Goal: Task Accomplishment & Management: Use online tool/utility

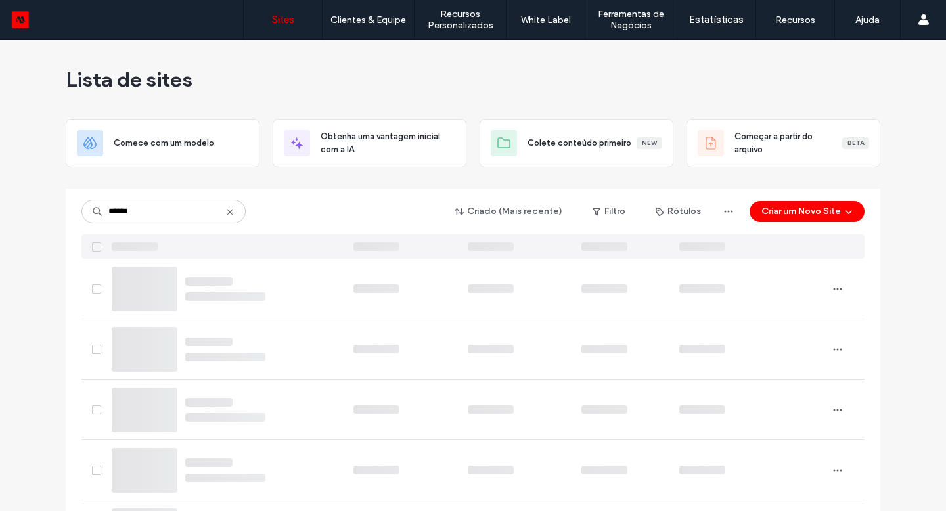
type input "******"
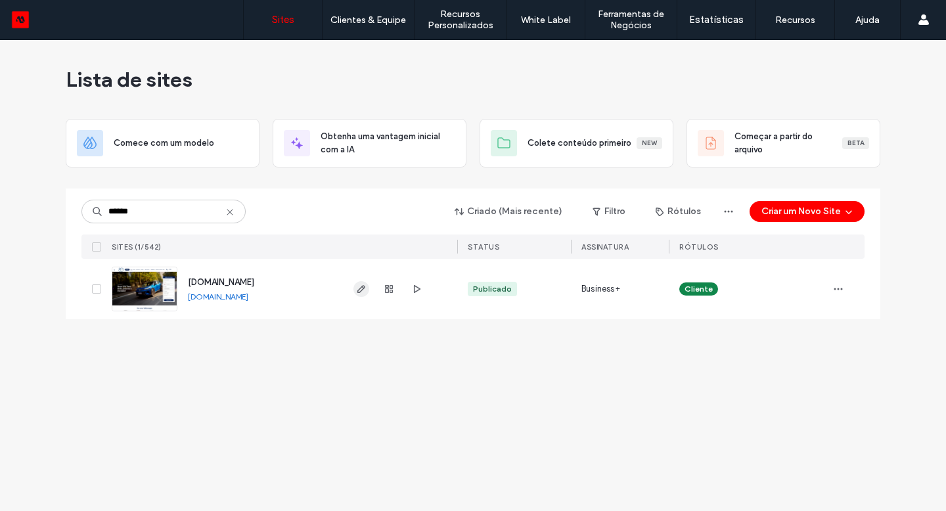
click at [359, 288] on icon "button" at bounding box center [361, 289] width 11 height 11
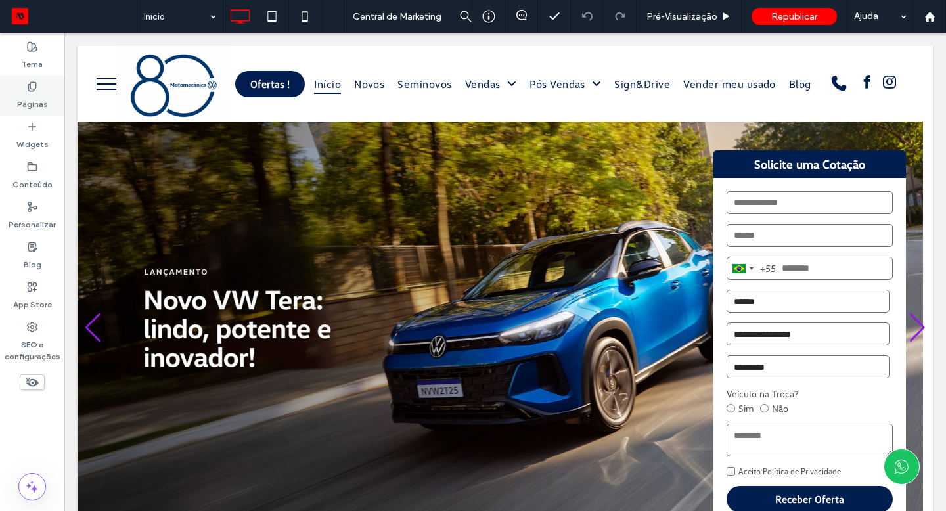
click at [47, 92] on div "Páginas" at bounding box center [32, 96] width 64 height 40
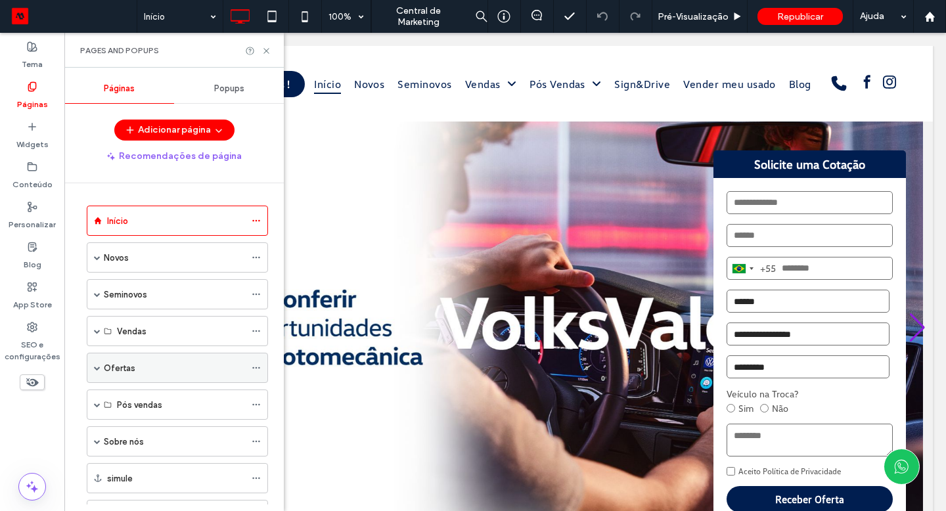
scroll to position [3, 0]
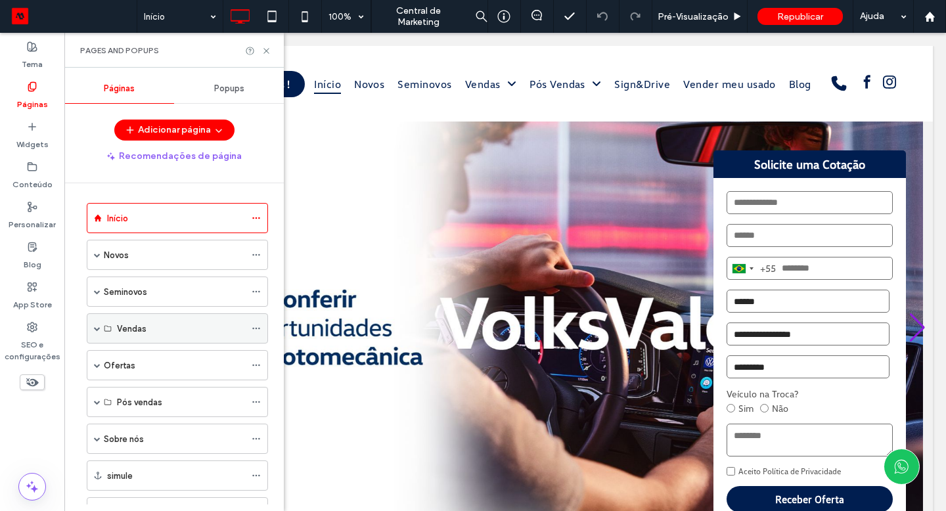
click at [92, 326] on div "Vendas" at bounding box center [177, 328] width 181 height 30
click at [97, 328] on span at bounding box center [97, 328] width 7 height 7
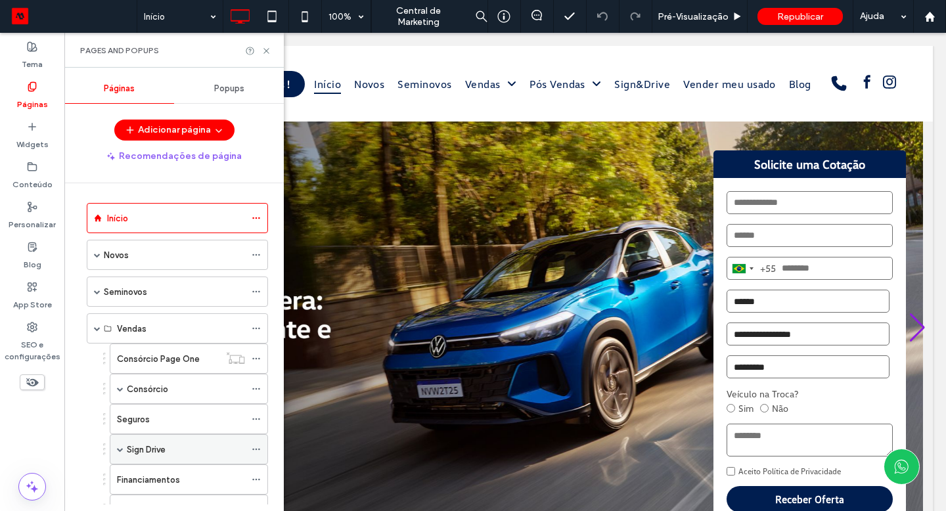
click at [155, 453] on label "Sign Drive" at bounding box center [146, 449] width 39 height 23
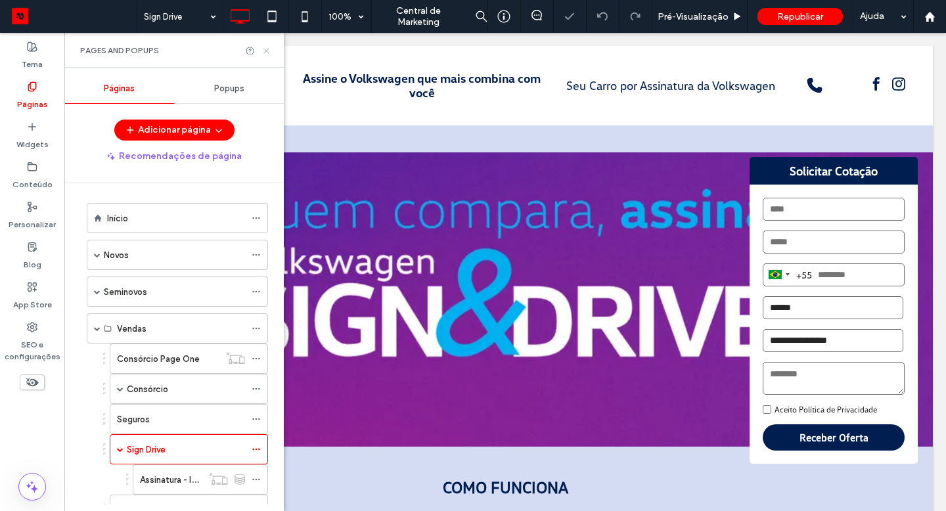
click at [267, 51] on use at bounding box center [265, 50] width 5 height 5
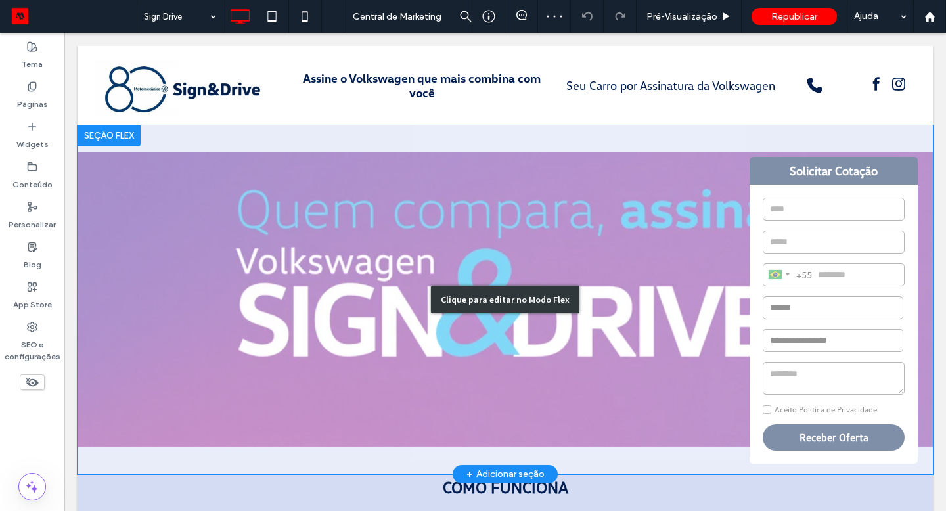
click at [755, 187] on div "Clique para editar no Modo Flex" at bounding box center [505, 299] width 855 height 349
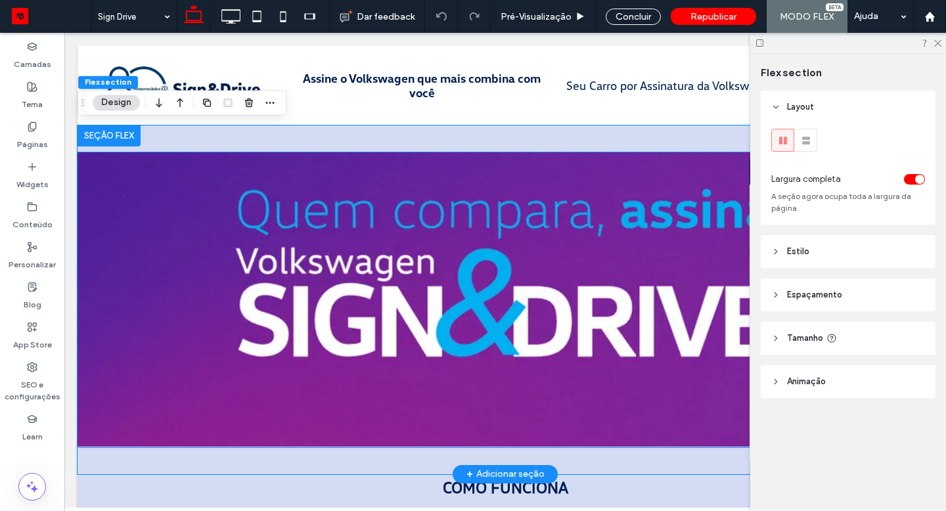
click at [749, 190] on div "Brazil +55 +55 244 results found Afghanistan +93 Albania +355 Algeria +213 Amer…" at bounding box center [833, 324] width 168 height 279
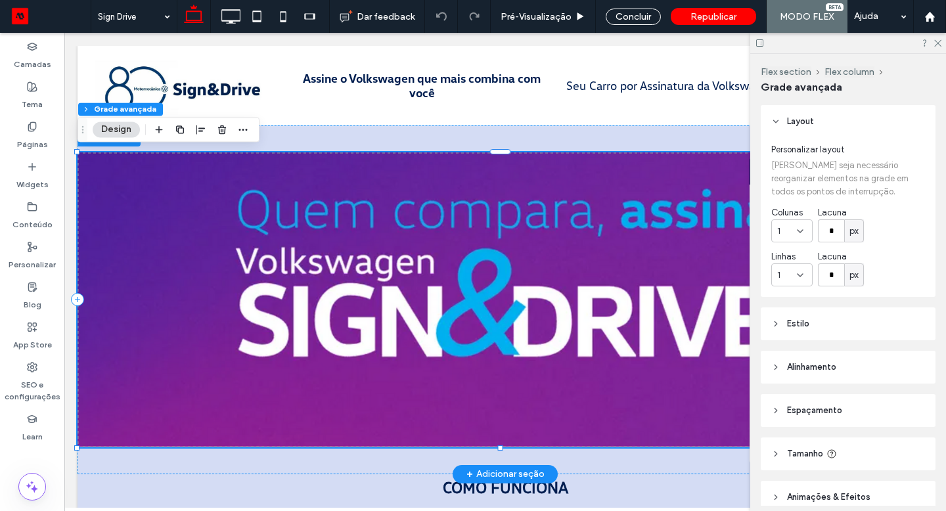
click at [749, 190] on div "Brazil +55 +55 244 results found Afghanistan +93 Albania +355 Algeria +213 Amer…" at bounding box center [833, 324] width 168 height 279
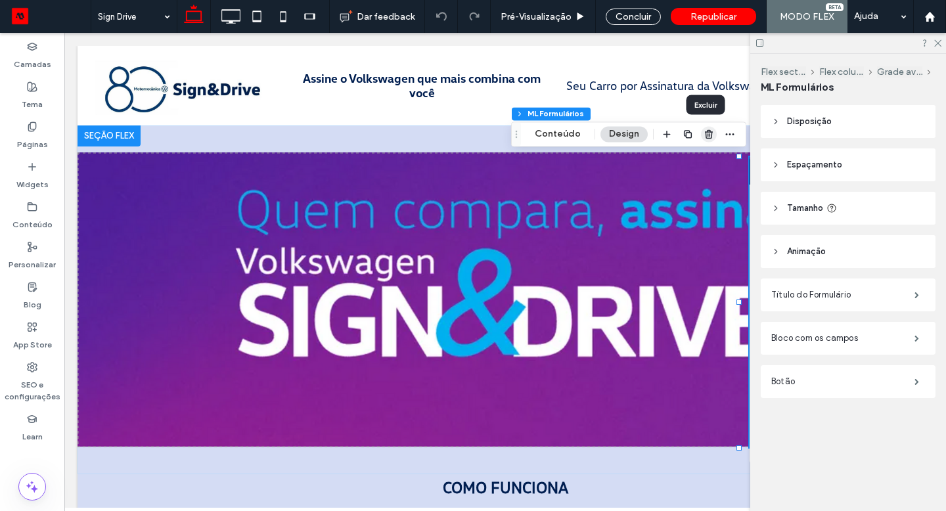
click at [703, 135] on icon "button" at bounding box center [708, 134] width 11 height 11
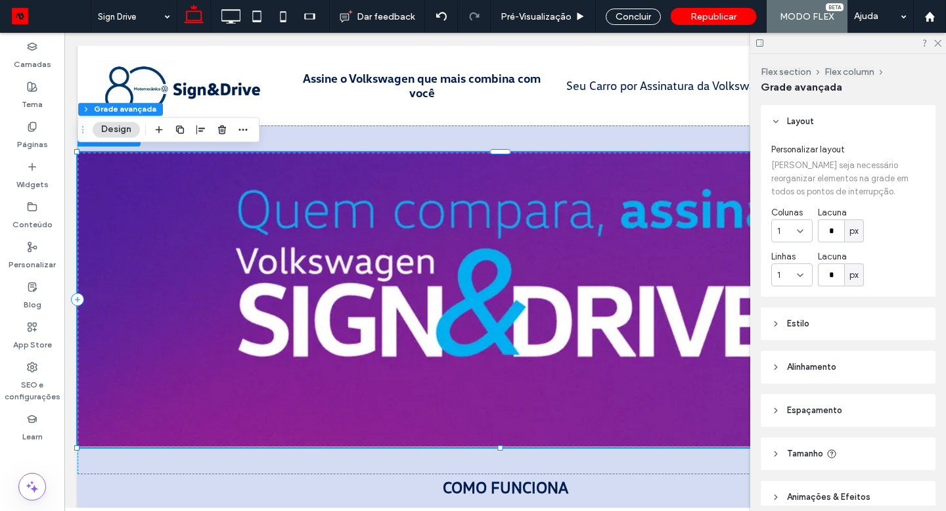
click at [937, 35] on div at bounding box center [848, 43] width 196 height 20
click at [937, 39] on icon at bounding box center [937, 42] width 9 height 9
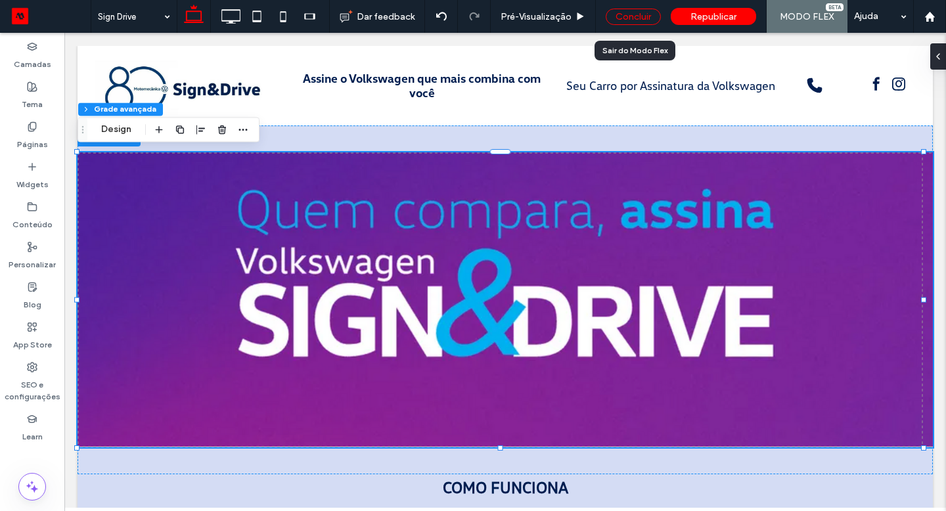
click at [635, 13] on div "Concluir" at bounding box center [633, 17] width 55 height 16
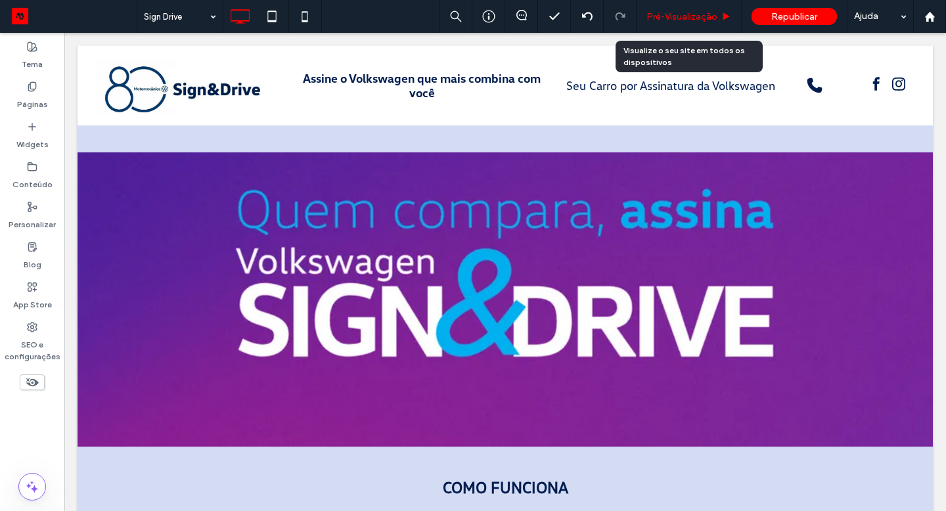
click at [683, 18] on span "Pré-Visualizaçāo" at bounding box center [681, 16] width 71 height 11
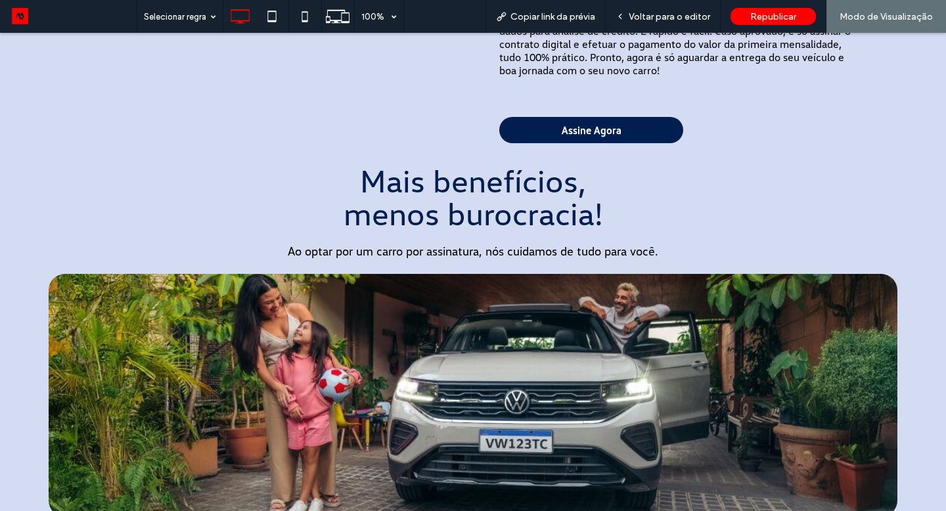
scroll to position [622, 0]
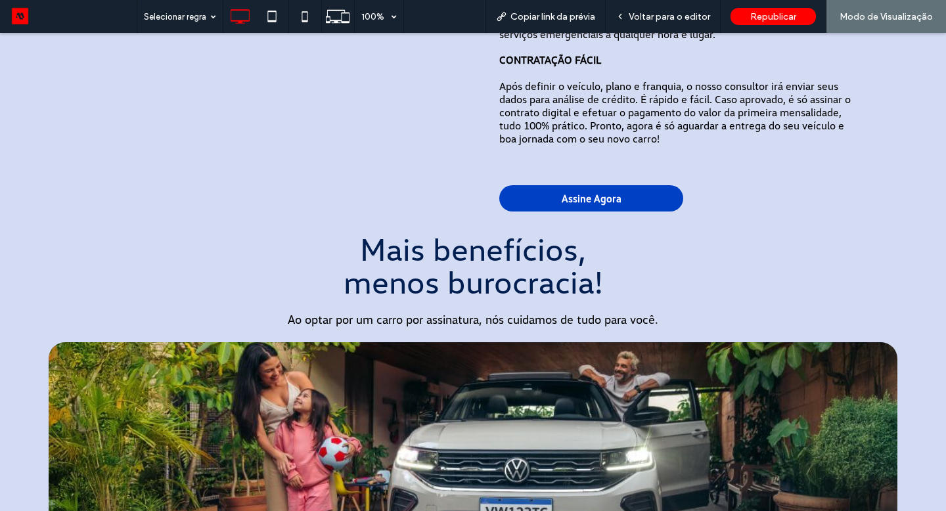
click at [549, 197] on link "Assine Agora" at bounding box center [591, 198] width 184 height 26
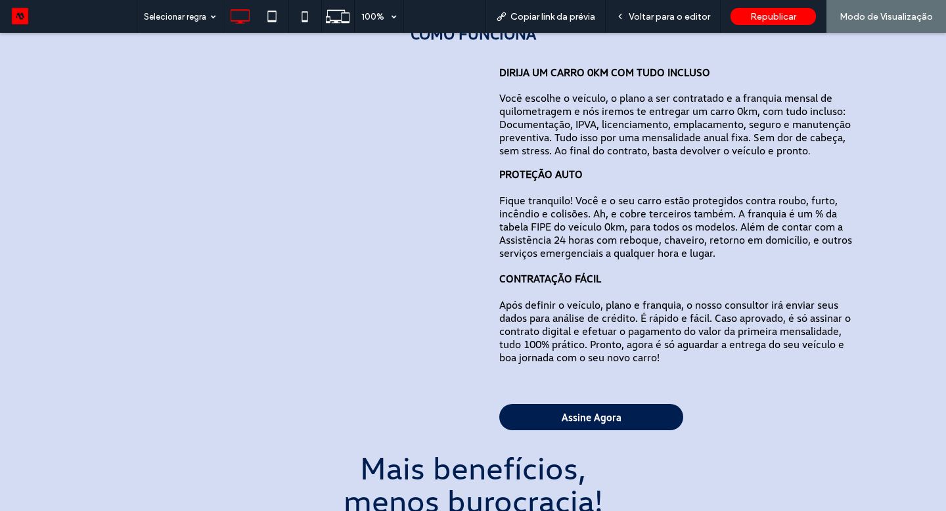
scroll to position [0, 0]
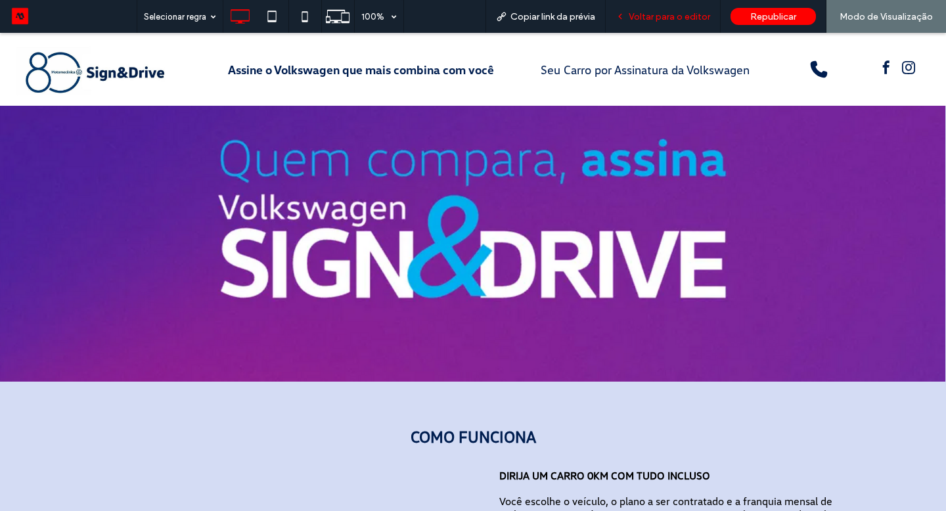
click at [647, 12] on span "Voltar para o editor" at bounding box center [669, 16] width 81 height 11
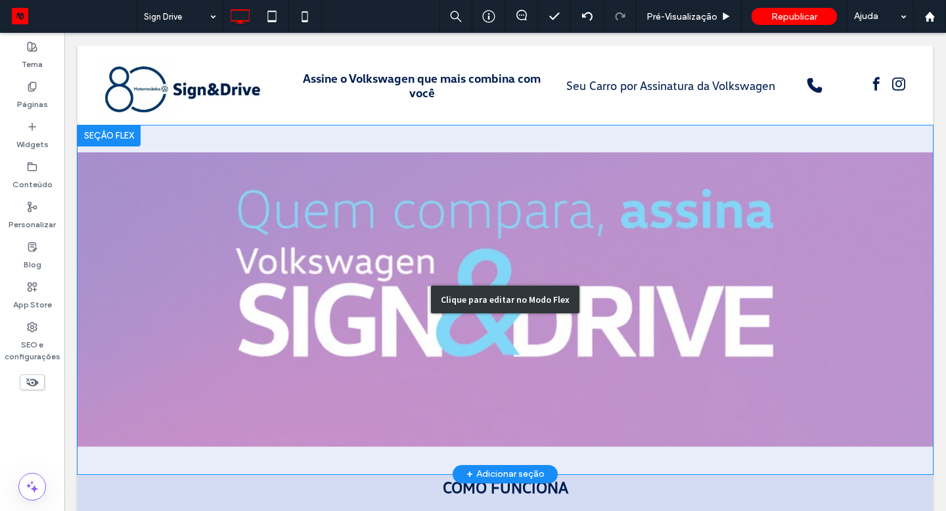
click at [373, 276] on div "Clique para editar no Modo Flex" at bounding box center [505, 299] width 855 height 349
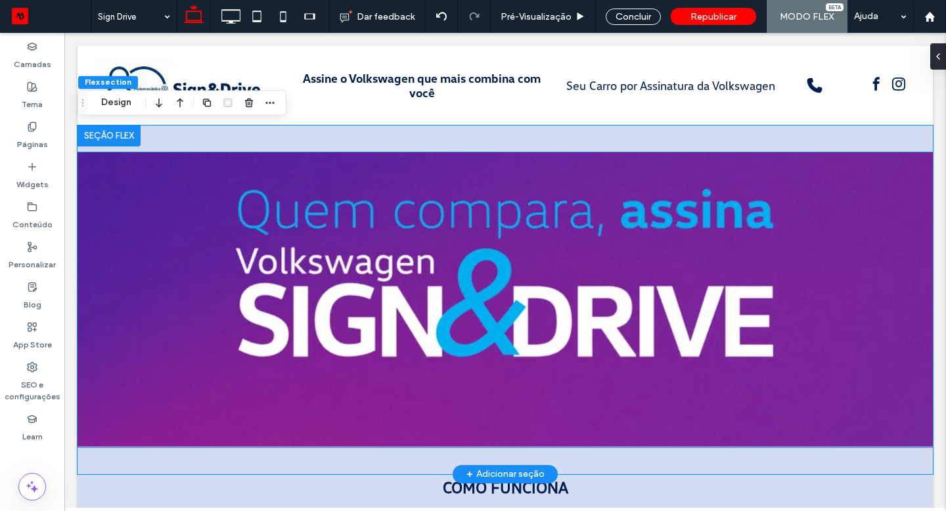
click at [323, 213] on img at bounding box center [505, 299] width 855 height 295
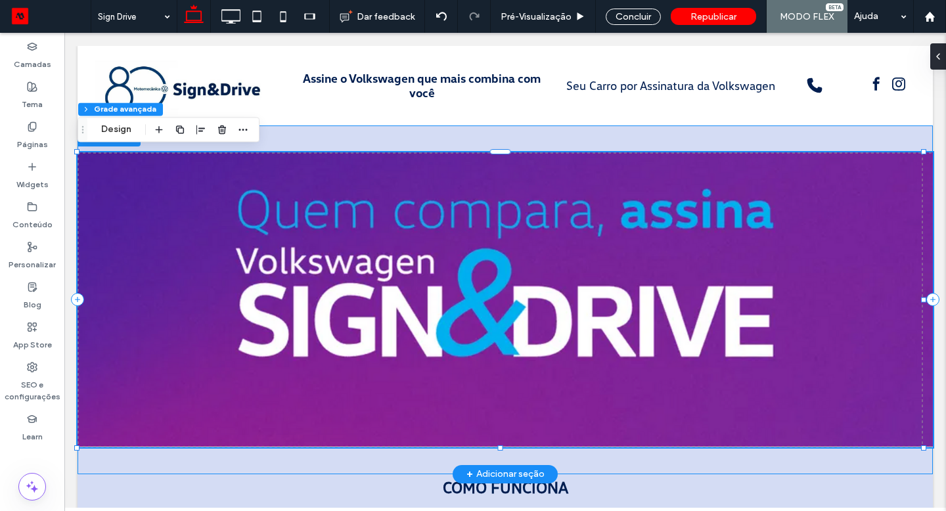
click at [497, 447] on div at bounding box center [505, 299] width 855 height 349
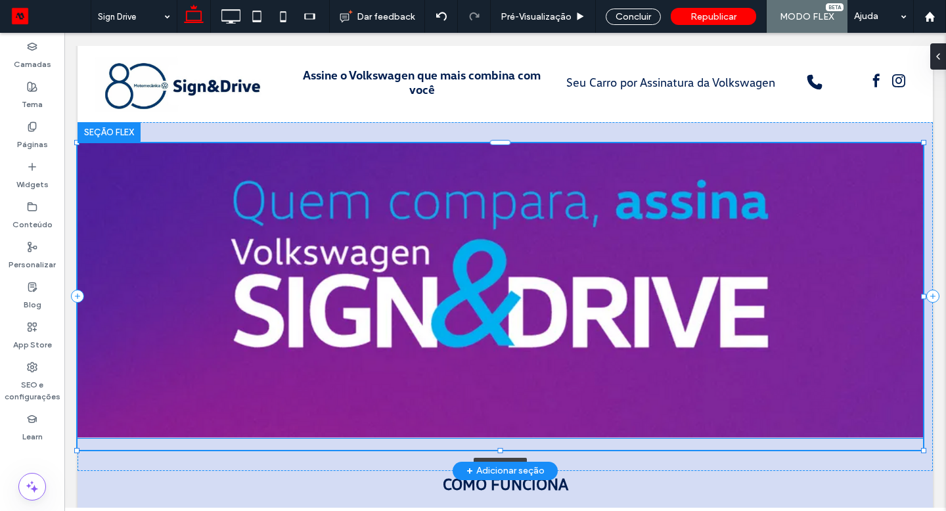
scroll to position [60, 0]
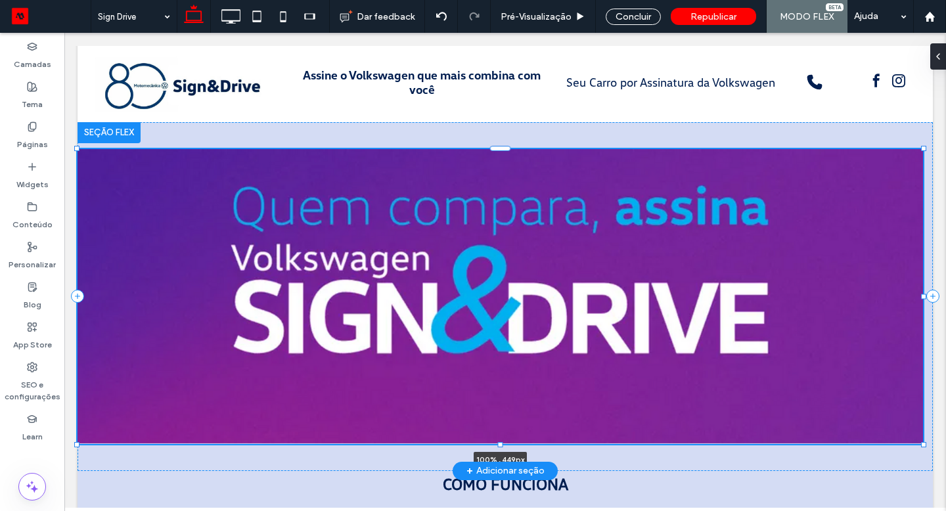
click at [500, 441] on div at bounding box center [500, 443] width 5 height 5
type input "***"
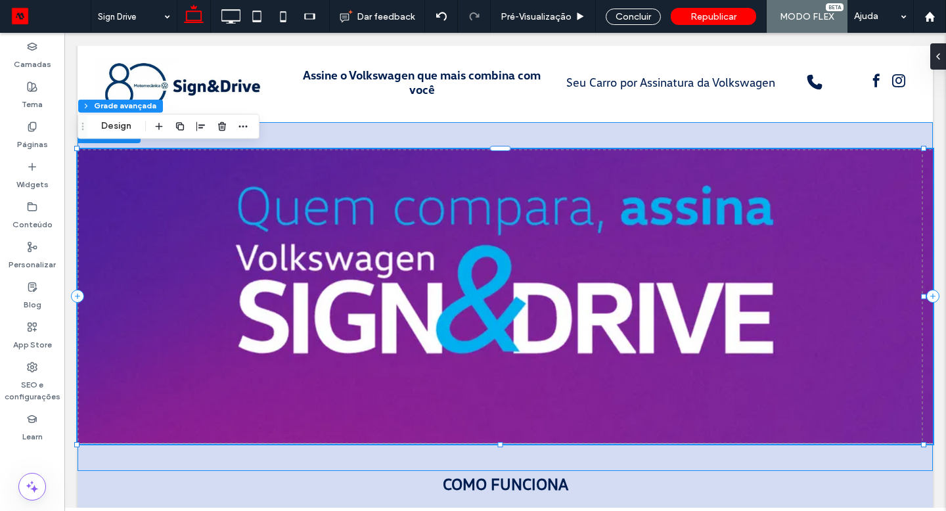
click at [403, 455] on div "100% , 449px" at bounding box center [505, 296] width 855 height 349
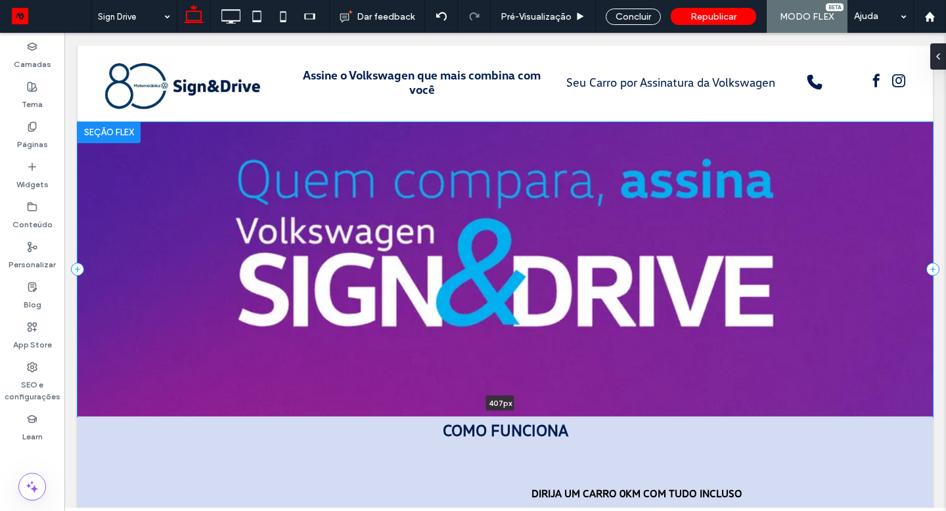
drag, startPoint x: 391, startPoint y: 467, endPoint x: 400, endPoint y: 380, distance: 87.8
click at [399, 382] on div "407px Seção Clique para editar no Modo Flex + Adicionar seção" at bounding box center [505, 269] width 855 height 295
type input "***"
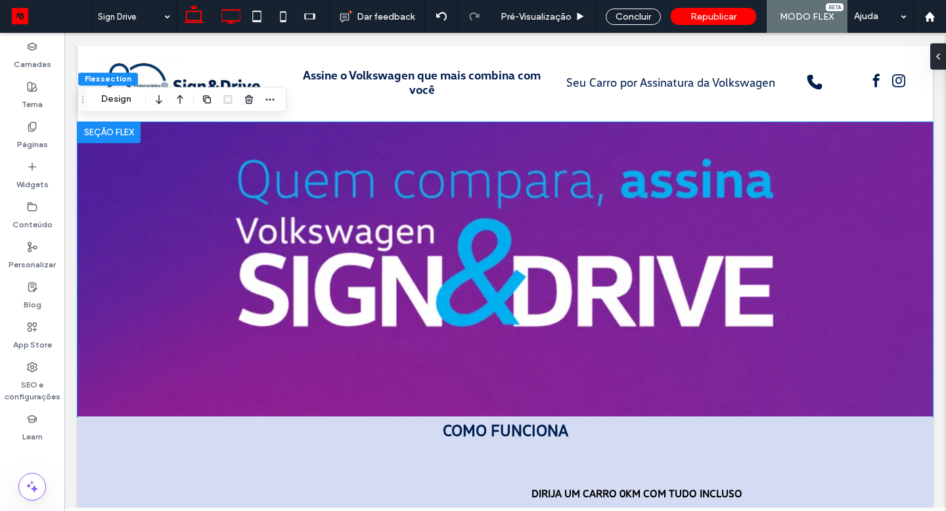
click at [230, 16] on icon at bounding box center [230, 16] width 26 height 26
type input "***"
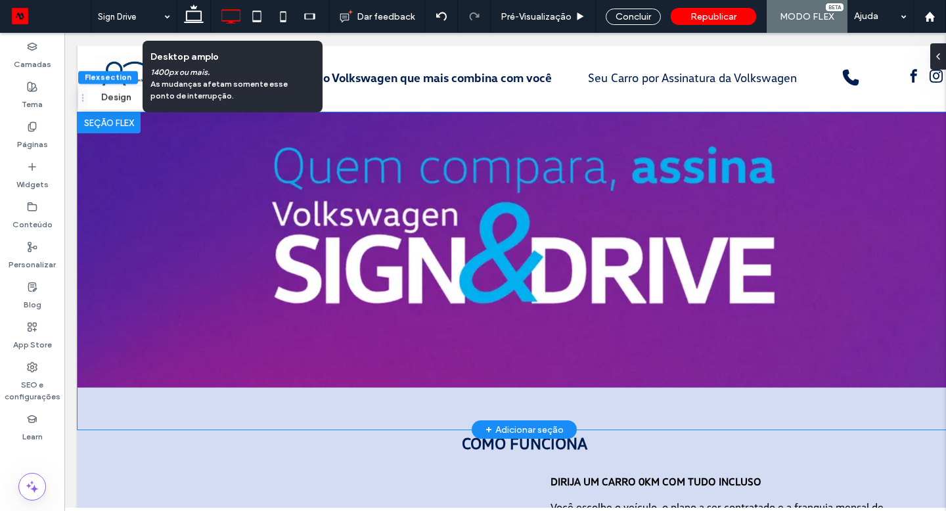
click at [274, 168] on img at bounding box center [524, 250] width 893 height 276
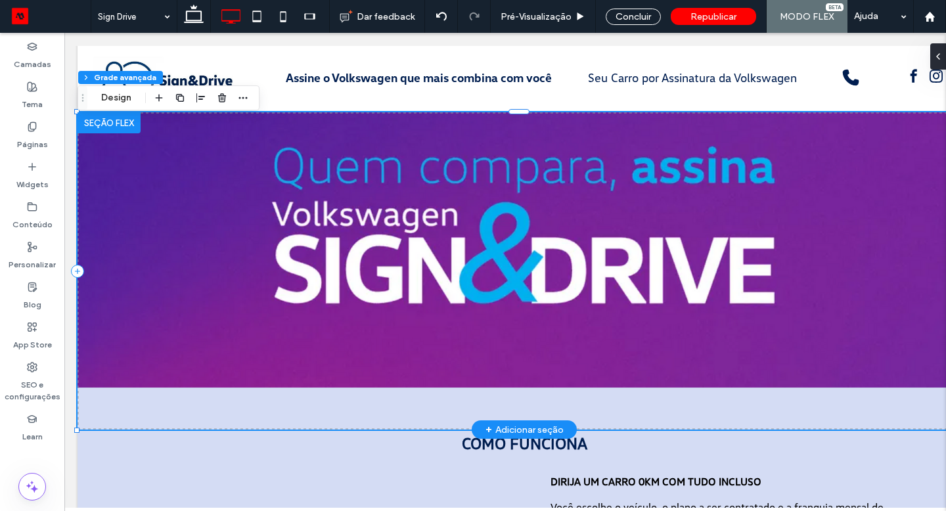
click at [266, 203] on img at bounding box center [524, 250] width 893 height 276
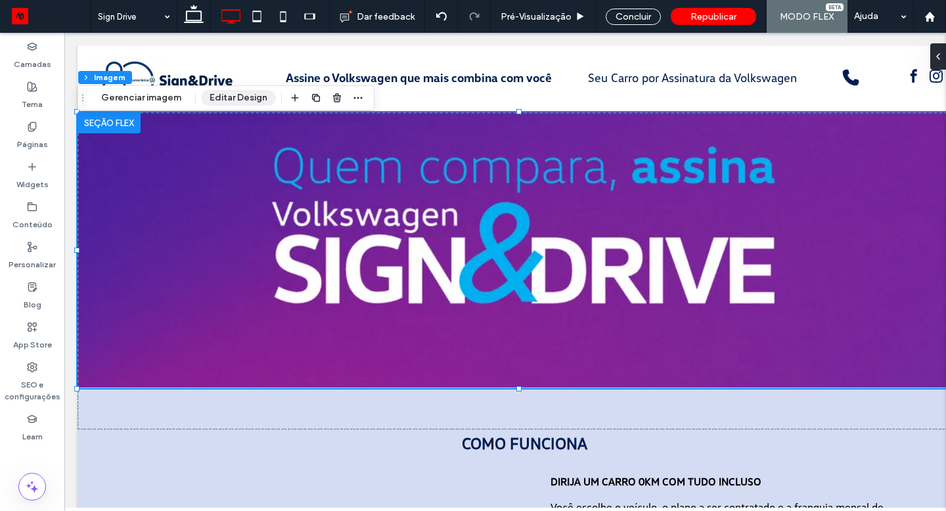
click at [226, 95] on button "Editar Design" at bounding box center [238, 98] width 75 height 16
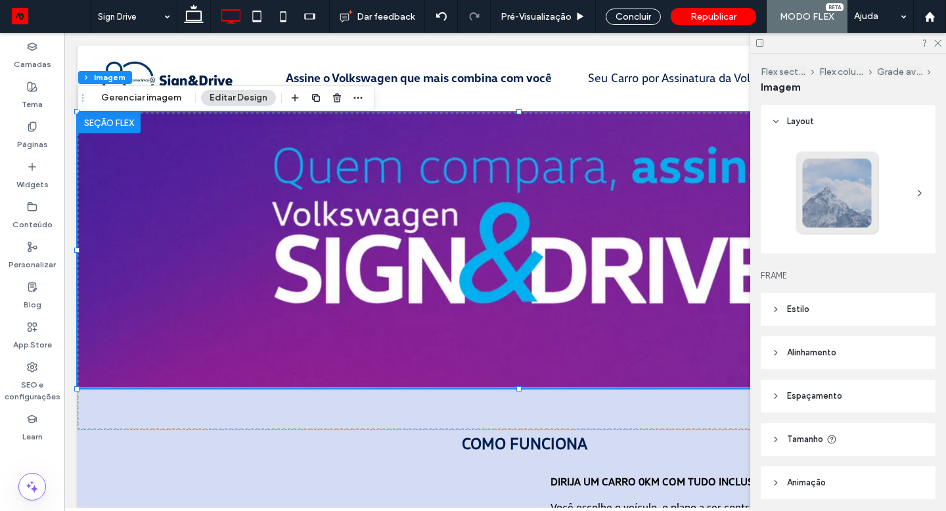
click at [784, 446] on header "Tamanho" at bounding box center [848, 439] width 175 height 33
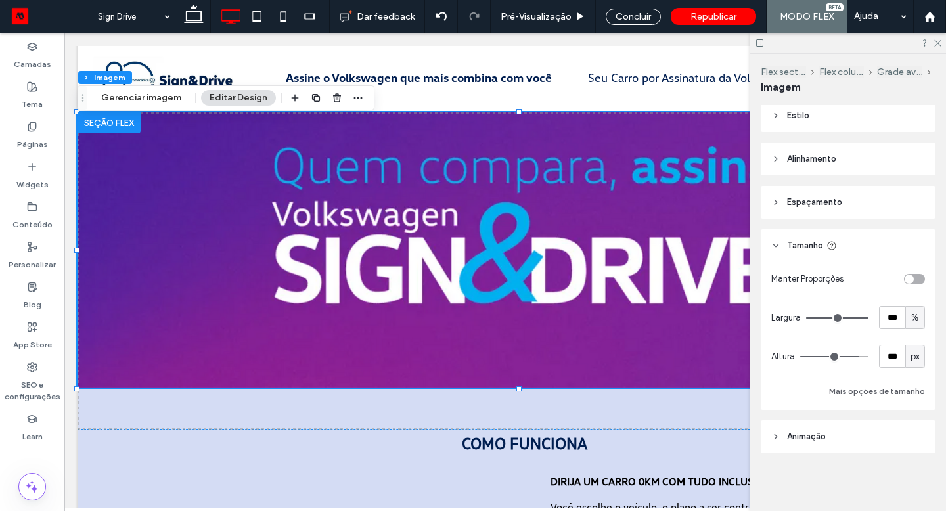
click at [910, 355] on span "px" at bounding box center [914, 356] width 9 height 13
click at [907, 476] on span "A" at bounding box center [907, 471] width 5 height 13
type input "*"
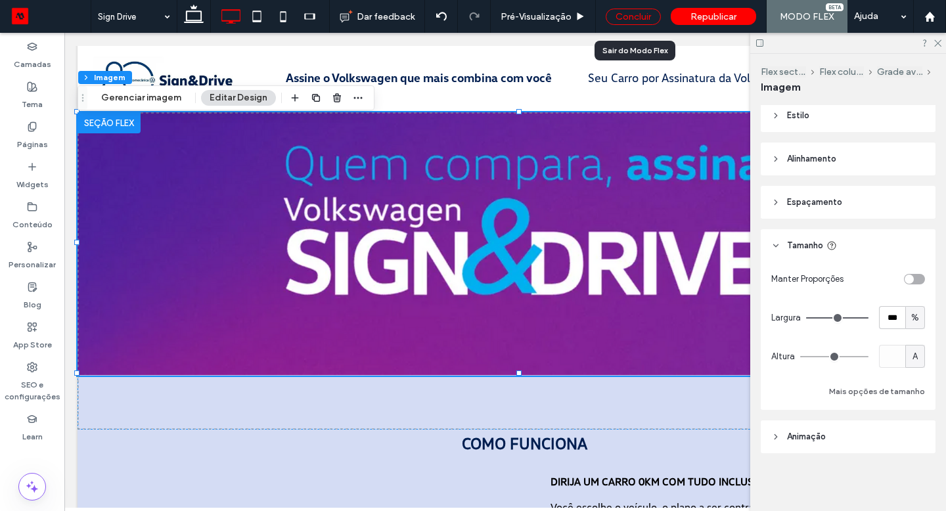
click at [632, 19] on div "Concluir" at bounding box center [633, 17] width 55 height 16
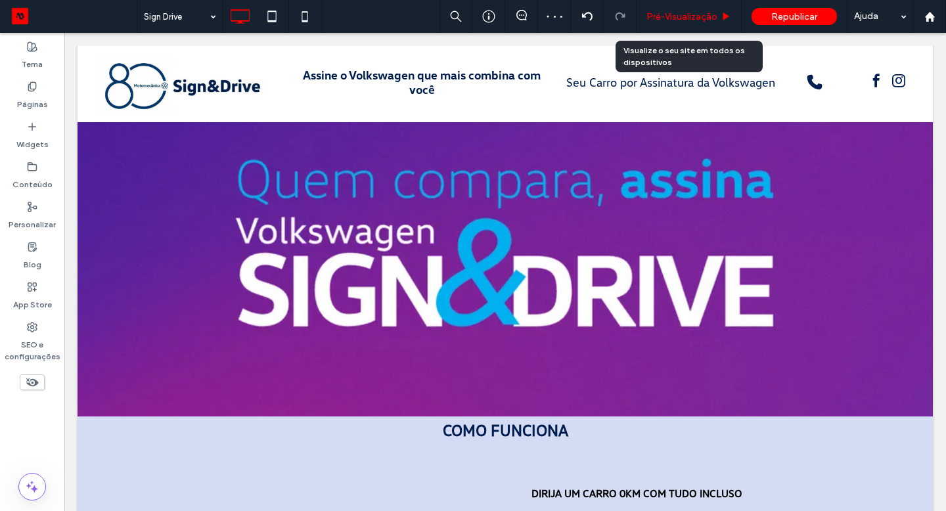
click at [673, 16] on span "Pré-Visualizaçāo" at bounding box center [681, 16] width 71 height 11
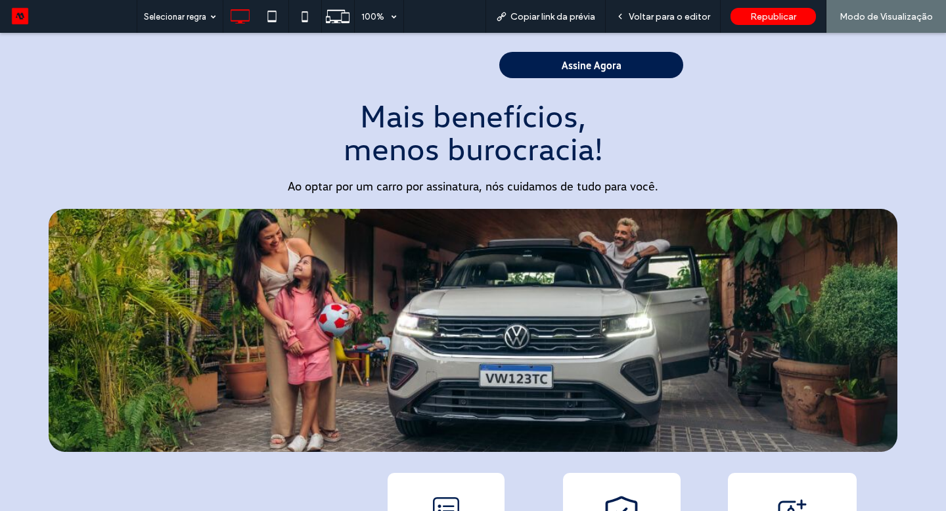
scroll to position [791, 0]
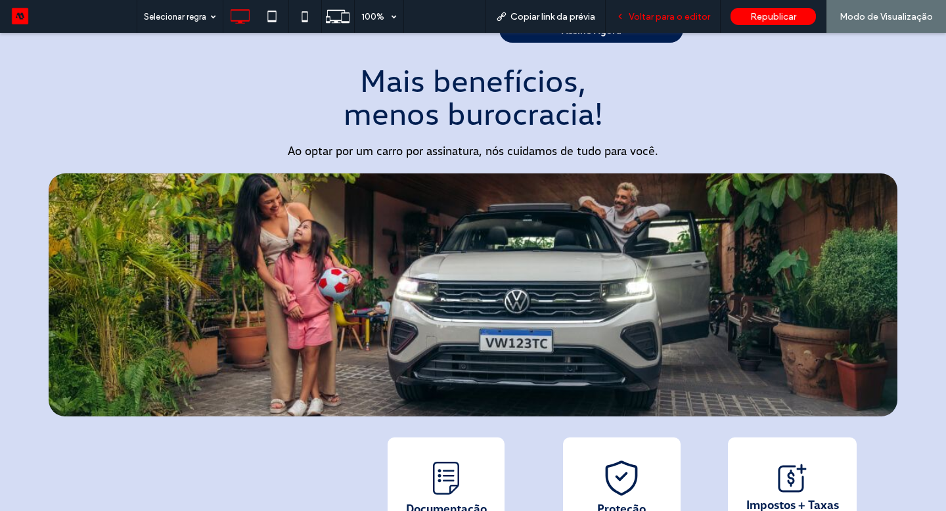
click at [646, 26] on div "Voltar para o editor" at bounding box center [663, 16] width 115 height 33
click at [650, 20] on span "Voltar para o editor" at bounding box center [669, 16] width 81 height 11
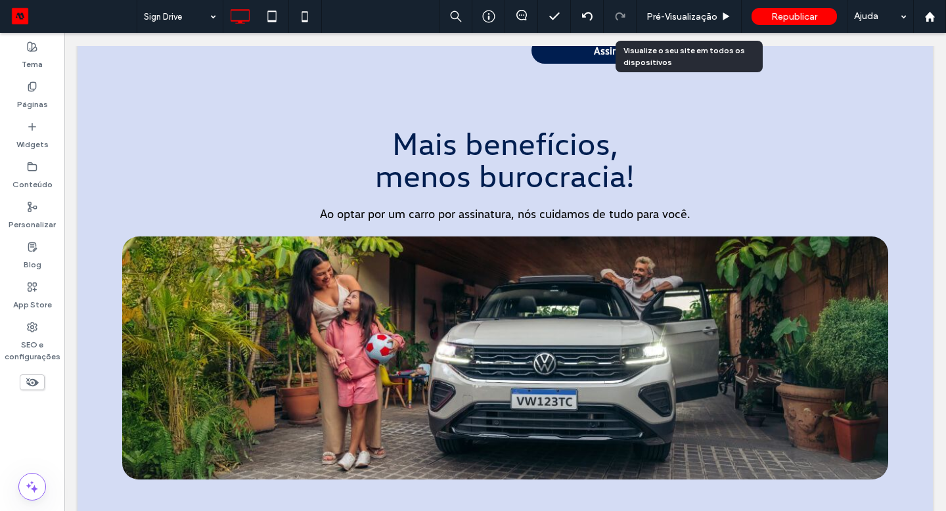
scroll to position [786, 0]
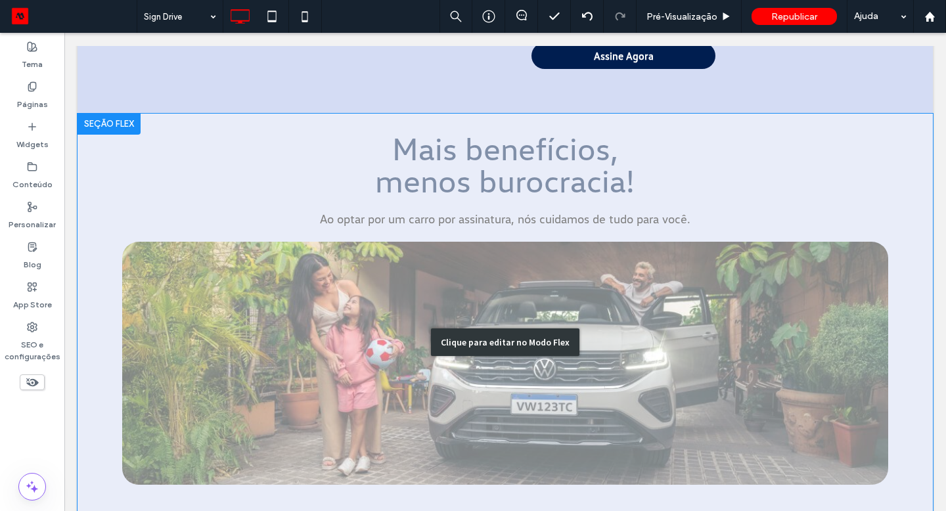
click at [490, 333] on div "Clique para editar no Modo Flex" at bounding box center [505, 342] width 148 height 28
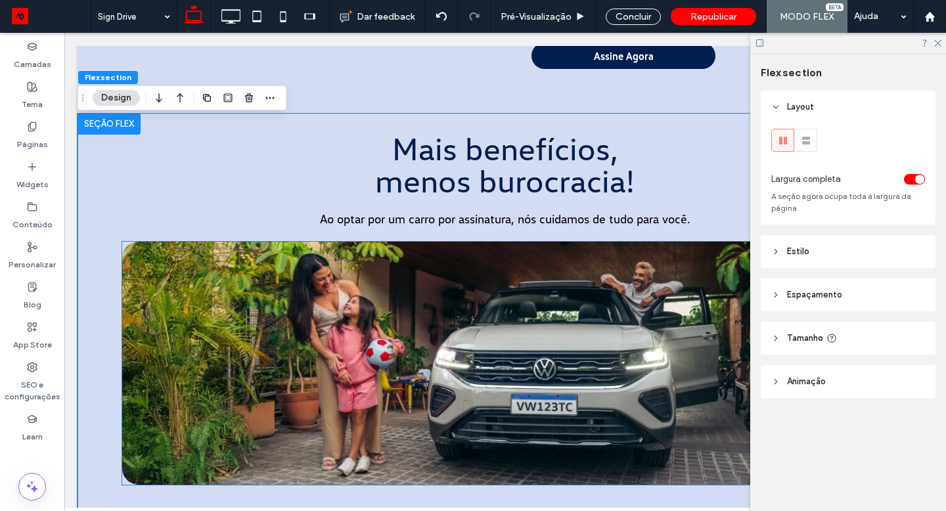
click at [432, 315] on img at bounding box center [505, 363] width 766 height 243
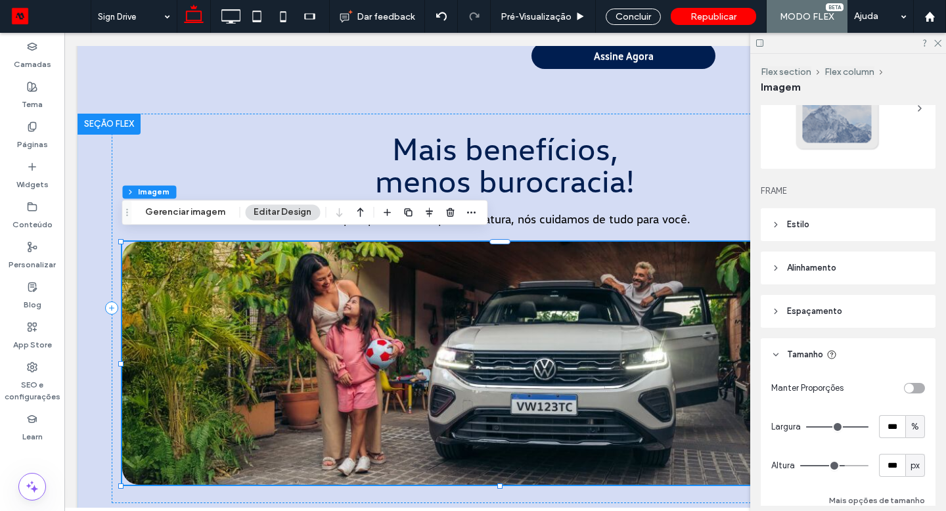
scroll to position [86, 0]
click at [910, 464] on span "px" at bounding box center [914, 464] width 9 height 13
click at [902, 443] on div "A" at bounding box center [908, 441] width 18 height 23
type input "*"
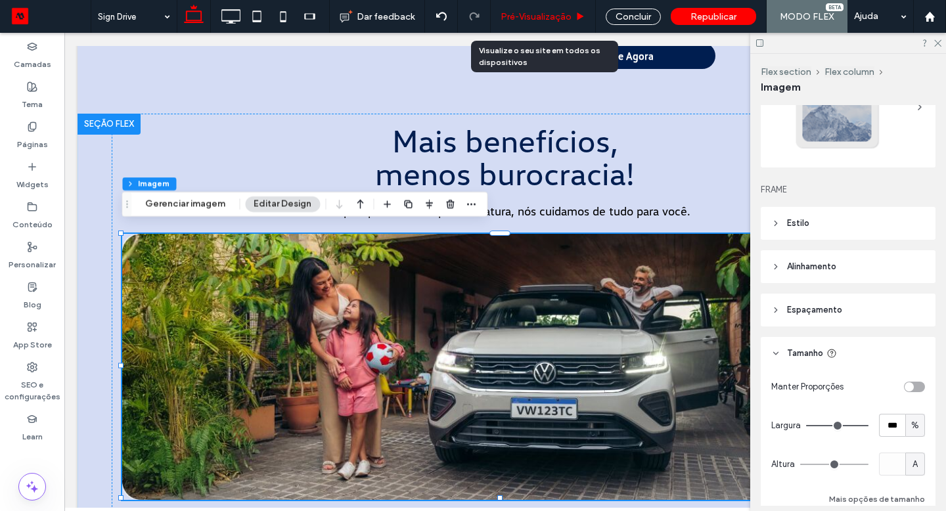
click at [551, 17] on span "Pré-Visualizaçāo" at bounding box center [536, 16] width 71 height 11
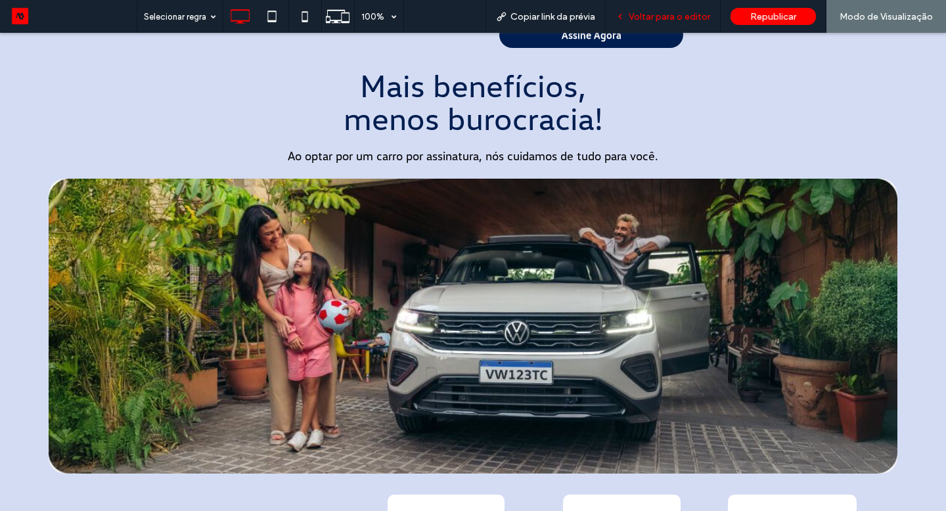
click at [629, 18] on div "Voltar para o editor" at bounding box center [663, 16] width 114 height 11
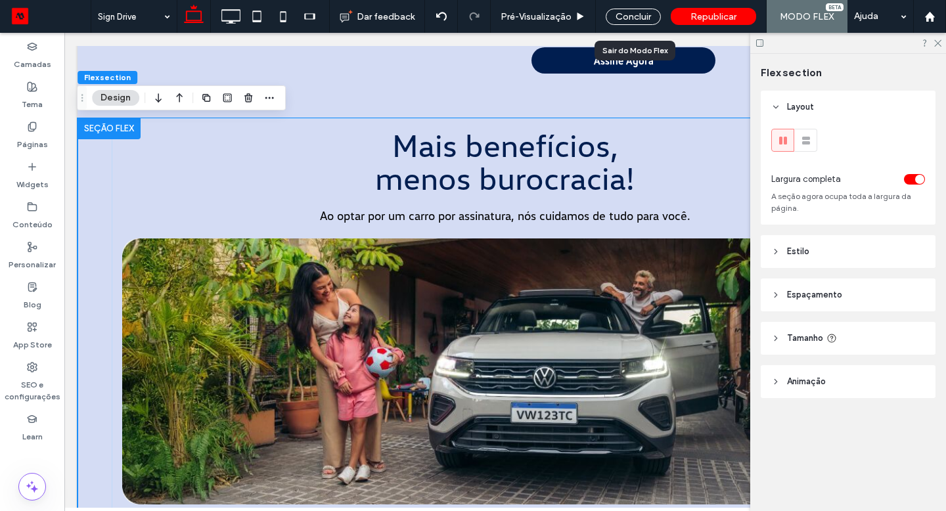
scroll to position [781, 0]
click at [219, 13] on icon at bounding box center [230, 16] width 26 height 26
type input "***"
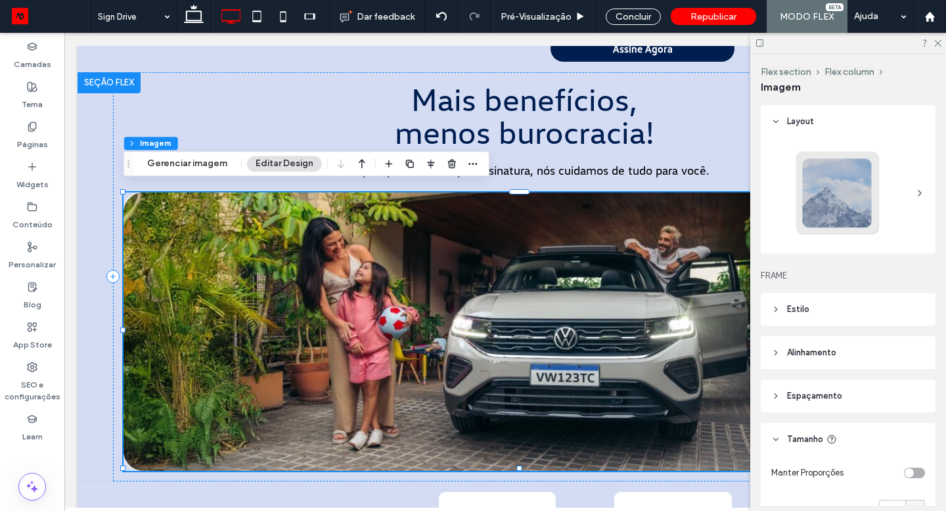
type input "**"
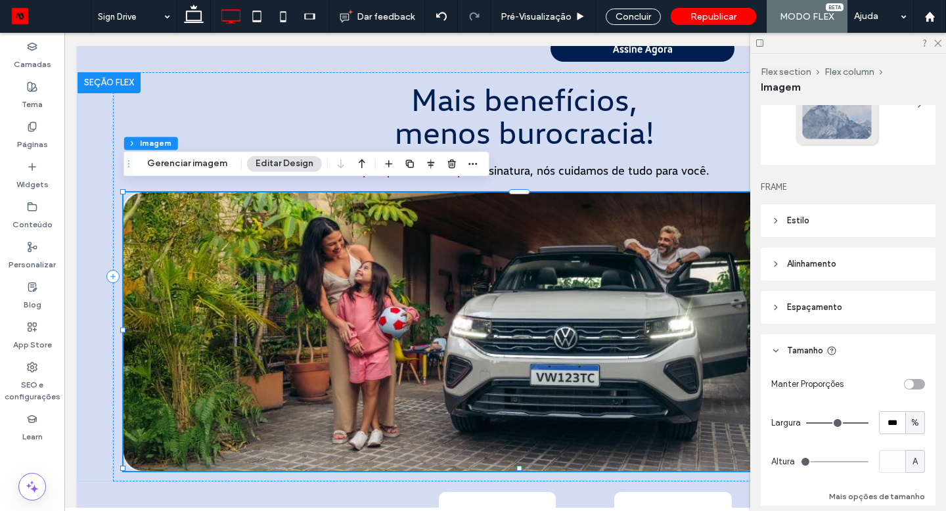
scroll to position [99, 0]
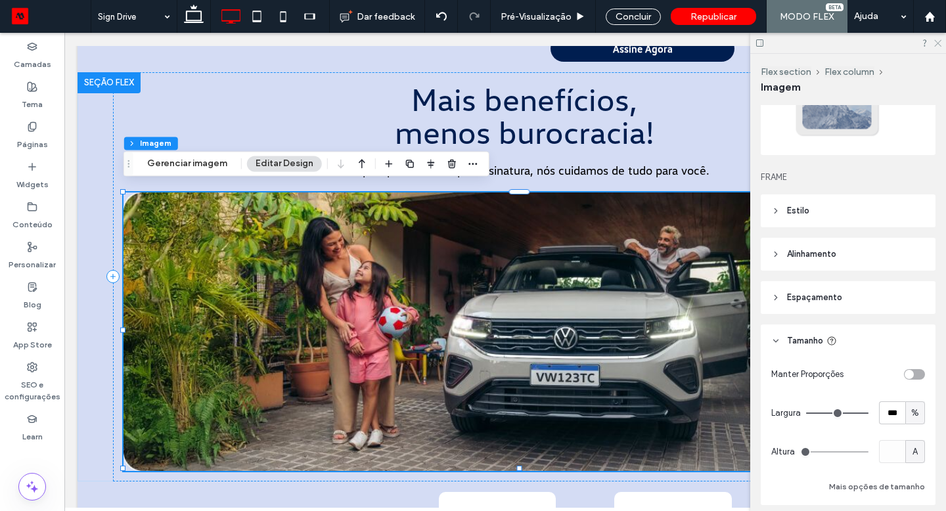
click at [940, 46] on use at bounding box center [937, 43] width 7 height 7
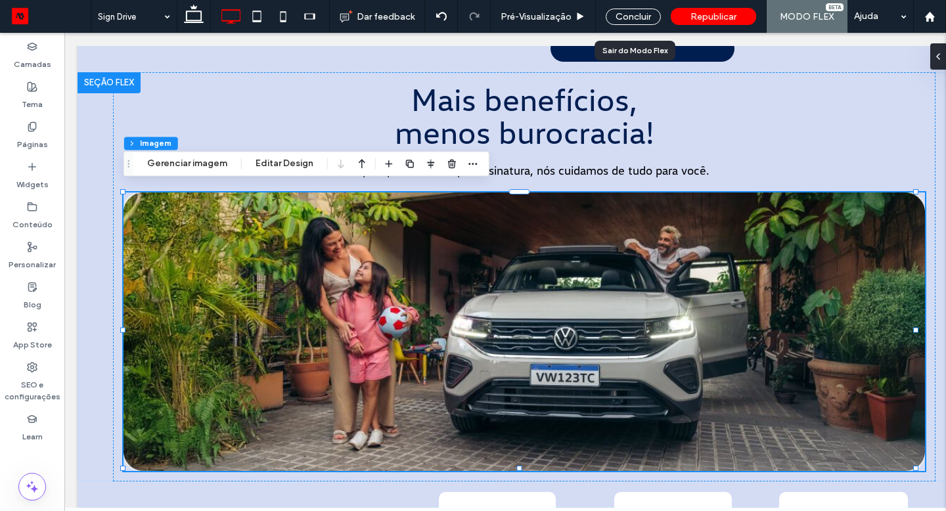
click at [648, 24] on div "Concluir" at bounding box center [633, 16] width 75 height 33
click at [642, 21] on div "Concluir" at bounding box center [633, 17] width 55 height 16
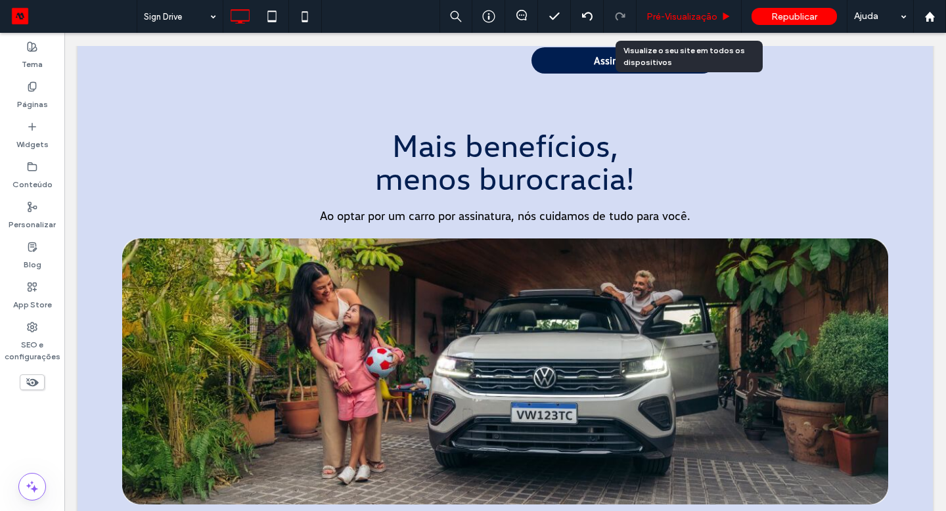
click at [649, 18] on span "Pré-Visualizaçāo" at bounding box center [681, 16] width 71 height 11
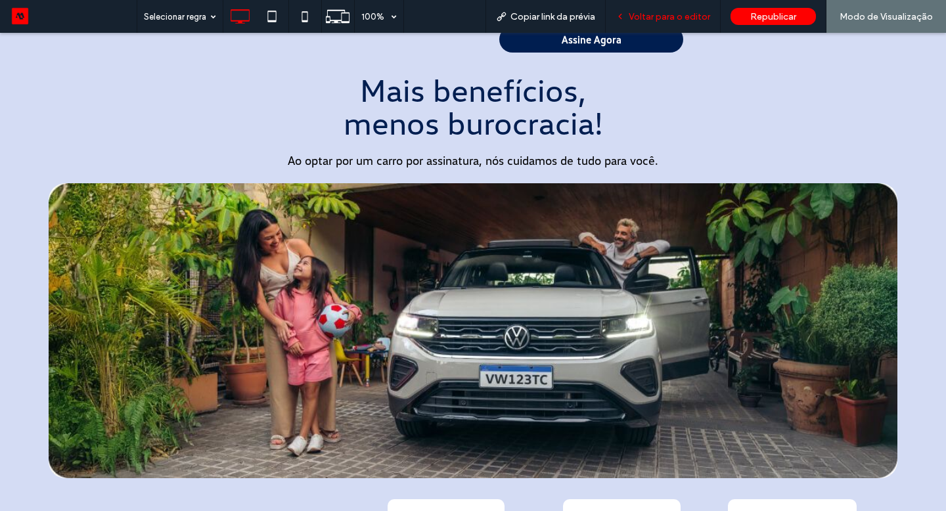
scroll to position [786, 0]
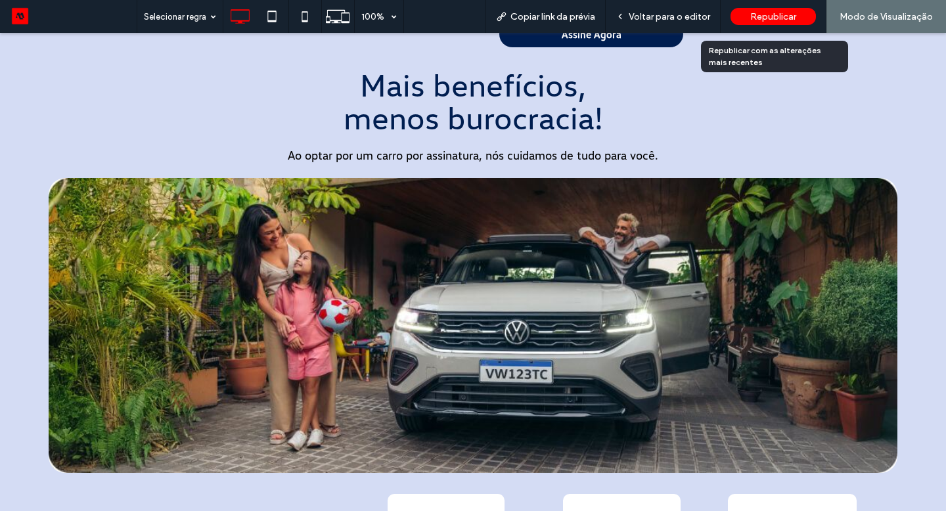
click at [797, 15] on div "Republicar" at bounding box center [772, 16] width 85 height 17
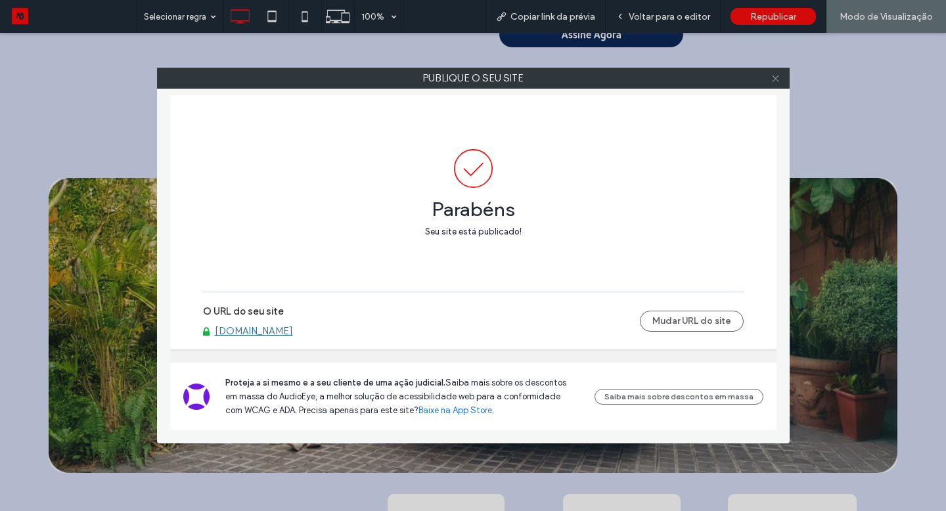
click at [774, 83] on icon at bounding box center [775, 79] width 10 height 10
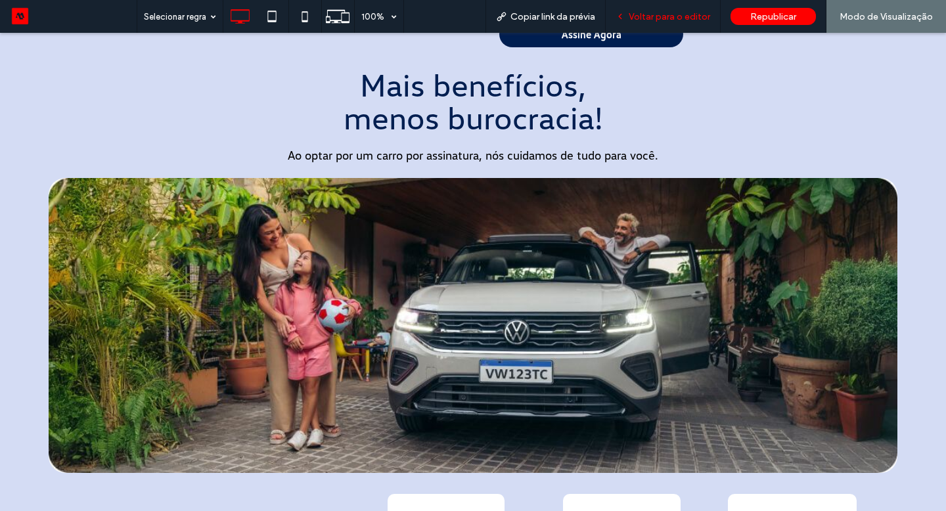
click at [694, 18] on span "Voltar para o editor" at bounding box center [669, 16] width 81 height 11
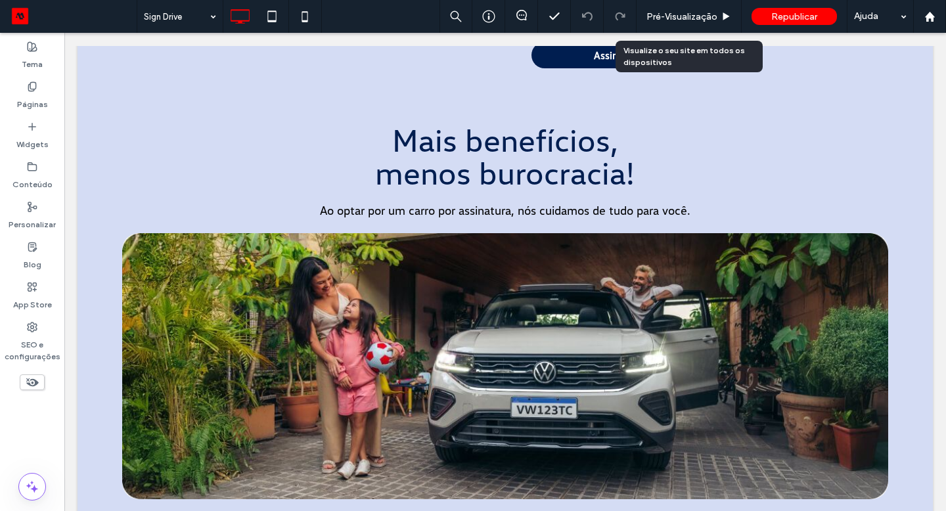
scroll to position [780, 0]
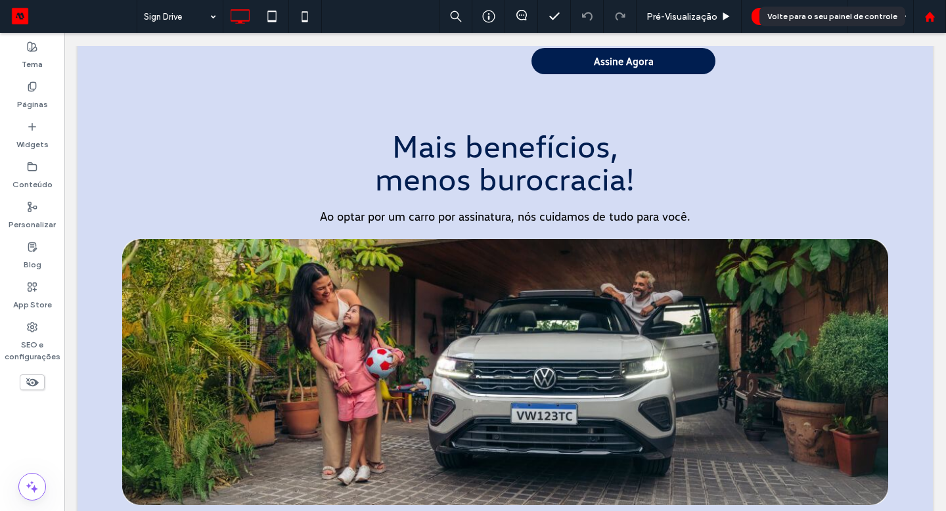
click at [923, 16] on div at bounding box center [930, 16] width 32 height 11
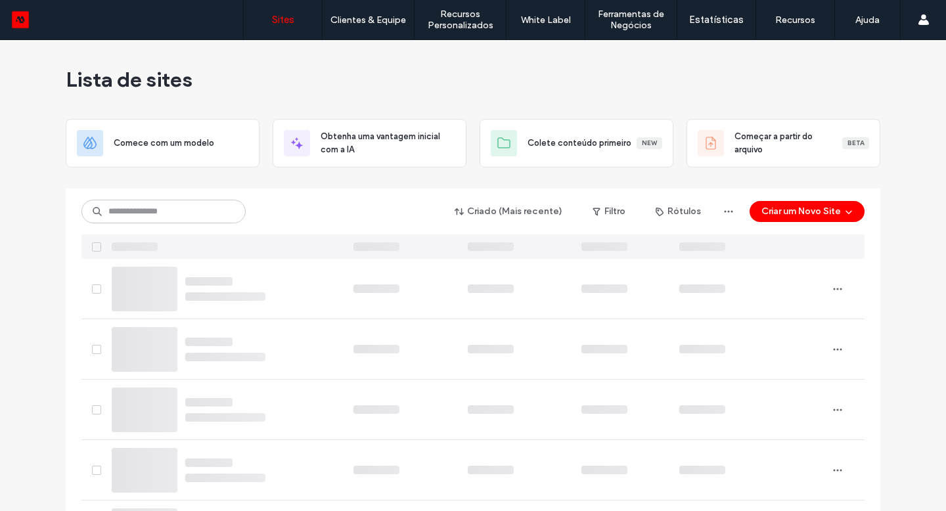
type input "*"
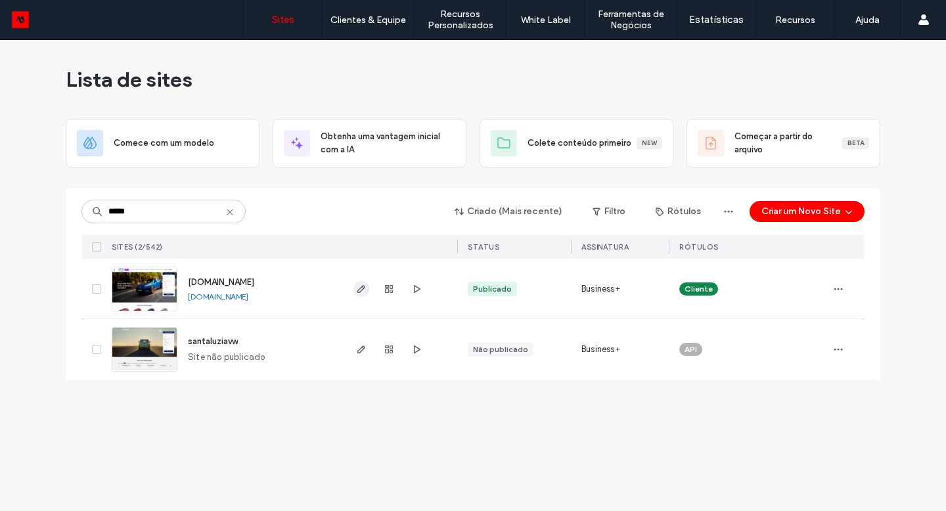
type input "*****"
click at [362, 292] on icon "button" at bounding box center [361, 289] width 11 height 11
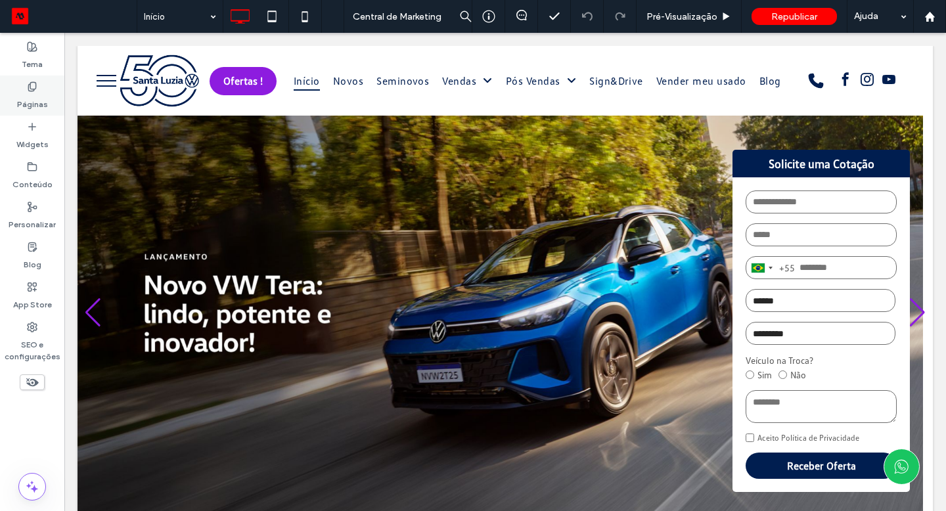
click at [45, 99] on label "Páginas" at bounding box center [32, 101] width 31 height 18
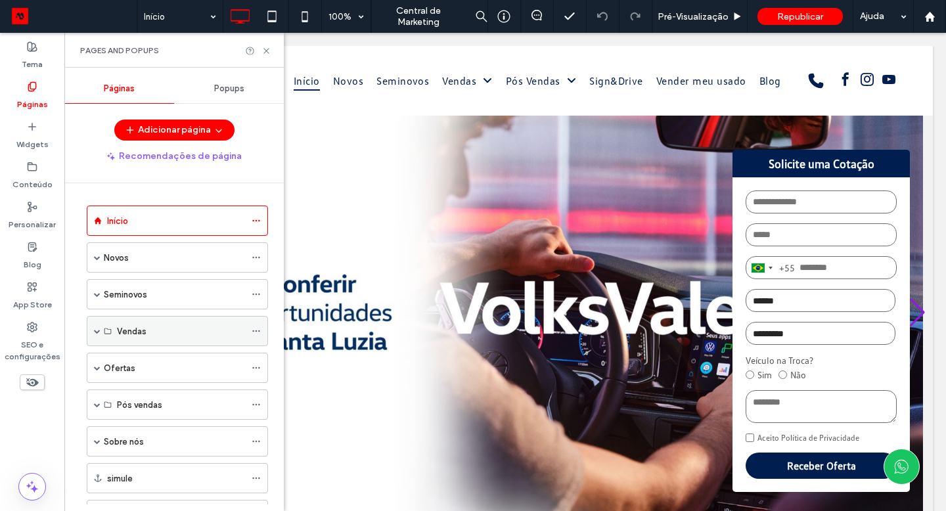
click at [99, 327] on span at bounding box center [97, 331] width 7 height 29
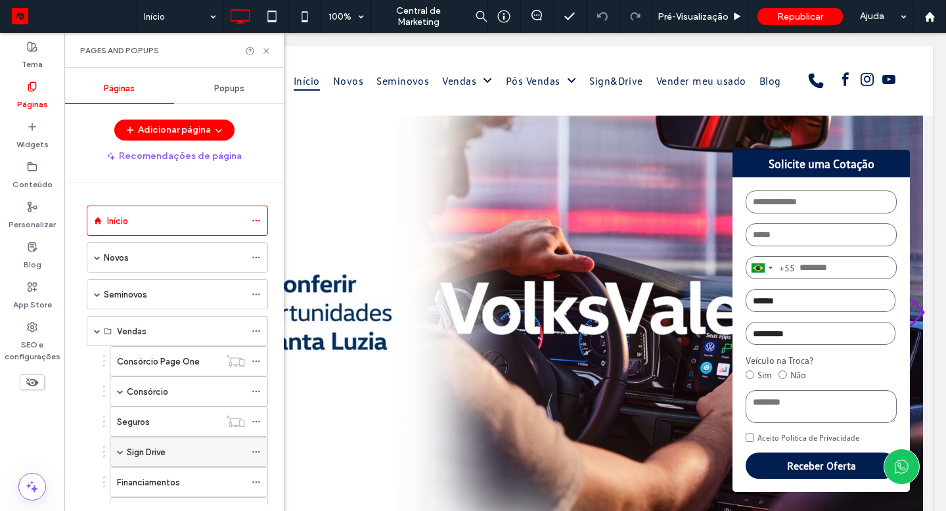
click at [154, 449] on label "Sign Drive" at bounding box center [146, 452] width 39 height 23
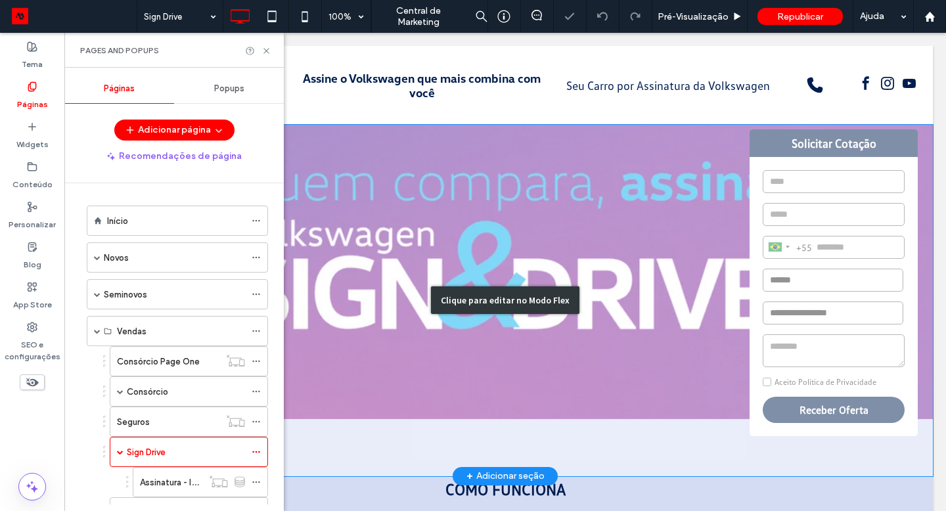
click at [759, 158] on div "Clique para editar no Modo Flex" at bounding box center [505, 300] width 855 height 351
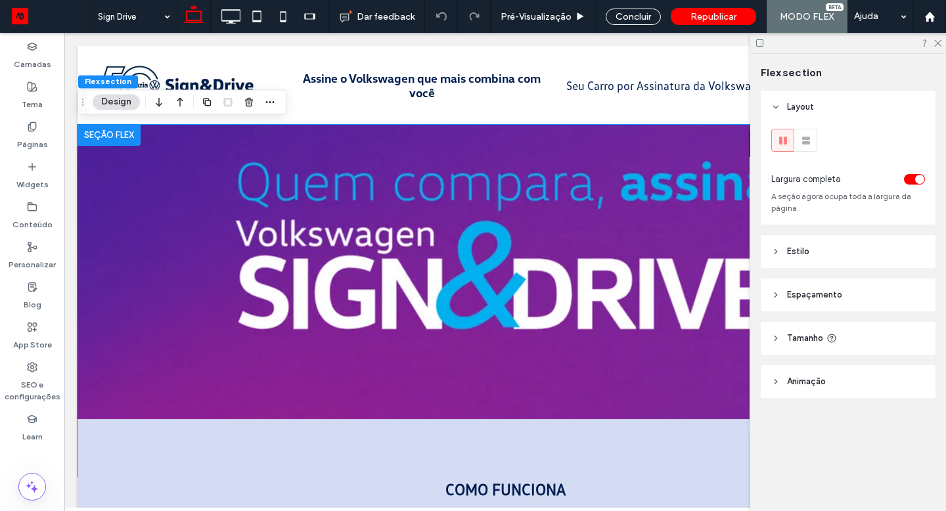
click at [754, 155] on div "Flex section Layout Largura completa A seção agora ocupa toda a largura da pági…" at bounding box center [848, 282] width 196 height 457
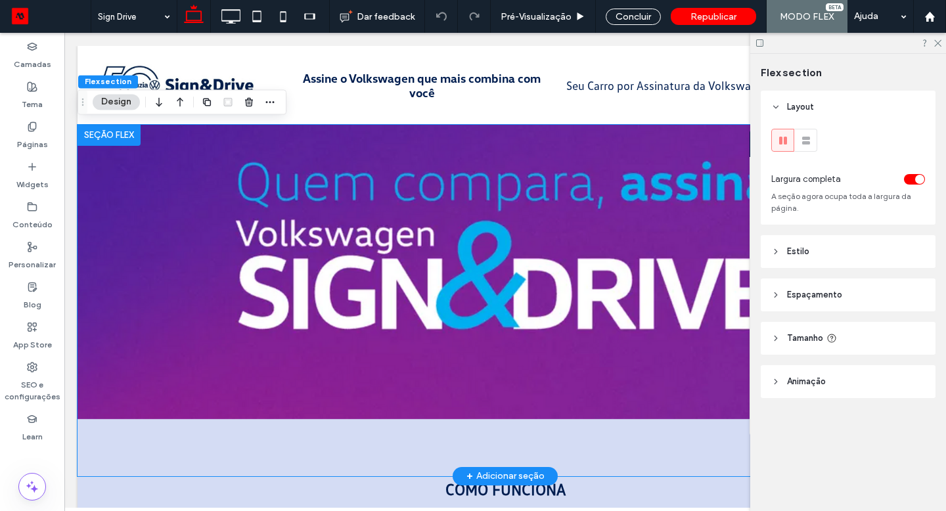
click at [749, 153] on strong "Solicitar Cotação" at bounding box center [833, 143] width 168 height 28
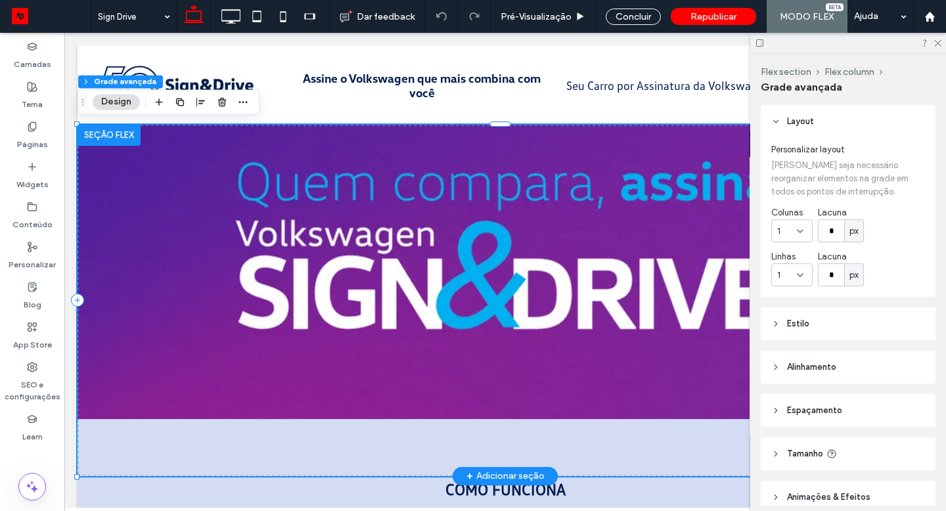
click at [749, 153] on strong "Solicitar Cotação" at bounding box center [833, 143] width 168 height 28
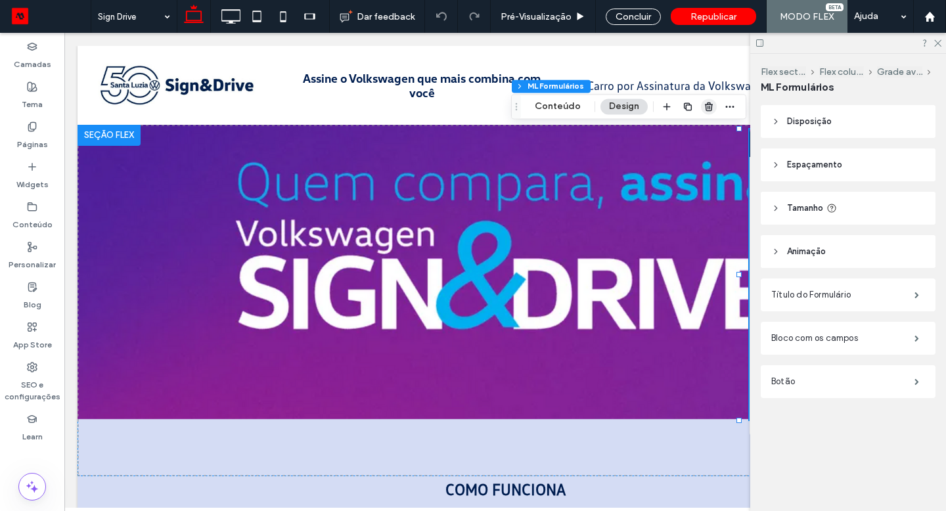
click at [707, 110] on use "button" at bounding box center [709, 106] width 8 height 9
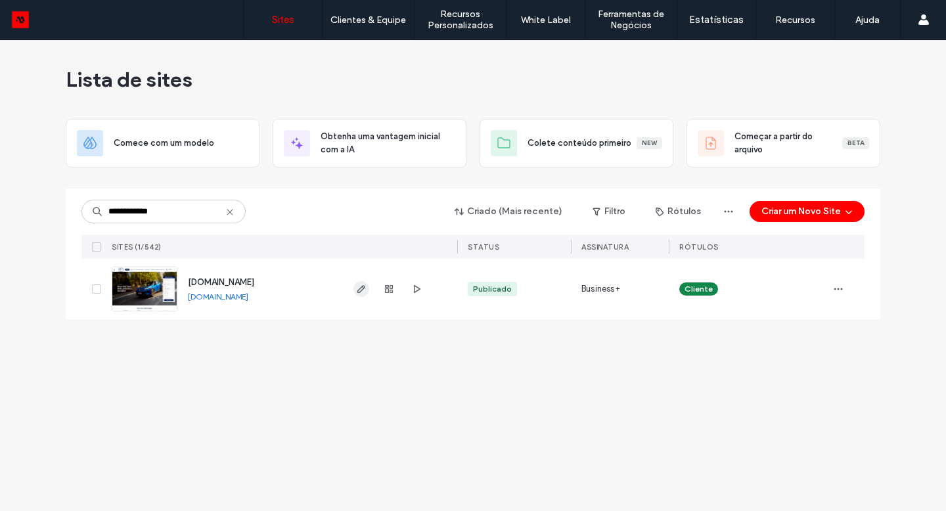
type input "**********"
click at [357, 288] on icon "button" at bounding box center [361, 289] width 11 height 11
type input "*****"
click at [356, 286] on icon "button" at bounding box center [361, 289] width 11 height 11
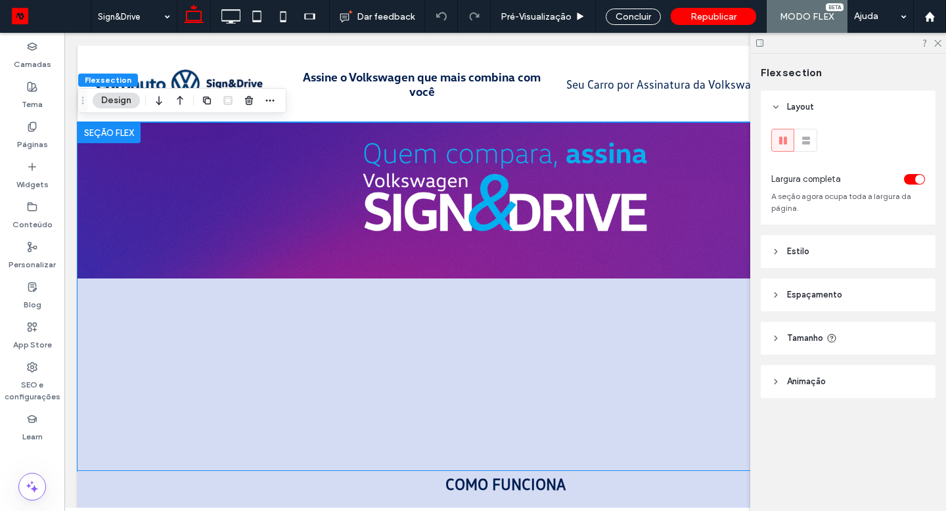
click at [240, 192] on img at bounding box center [505, 201] width 855 height 156
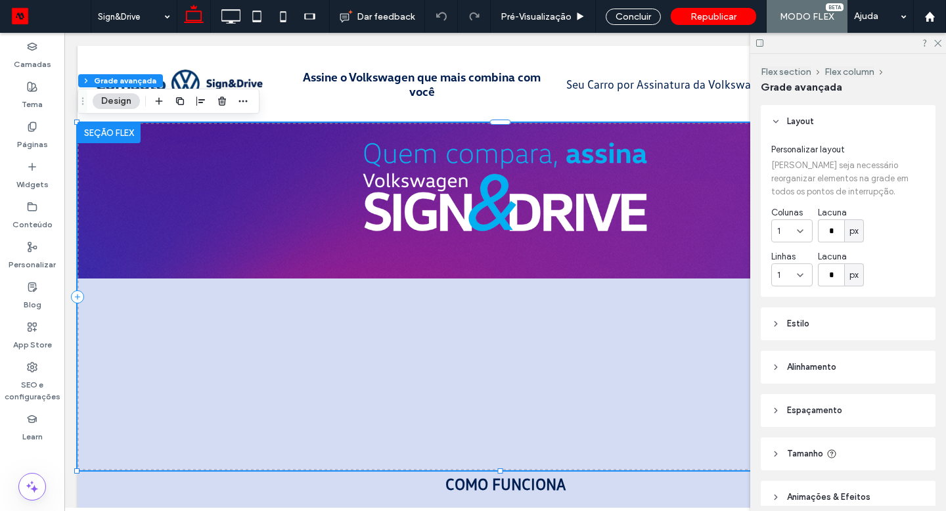
click at [237, 194] on img at bounding box center [505, 201] width 855 height 156
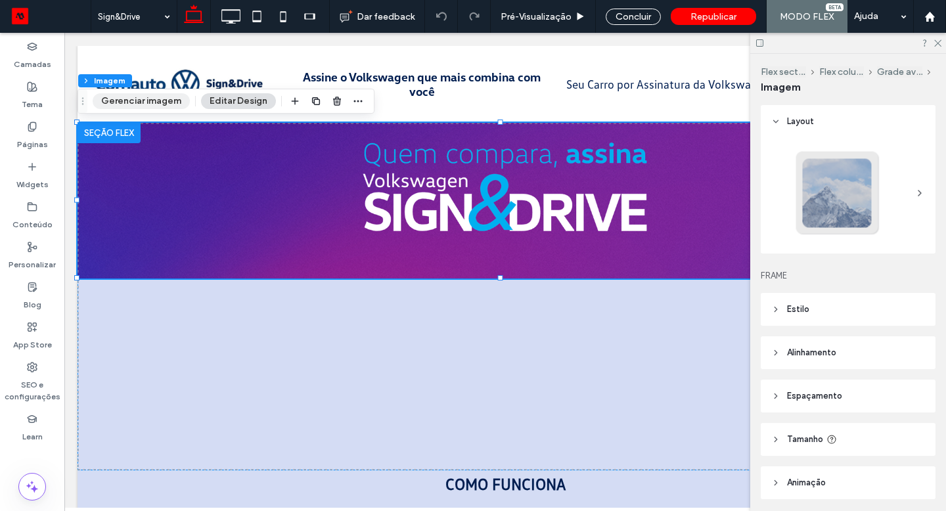
click at [161, 104] on button "Gerenciar imagem" at bounding box center [141, 101] width 97 height 16
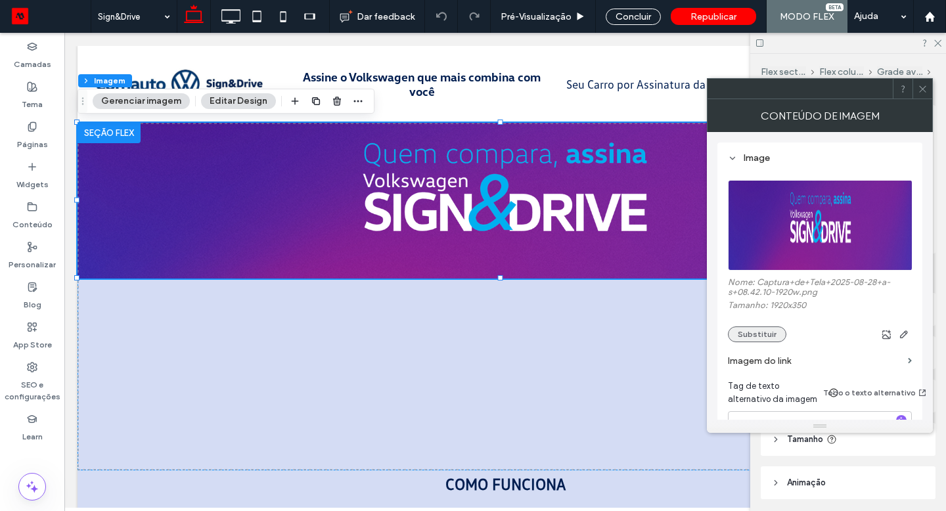
click at [761, 334] on button "Substituir" at bounding box center [757, 334] width 58 height 16
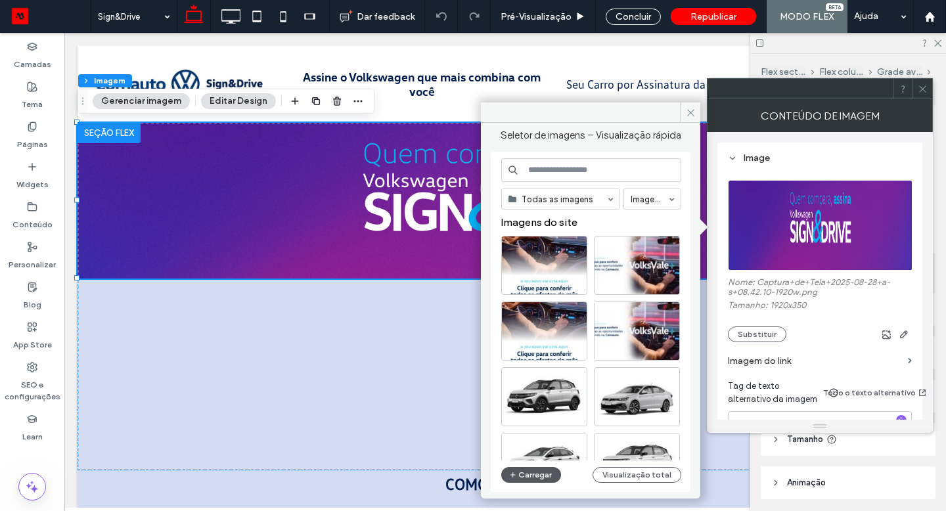
click at [520, 478] on button "Carregar" at bounding box center [531, 475] width 60 height 16
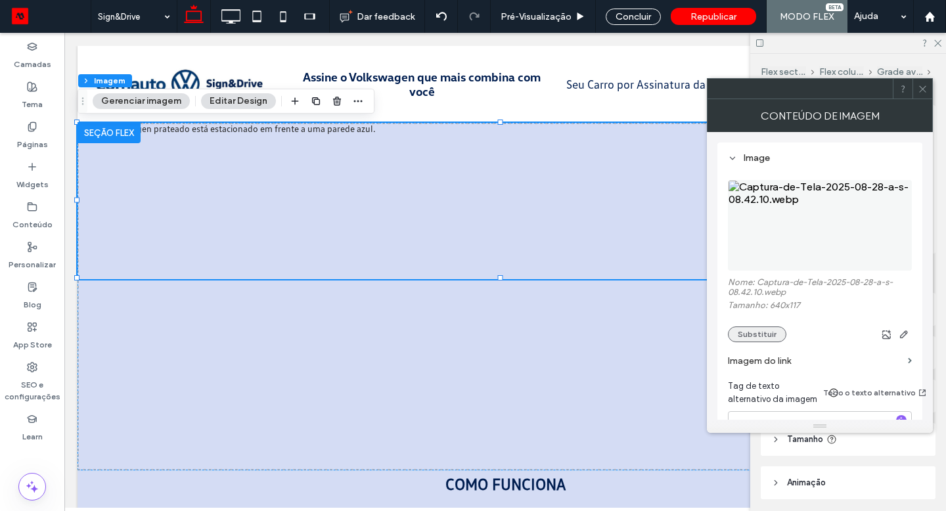
click at [772, 336] on button "Substituir" at bounding box center [757, 334] width 58 height 16
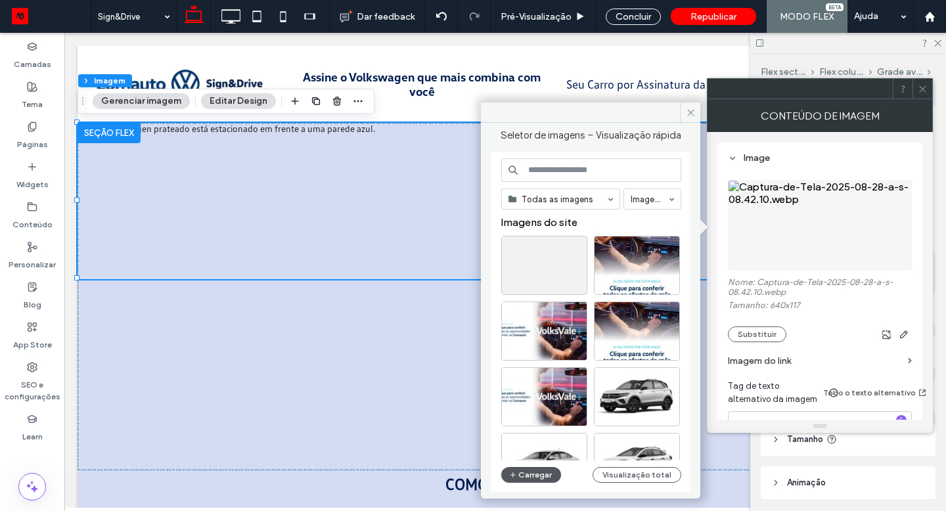
click at [537, 472] on button "Carregar" at bounding box center [531, 475] width 60 height 16
click at [510, 475] on use "button" at bounding box center [512, 474] width 5 height 5
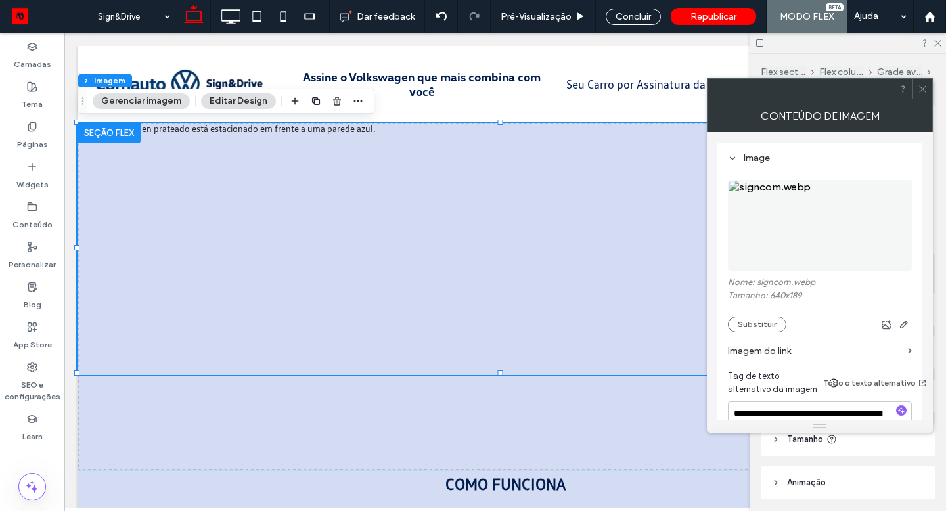
click at [929, 81] on div at bounding box center [922, 89] width 20 height 20
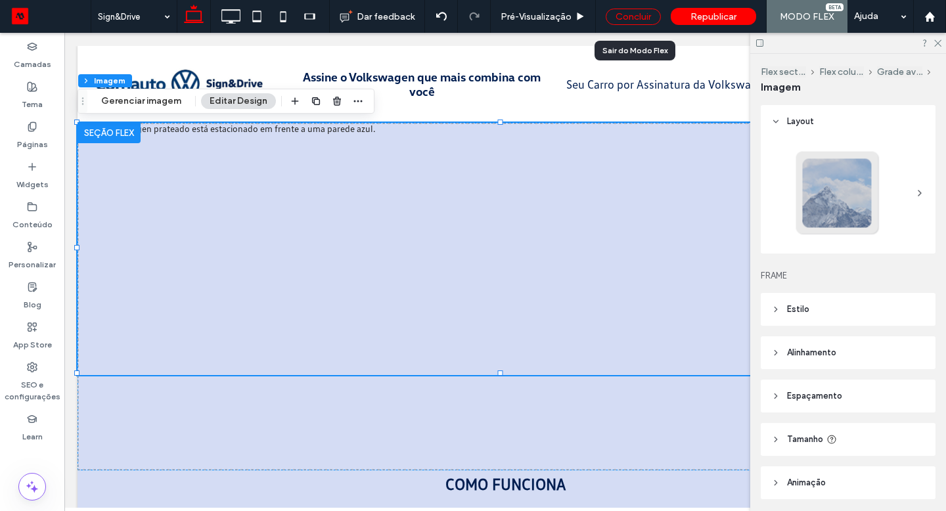
click at [647, 22] on div "Concluir" at bounding box center [633, 17] width 55 height 16
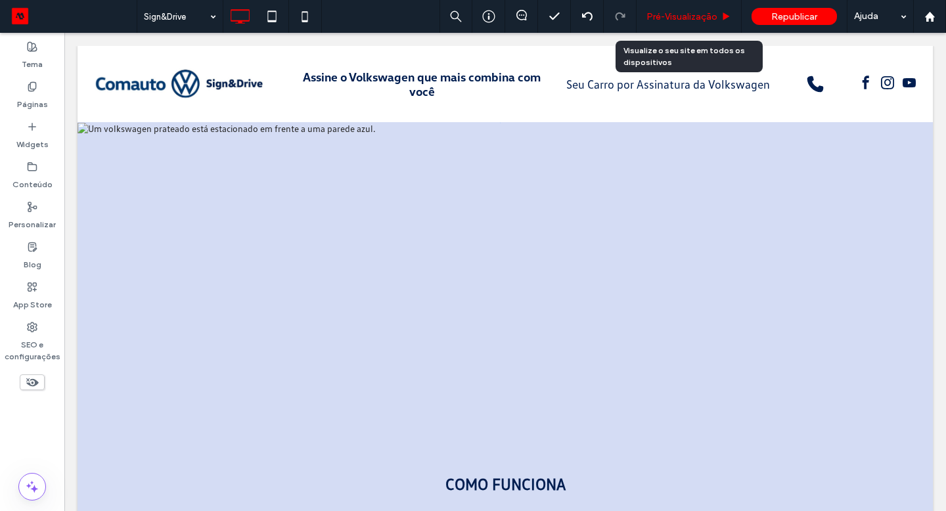
click at [660, 22] on div "Pré-Visualizaçāo" at bounding box center [688, 16] width 105 height 33
click at [671, 16] on span "Pré-Visualizaçāo" at bounding box center [681, 16] width 71 height 11
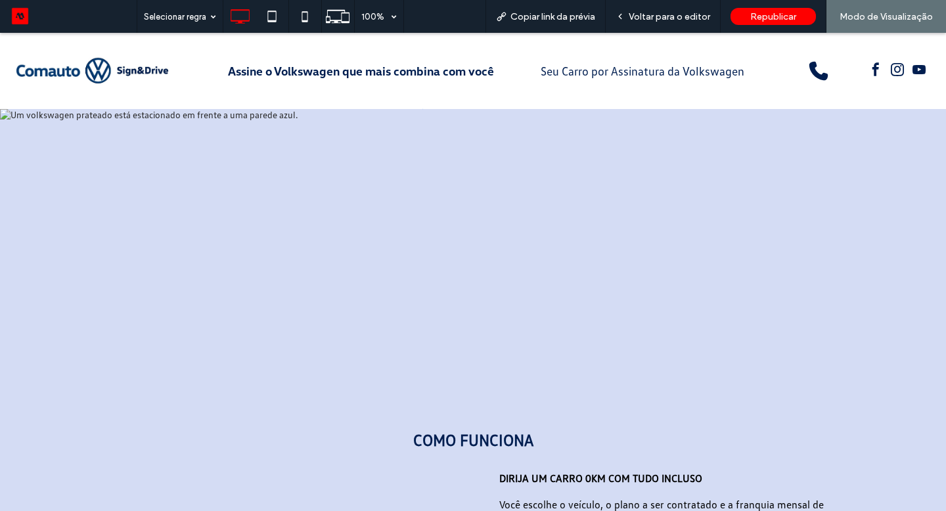
click at [671, 16] on span "Voltar para o editor" at bounding box center [669, 16] width 81 height 11
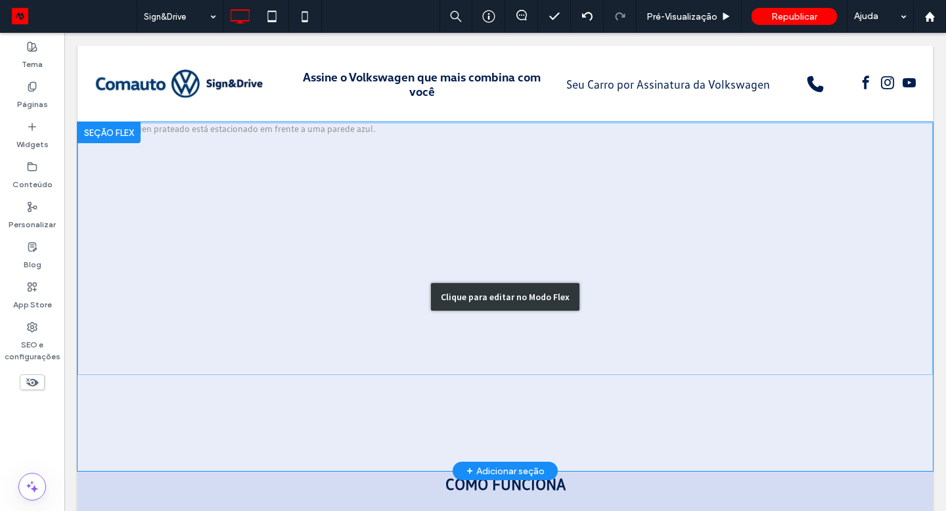
click at [583, 216] on div "Clique para editar no Modo Flex" at bounding box center [505, 296] width 855 height 349
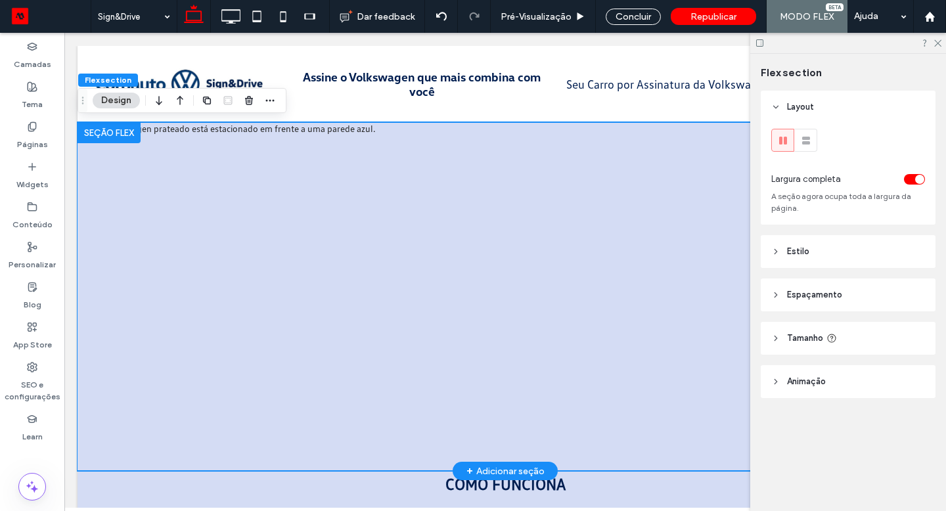
click at [579, 224] on img at bounding box center [505, 249] width 855 height 252
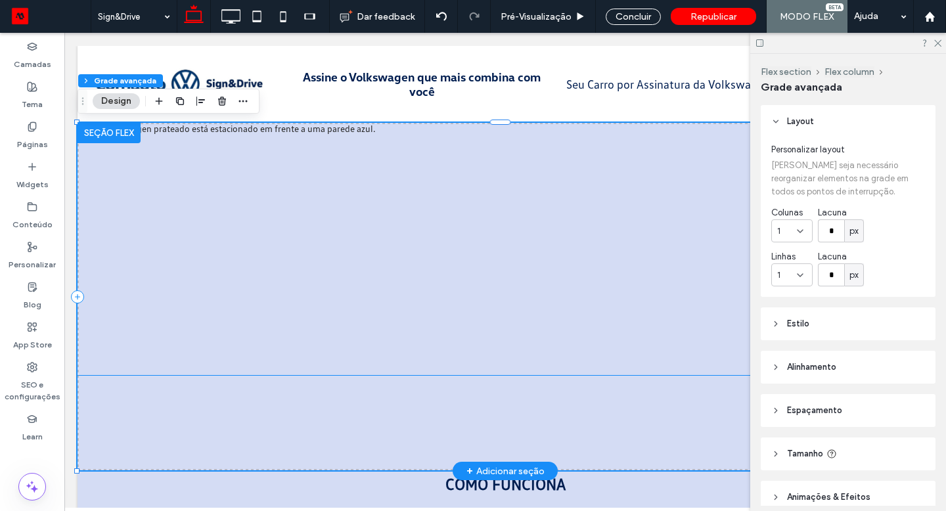
click at [422, 223] on img at bounding box center [505, 249] width 855 height 252
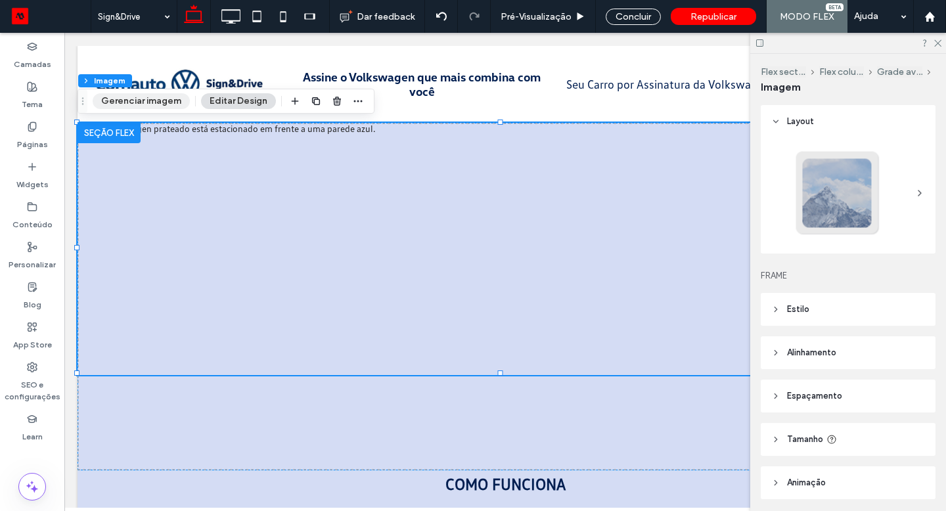
click at [160, 104] on button "Gerenciar imagem" at bounding box center [141, 101] width 97 height 16
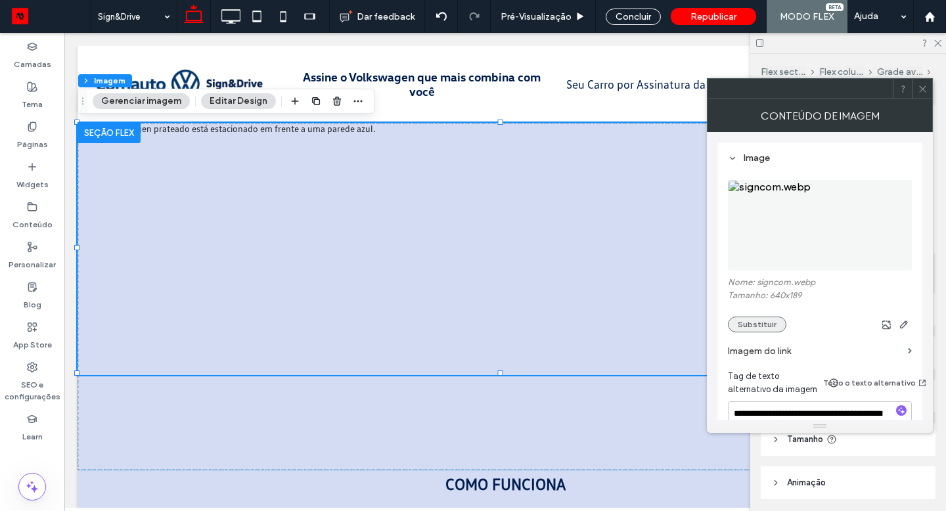
click at [770, 323] on button "Substituir" at bounding box center [757, 325] width 58 height 16
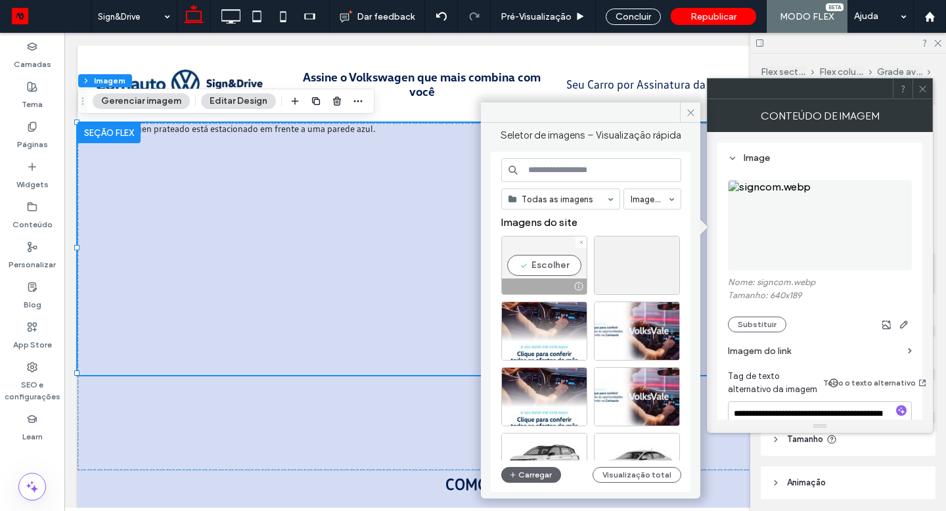
click at [583, 241] on div at bounding box center [580, 241] width 11 height 11
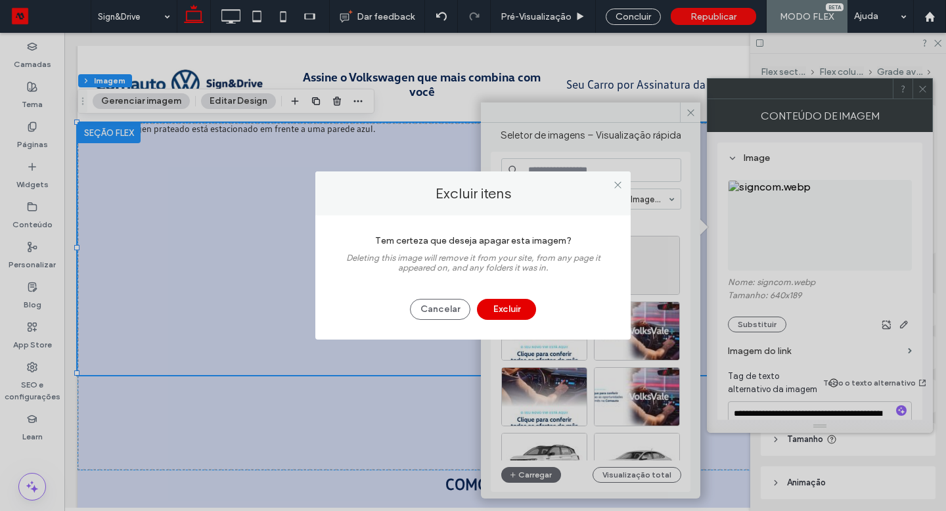
click at [522, 309] on button "Excluir" at bounding box center [506, 309] width 59 height 21
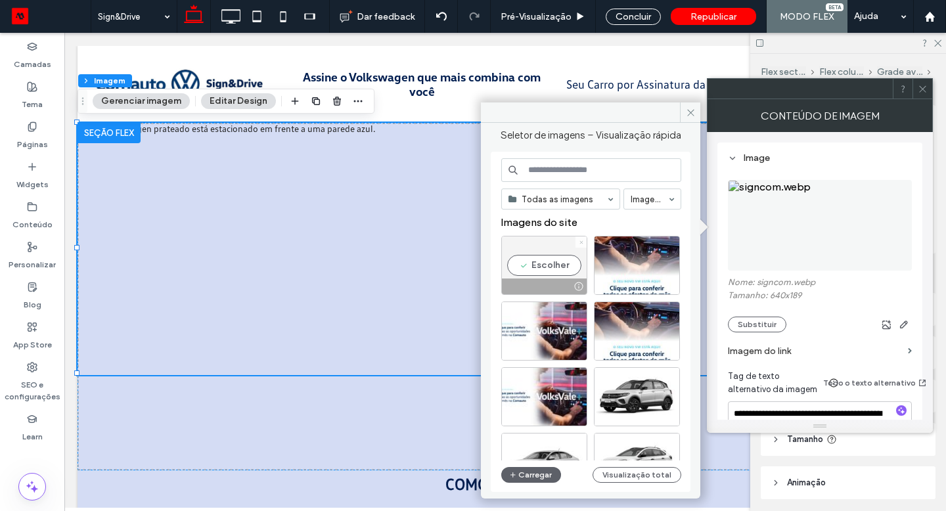
click at [579, 240] on icon at bounding box center [581, 242] width 5 height 5
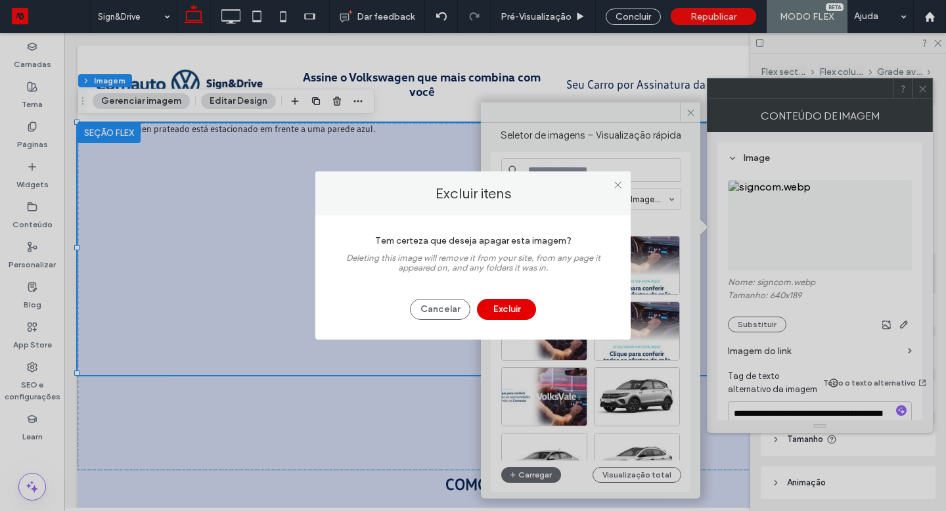
click at [525, 309] on button "Excluir" at bounding box center [506, 309] width 59 height 21
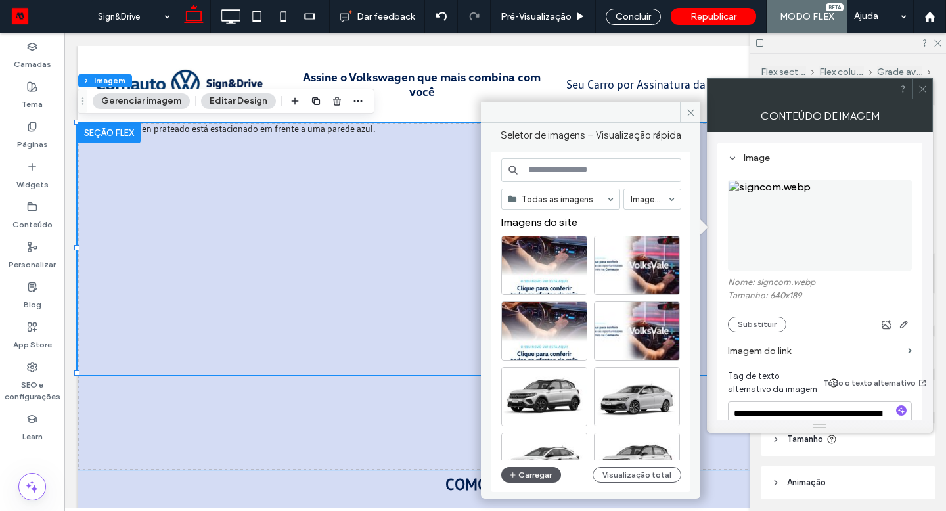
click at [543, 476] on button "Carregar" at bounding box center [531, 475] width 60 height 16
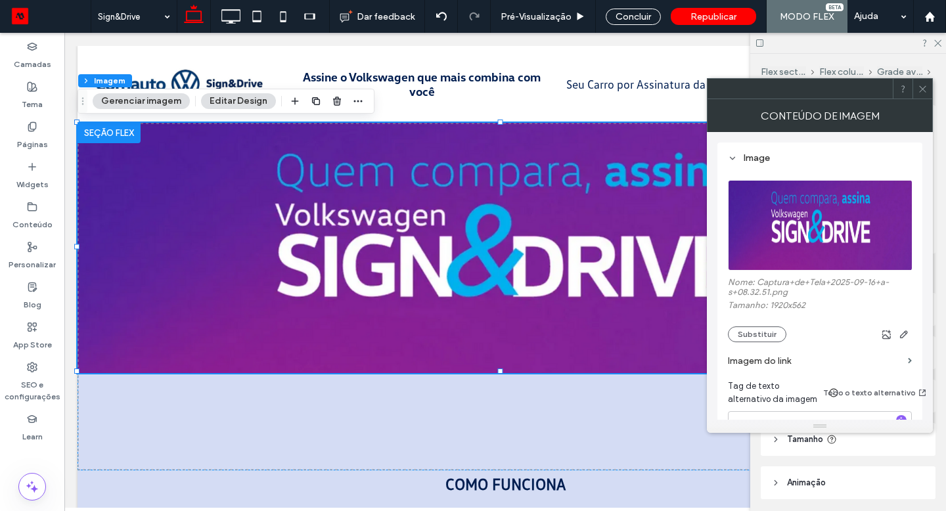
click at [925, 85] on icon at bounding box center [923, 89] width 10 height 10
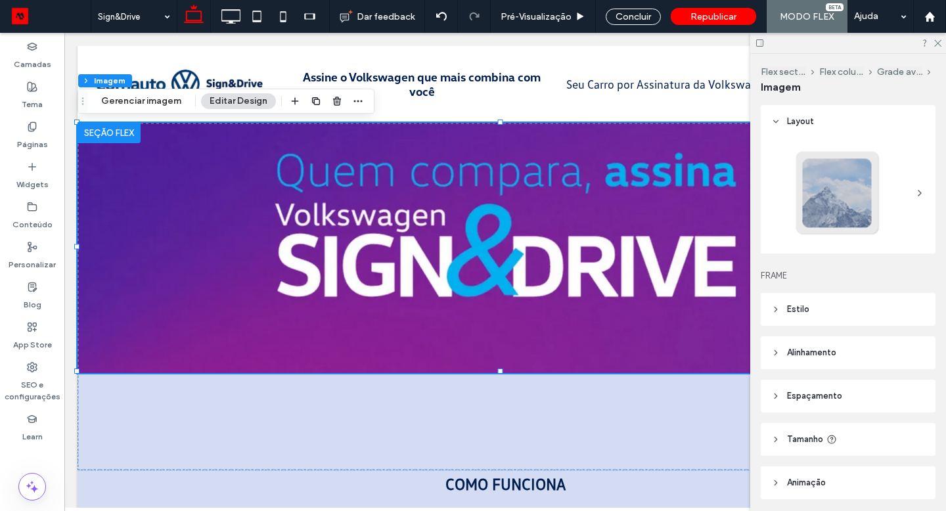
click at [815, 435] on span "Tamanho" at bounding box center [805, 439] width 36 height 13
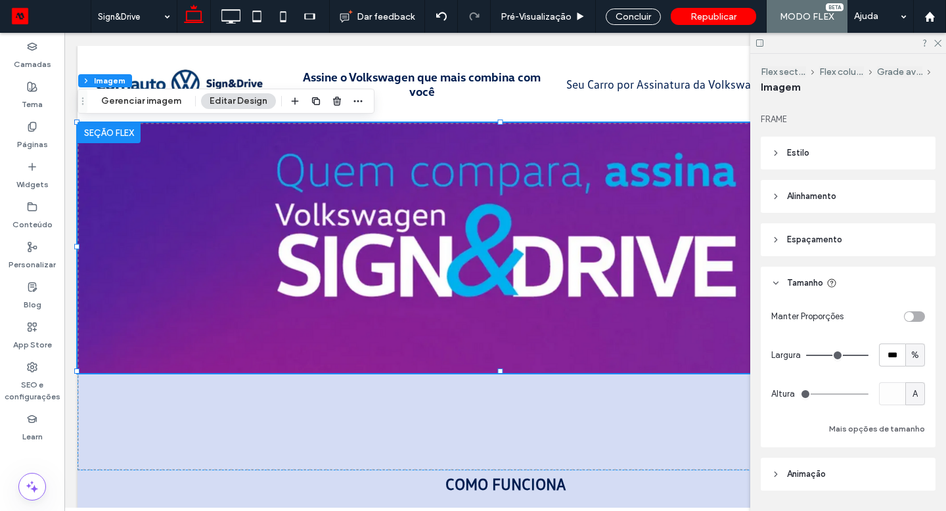
scroll to position [194, 0]
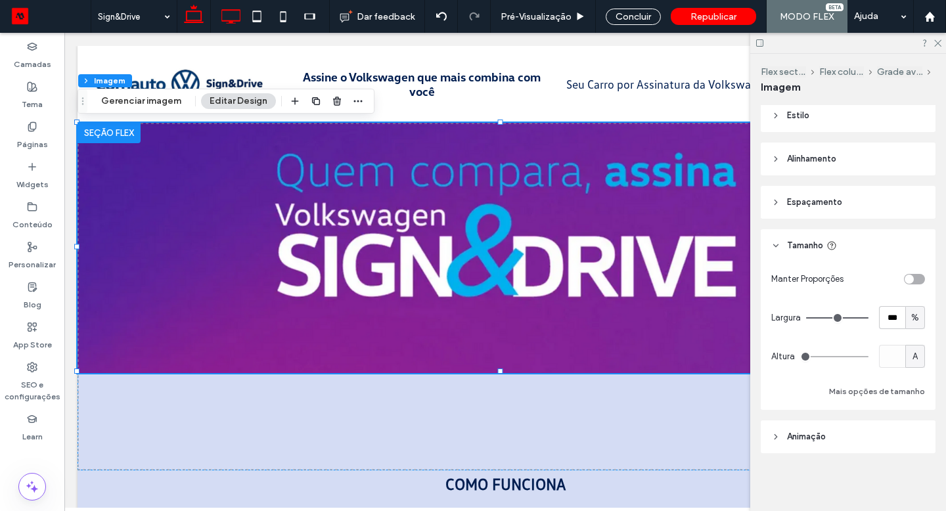
click at [234, 12] on icon at bounding box center [230, 16] width 26 height 26
type input "***"
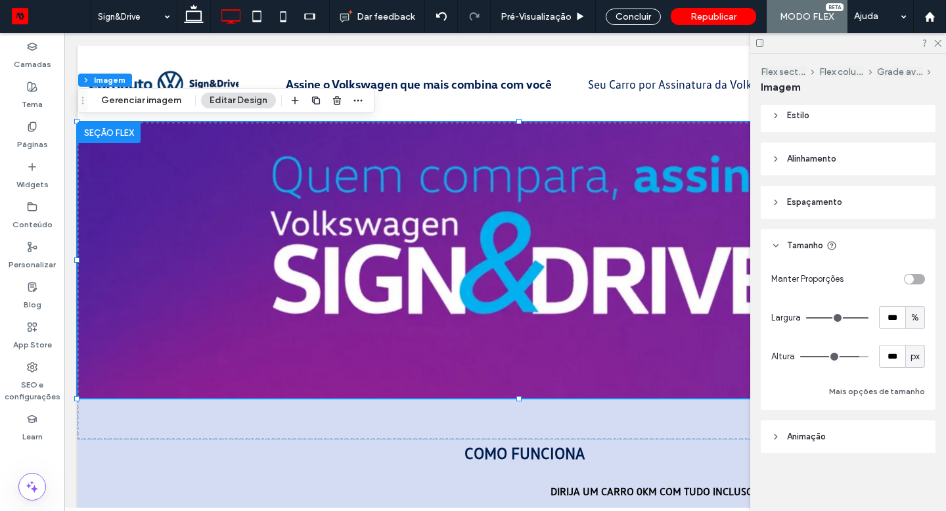
click at [910, 356] on span "px" at bounding box center [914, 356] width 9 height 13
click at [902, 474] on div "A" at bounding box center [908, 471] width 18 height 23
type input "*"
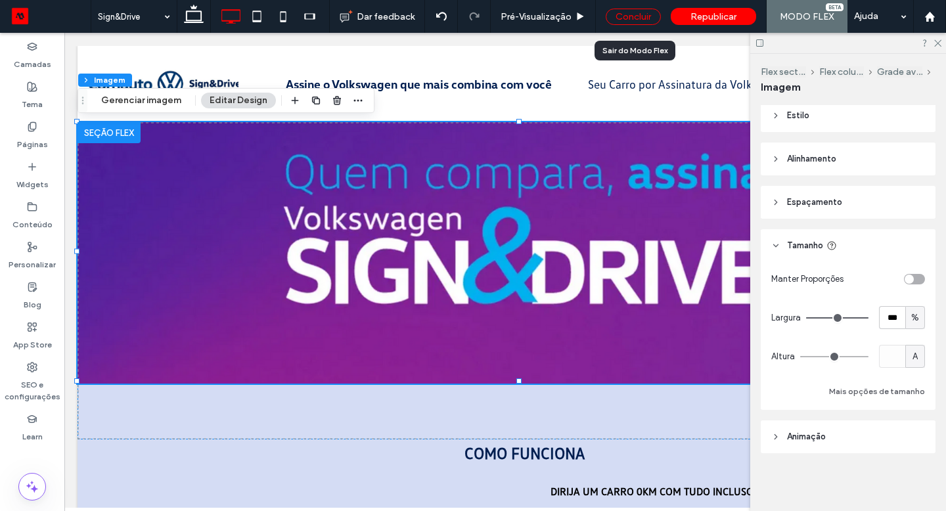
click at [639, 13] on div "Concluir" at bounding box center [633, 17] width 55 height 16
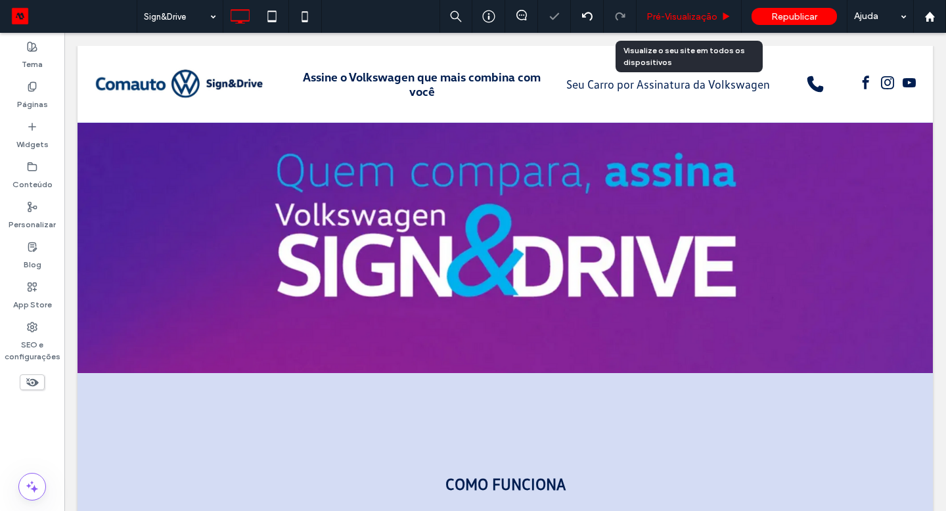
click at [663, 12] on span "Pré-Visualizaçāo" at bounding box center [681, 16] width 71 height 11
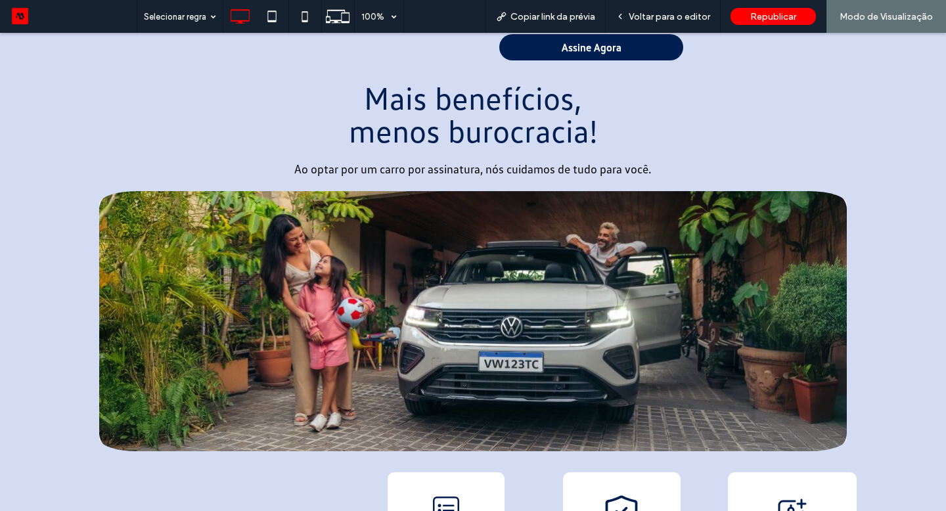
scroll to position [776, 0]
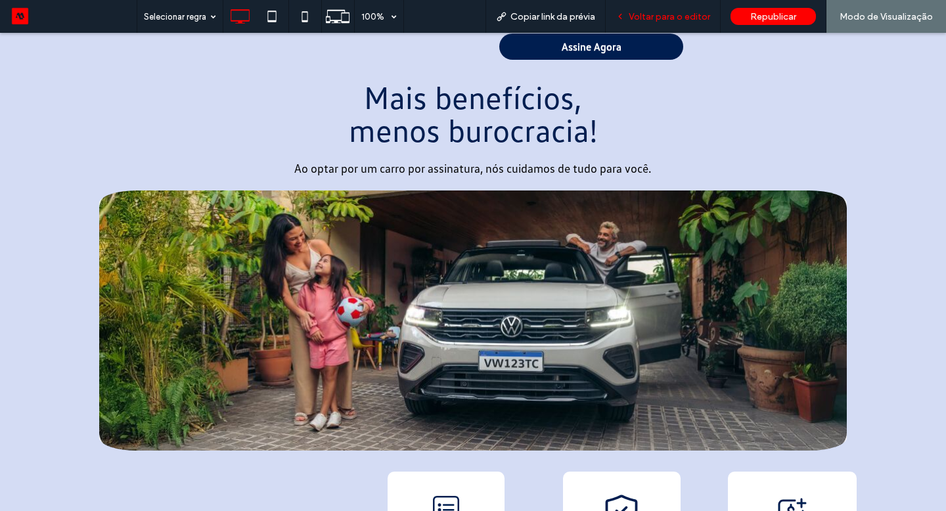
click at [675, 10] on div "Voltar para o editor" at bounding box center [663, 16] width 115 height 33
click at [653, 20] on span "Voltar para o editor" at bounding box center [669, 16] width 81 height 11
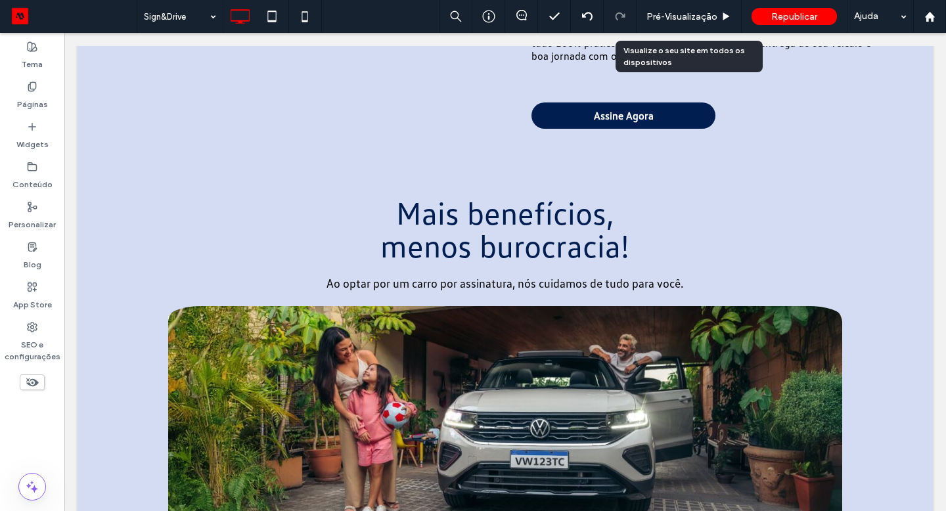
scroll to position [776, 0]
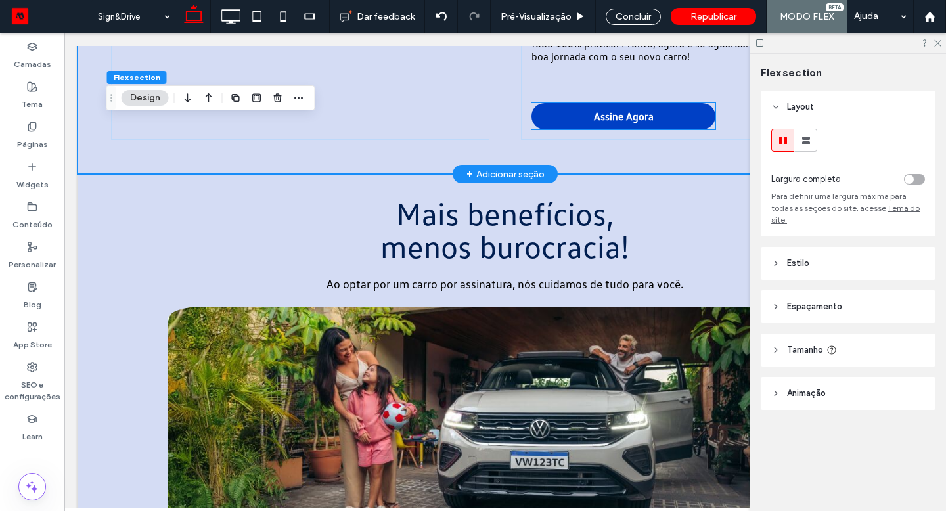
click at [618, 110] on span "Assine Agora" at bounding box center [624, 116] width 60 height 13
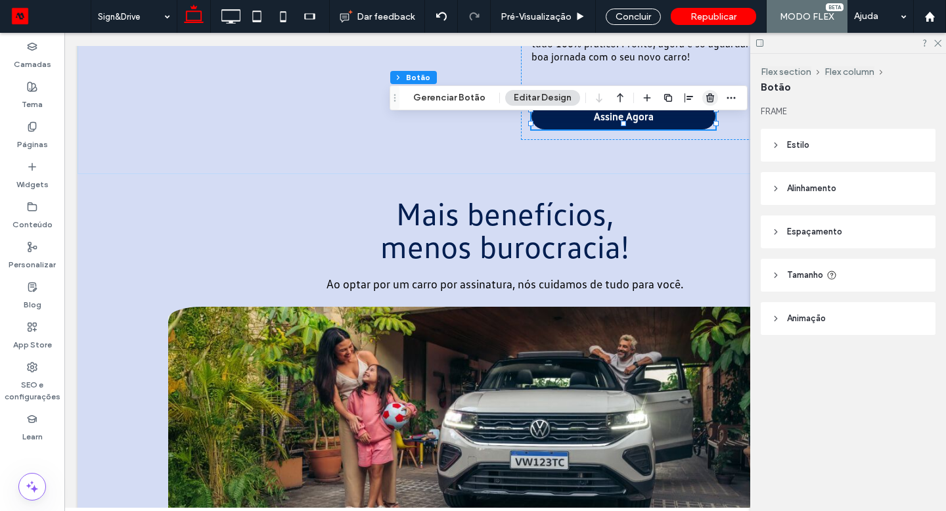
click at [710, 99] on icon "button" at bounding box center [710, 98] width 11 height 11
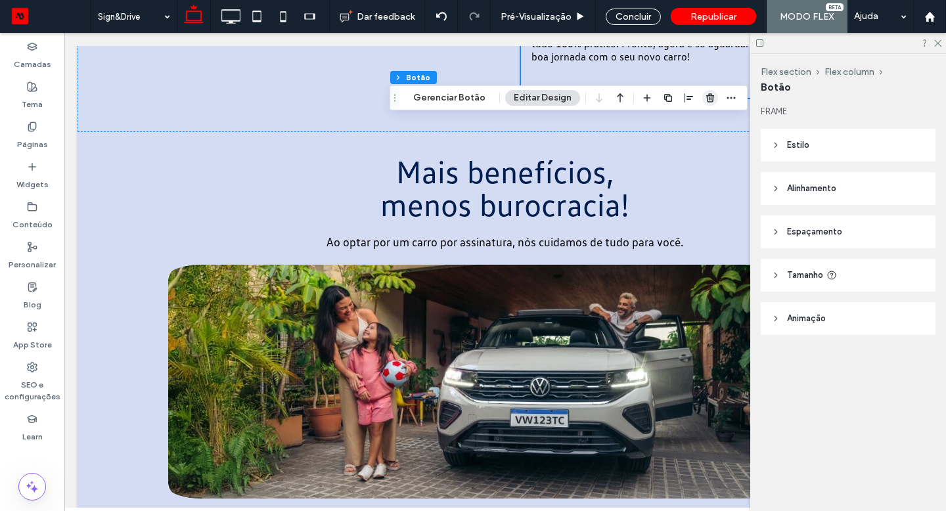
scroll to position [755, 0]
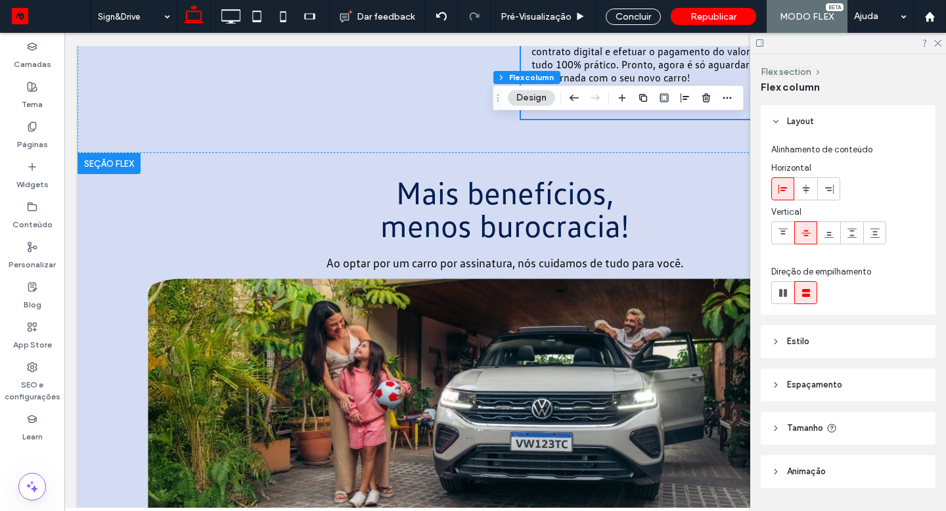
click at [465, 337] on img at bounding box center [505, 402] width 714 height 248
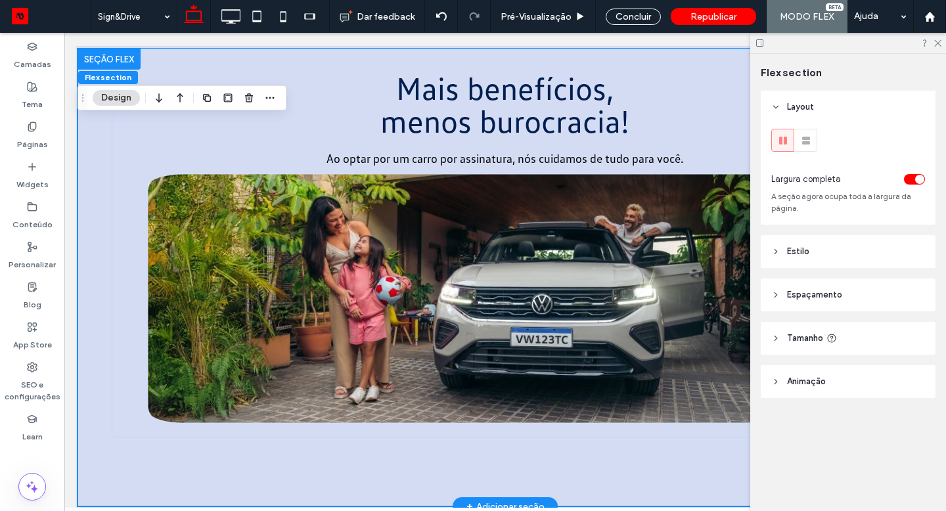
scroll to position [861, 0]
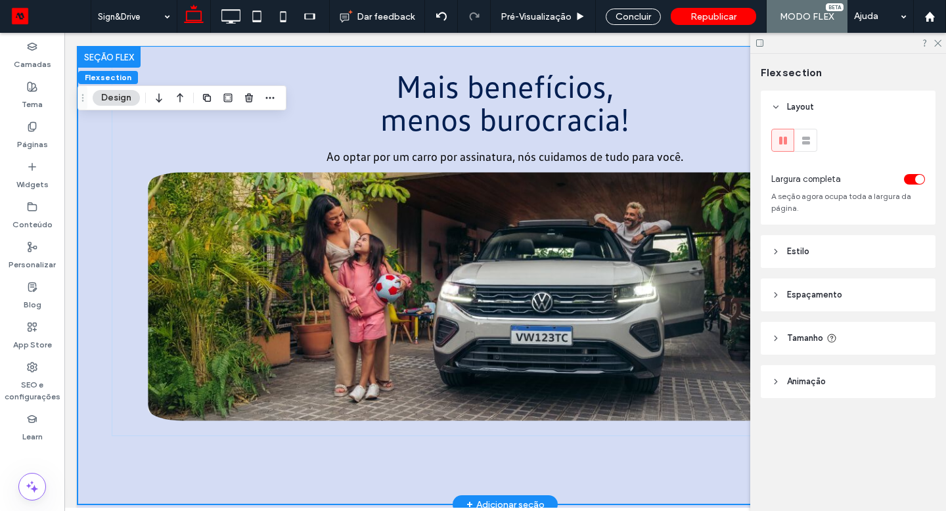
click at [366, 298] on img at bounding box center [505, 296] width 714 height 248
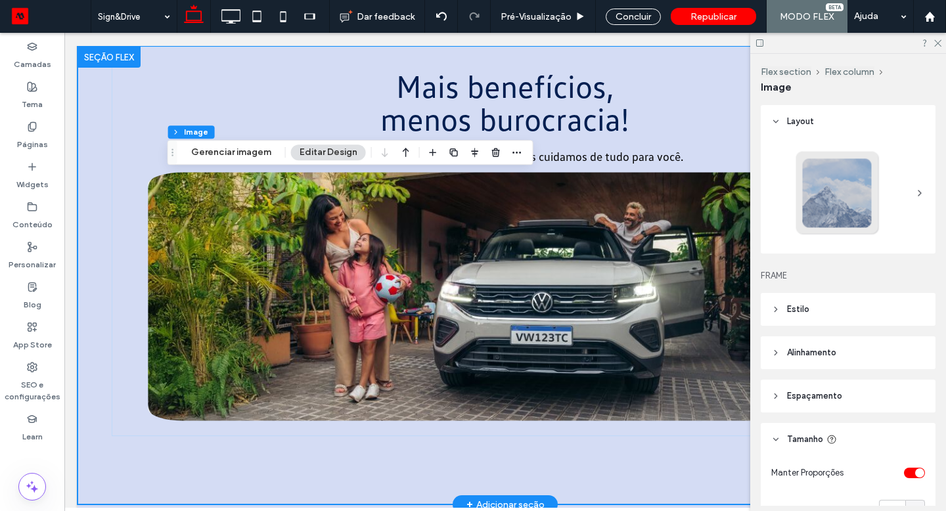
type input "*"
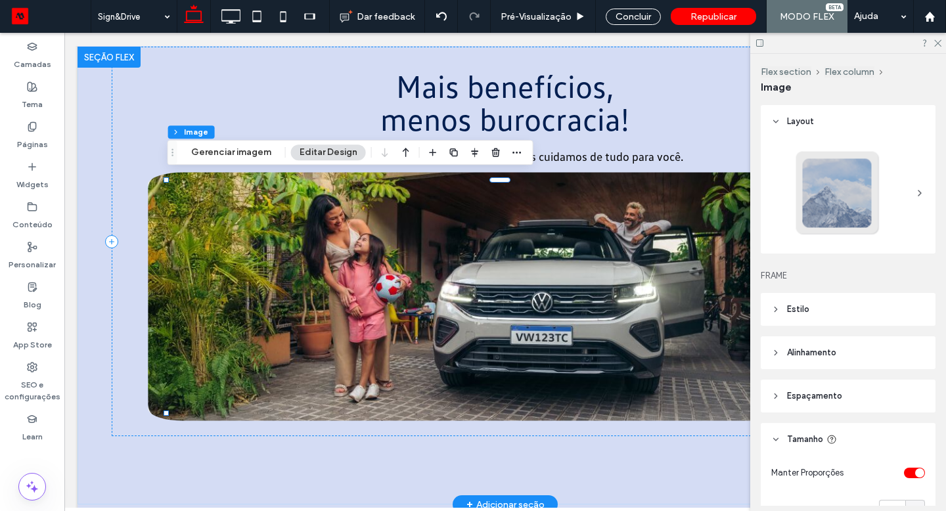
click at [290, 295] on img at bounding box center [505, 296] width 714 height 248
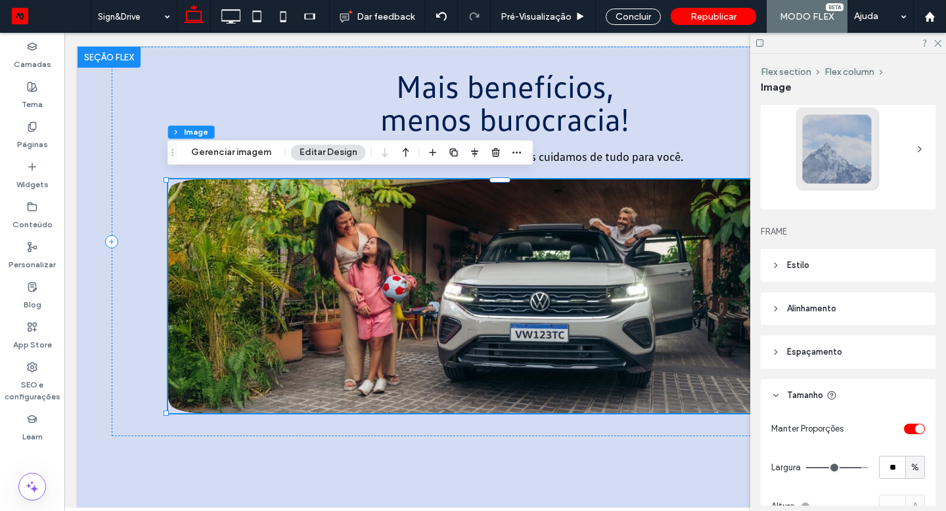
scroll to position [84, 0]
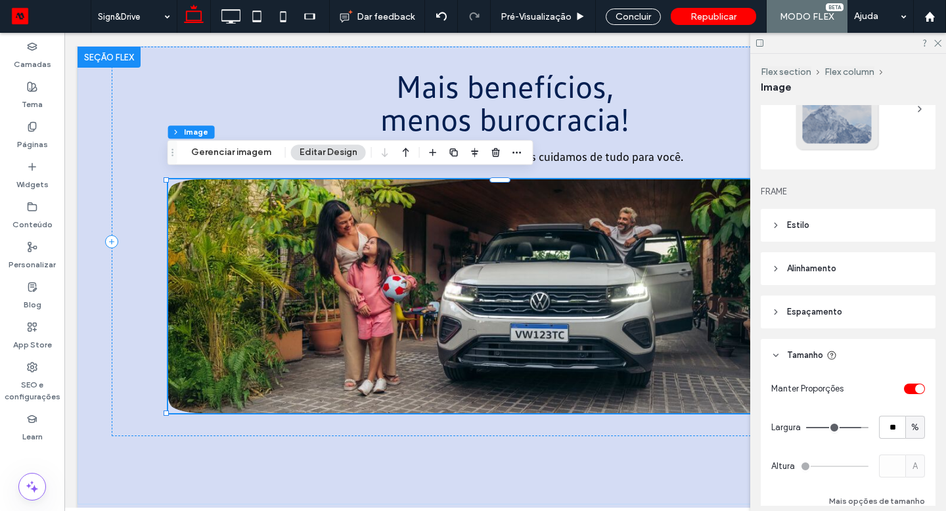
click at [911, 427] on span "%" at bounding box center [915, 427] width 8 height 13
click at [886, 425] on input "**" at bounding box center [892, 427] width 26 height 23
type input "***"
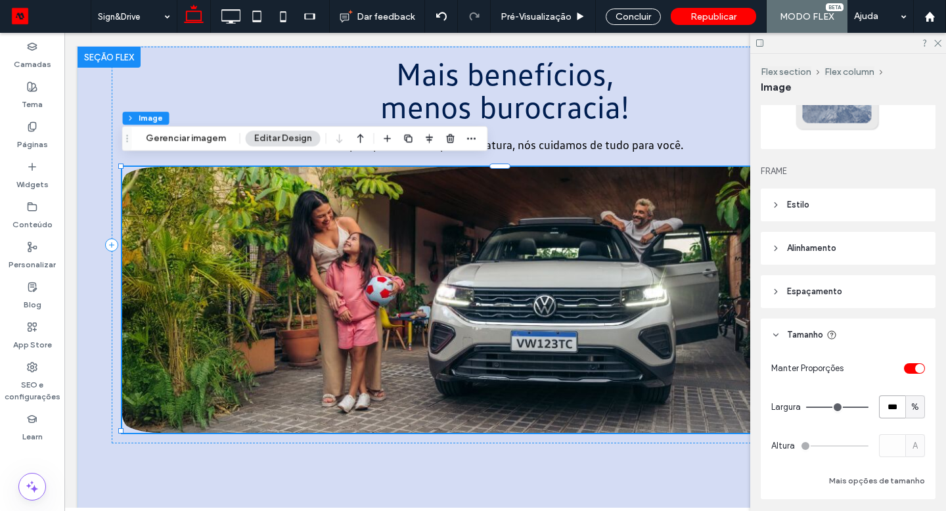
scroll to position [107, 0]
click at [238, 17] on icon at bounding box center [230, 16] width 26 height 26
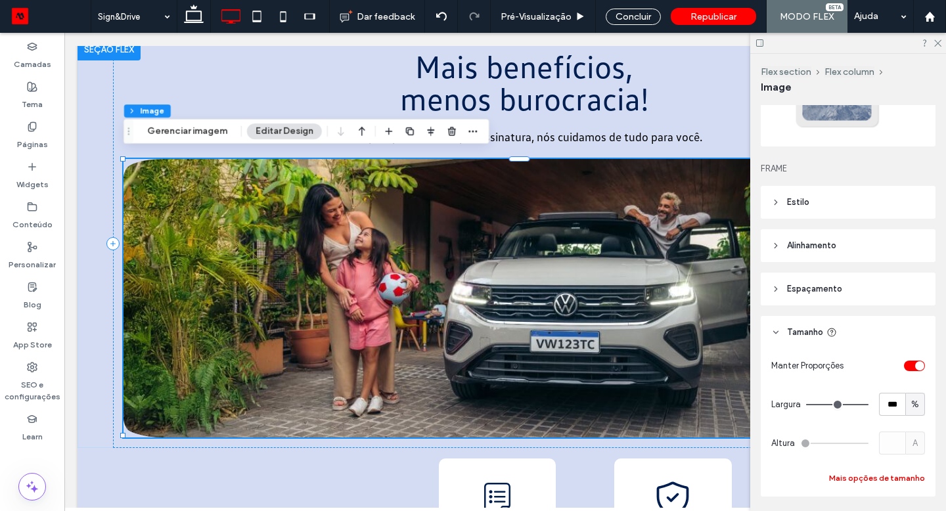
click at [897, 480] on button "Mais opções de tamanho" at bounding box center [877, 478] width 96 height 16
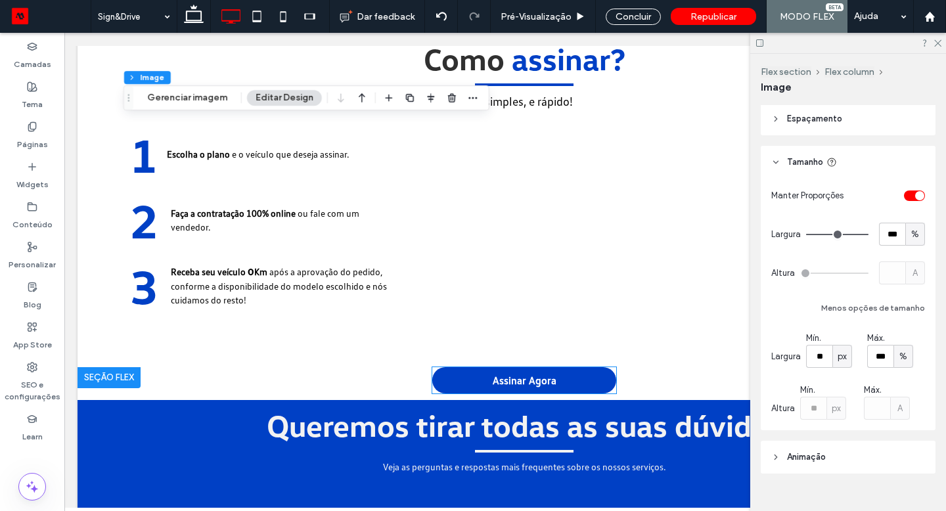
scroll to position [2602, 0]
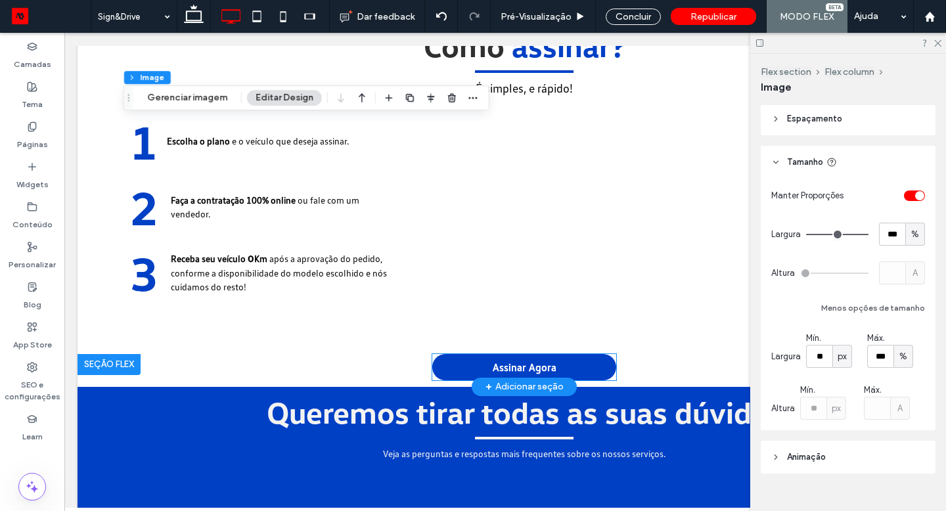
click at [532, 363] on link "Assinar Agora" at bounding box center [524, 367] width 184 height 26
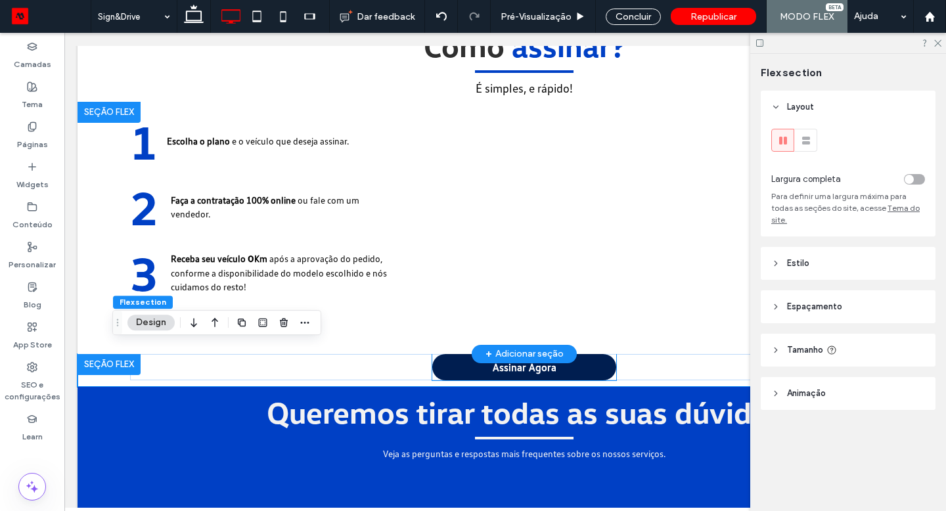
scroll to position [0, 13]
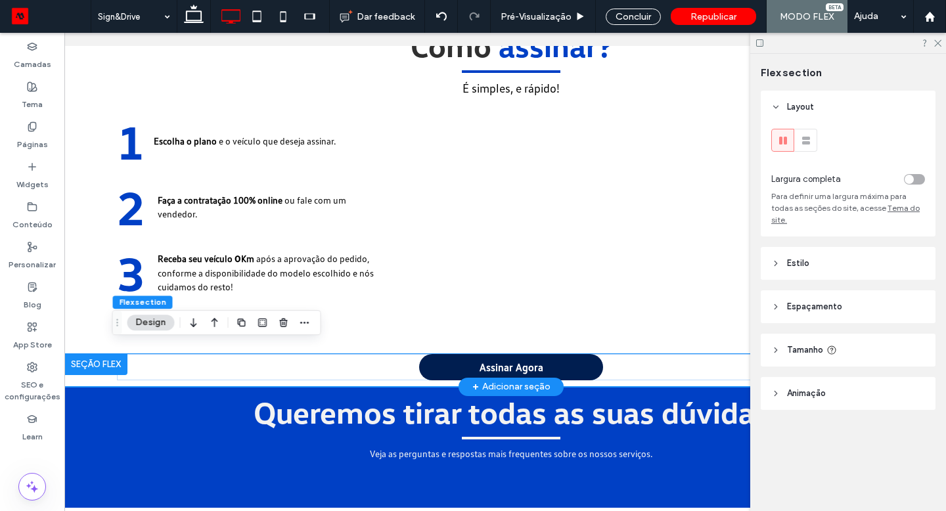
click at [102, 355] on div at bounding box center [95, 364] width 63 height 21
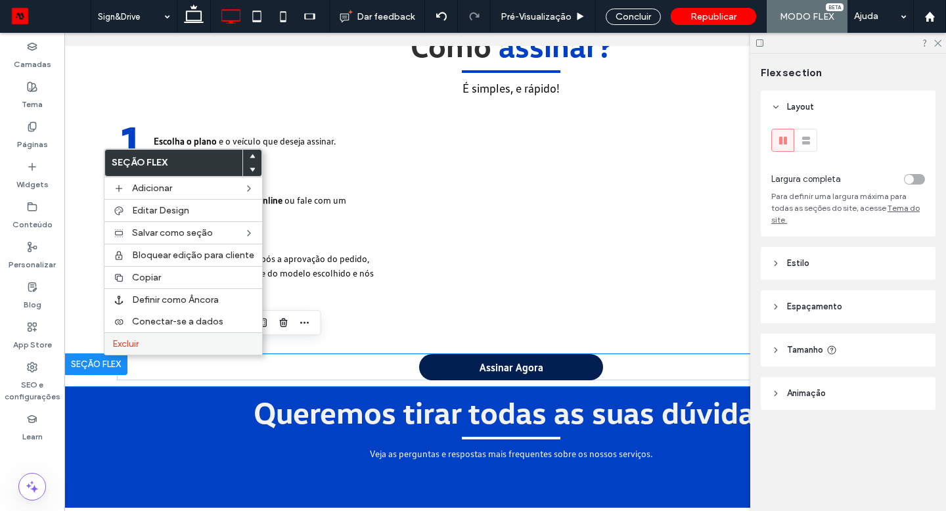
click at [144, 350] on div "Excluir" at bounding box center [183, 343] width 158 height 22
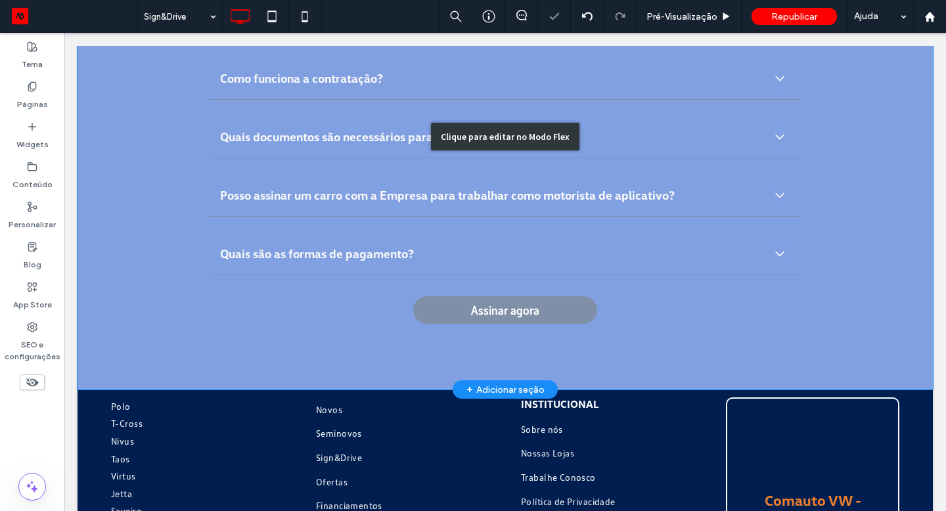
scroll to position [3340, 0]
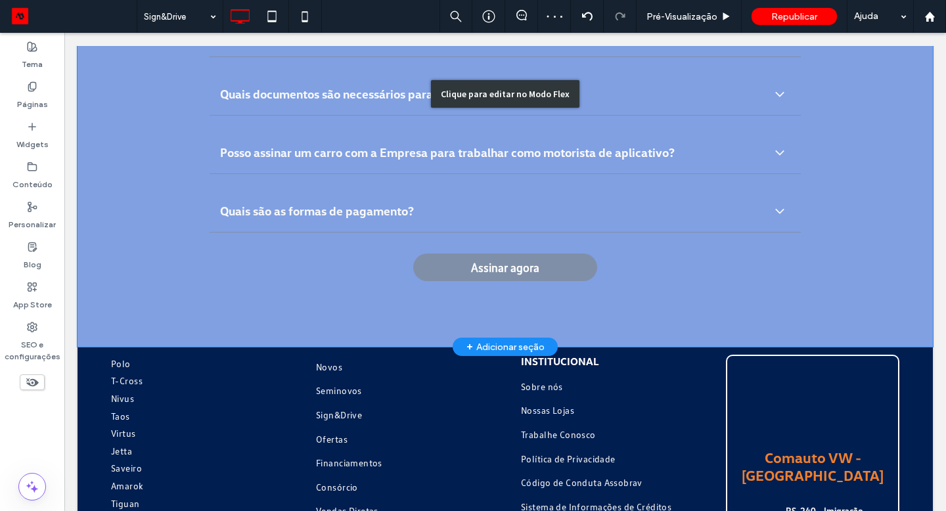
click at [487, 273] on div "Clique para editar no Modo Flex" at bounding box center [505, 93] width 855 height 507
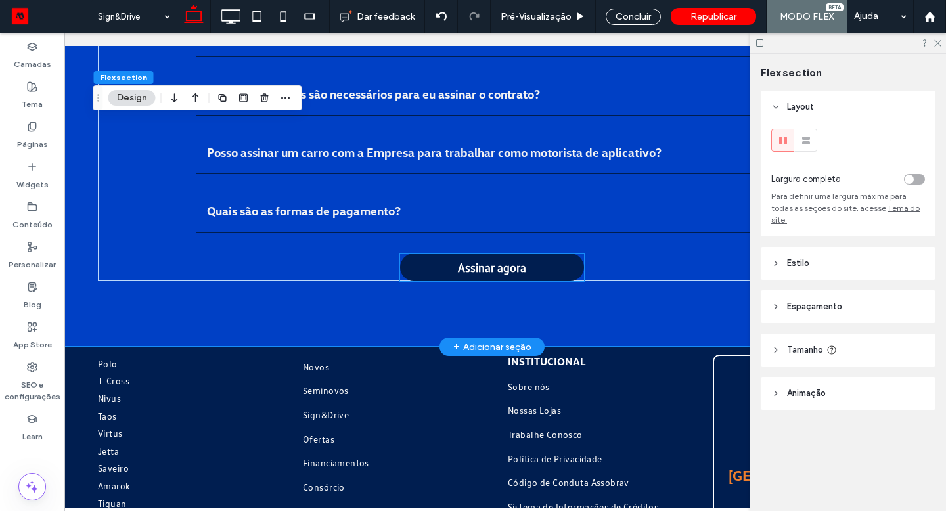
drag, startPoint x: 474, startPoint y: 273, endPoint x: 487, endPoint y: 273, distance: 13.8
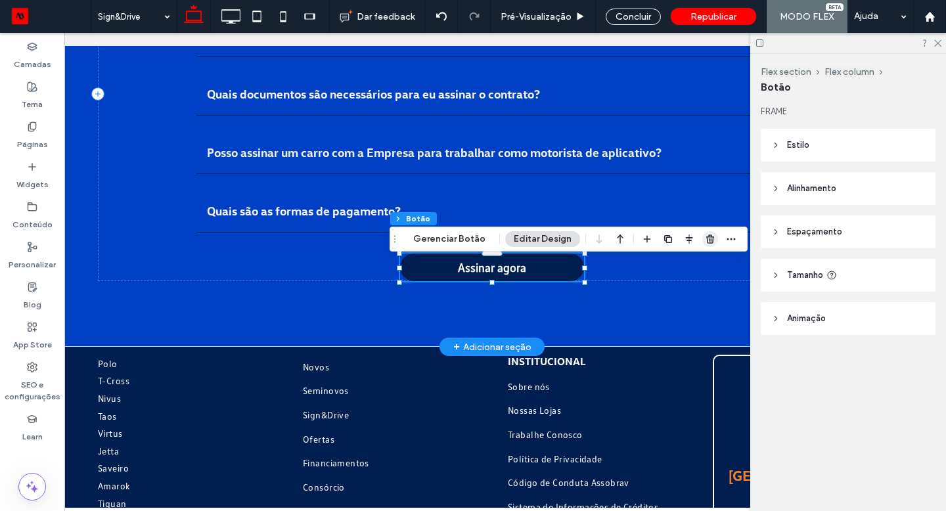
click at [705, 243] on icon "button" at bounding box center [710, 239] width 11 height 11
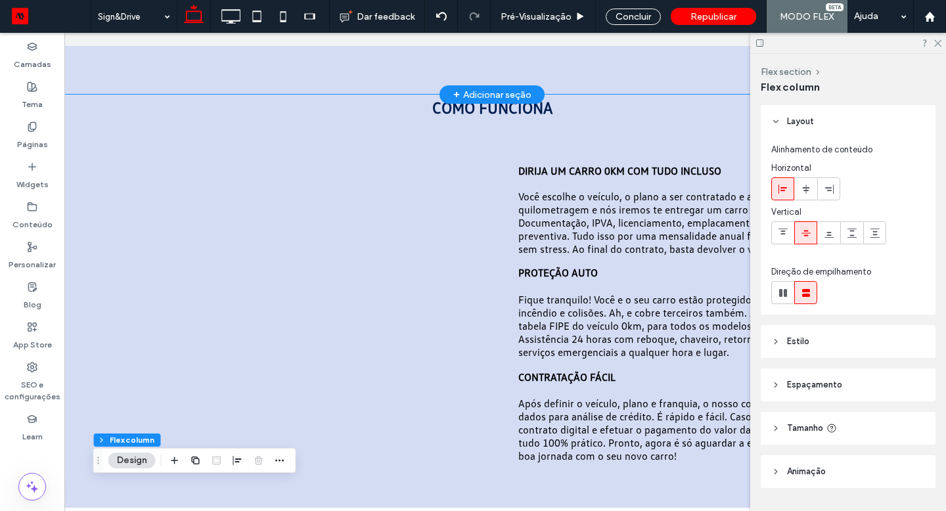
scroll to position [0, 0]
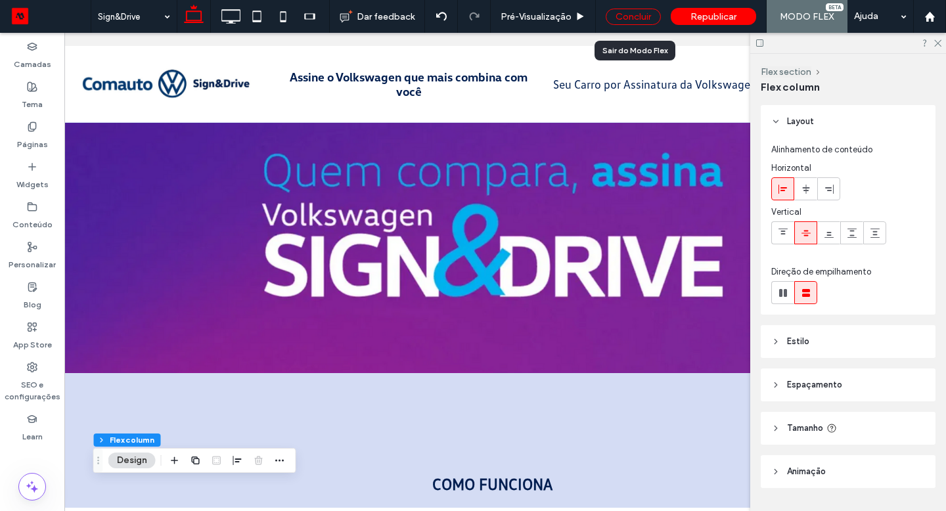
click at [638, 18] on div "Concluir" at bounding box center [633, 17] width 55 height 16
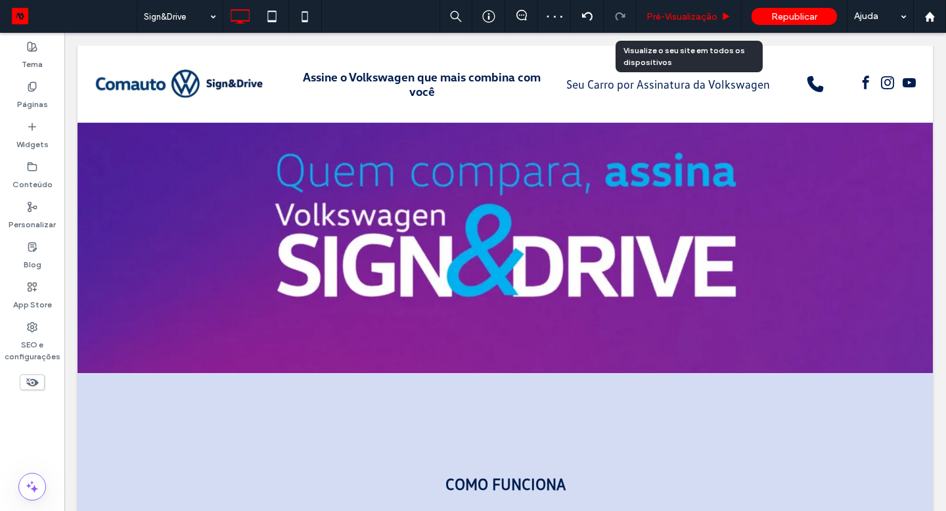
click at [666, 22] on div "Pré-Visualizaçāo" at bounding box center [688, 16] width 105 height 33
click at [671, 20] on span "Pré-Visualizaçāo" at bounding box center [681, 16] width 71 height 11
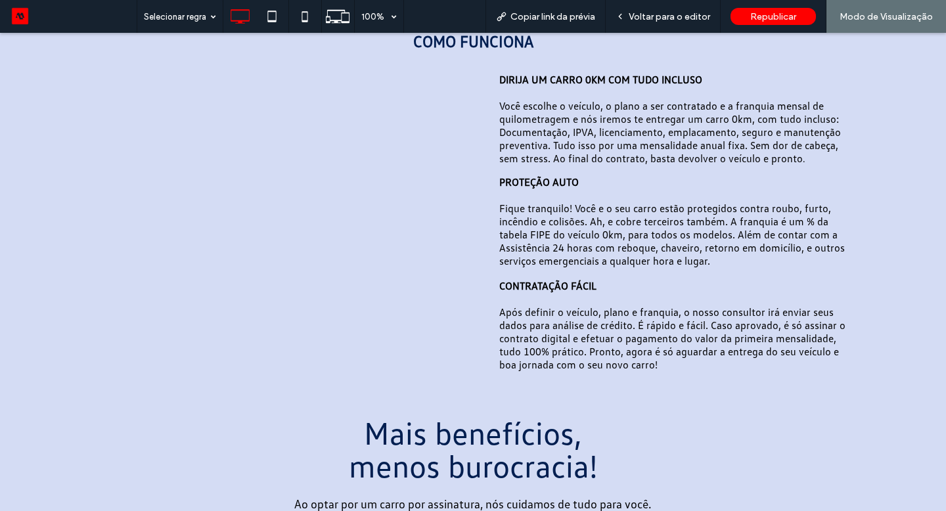
scroll to position [407, 0]
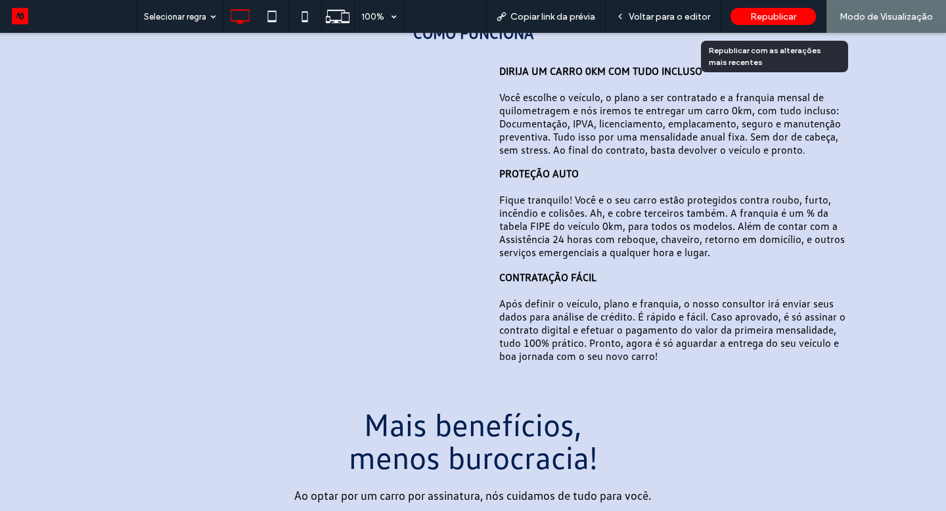
click at [799, 17] on div "Republicar" at bounding box center [772, 16] width 85 height 17
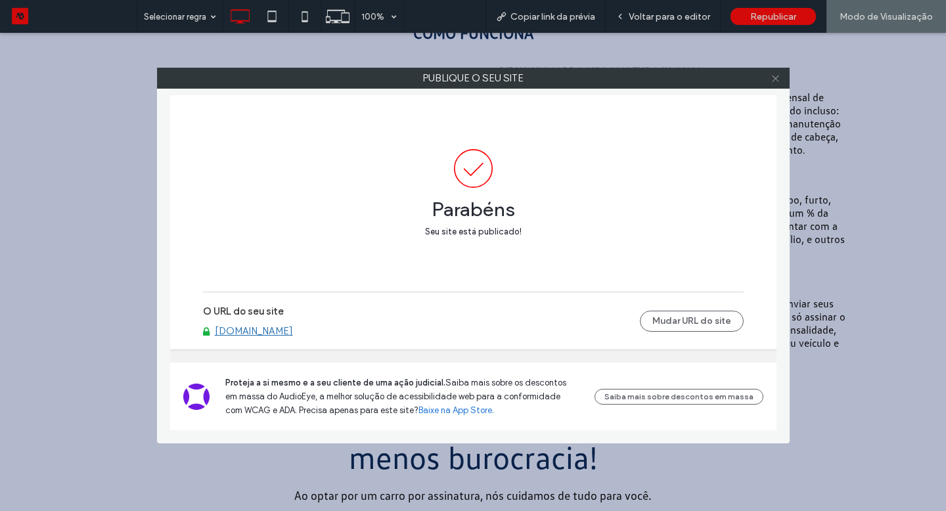
click at [776, 79] on use at bounding box center [775, 78] width 7 height 7
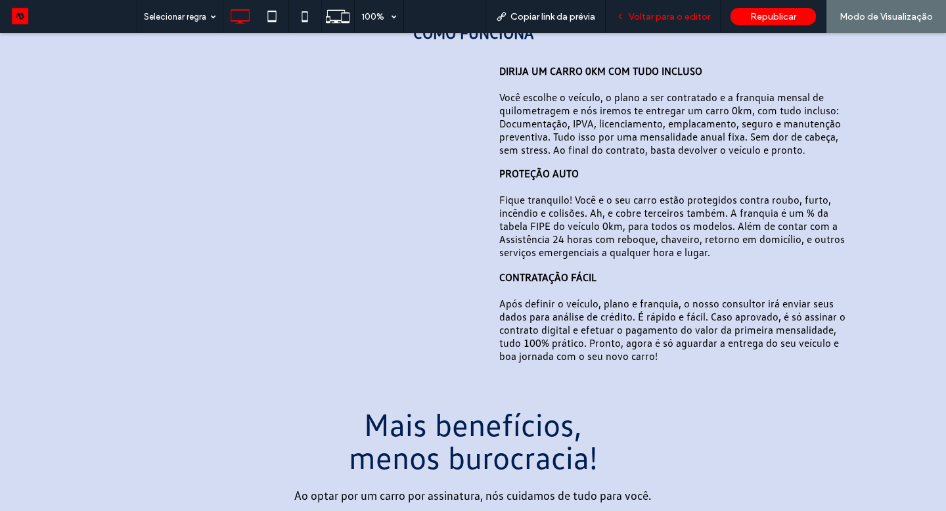
click at [682, 15] on span "Voltar para o editor" at bounding box center [669, 16] width 81 height 11
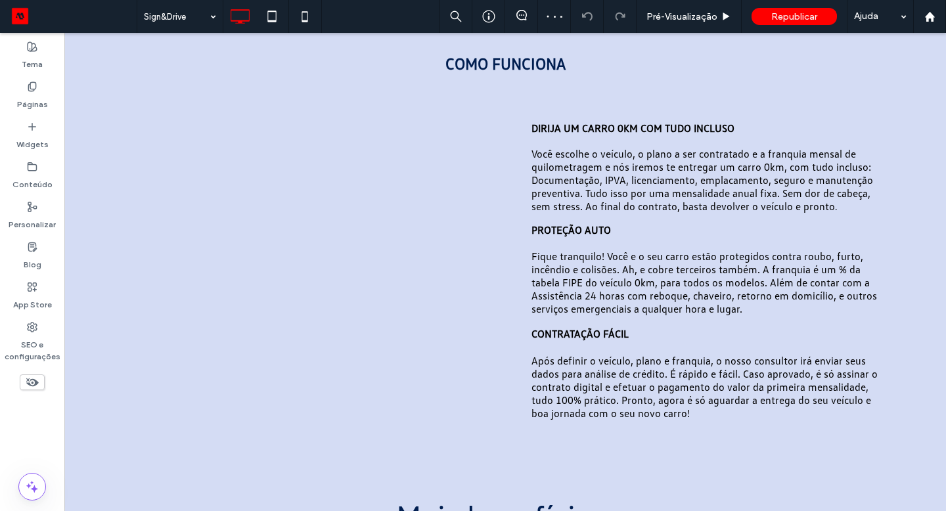
scroll to position [439, 0]
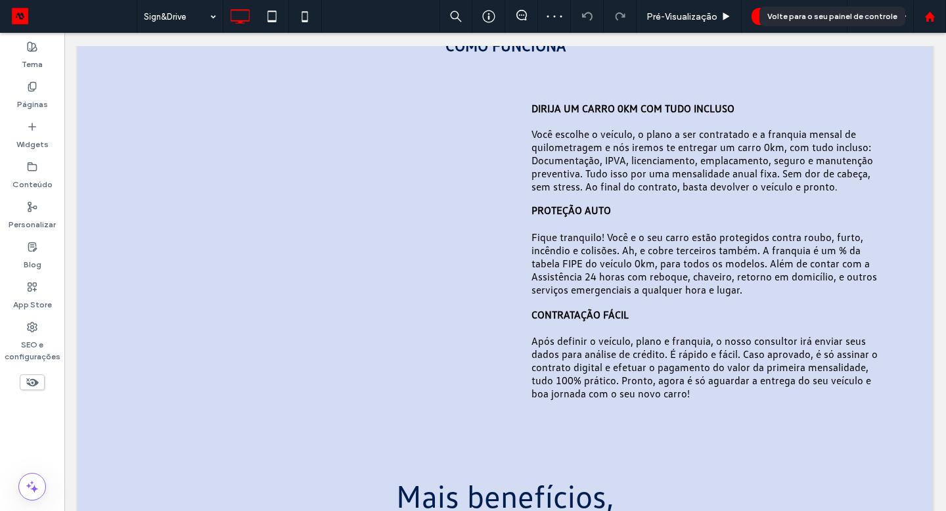
click at [936, 15] on div at bounding box center [930, 16] width 32 height 11
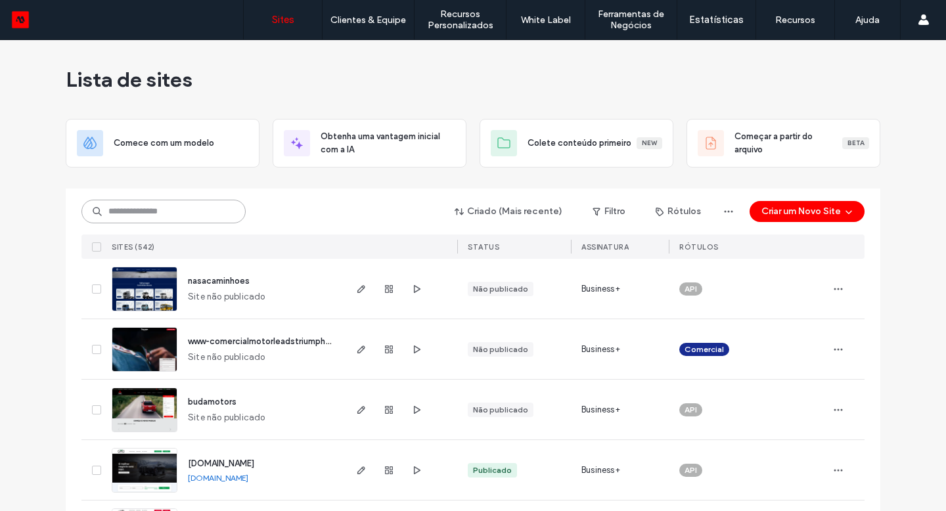
click at [166, 213] on input at bounding box center [163, 212] width 164 height 24
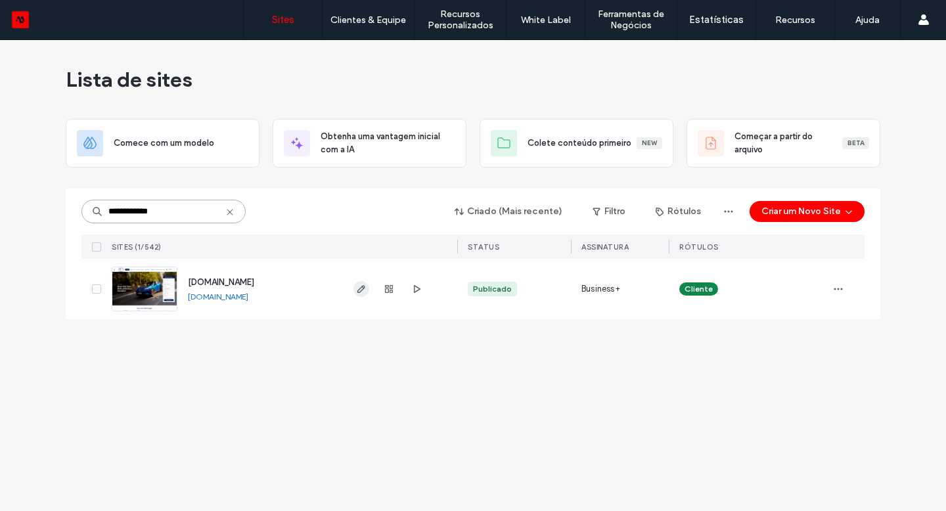
type input "**********"
click at [358, 290] on use "button" at bounding box center [361, 289] width 8 height 8
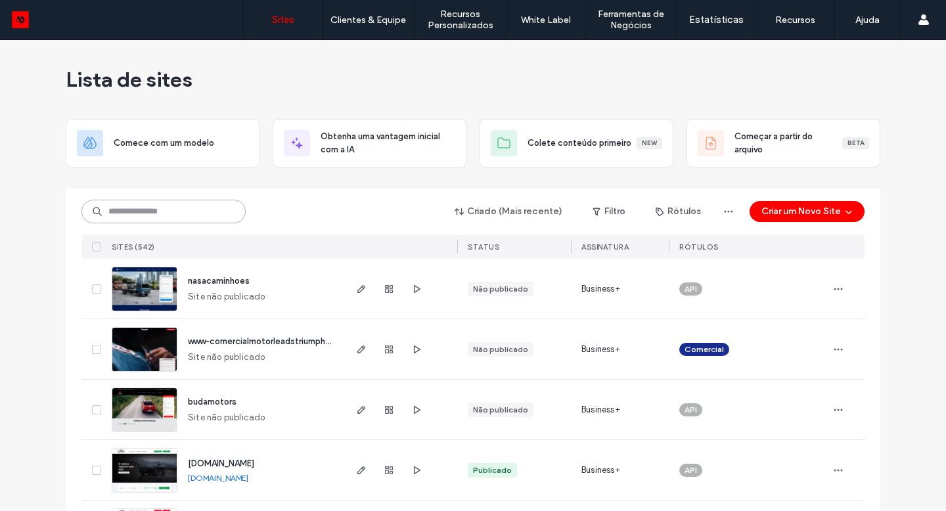
click at [129, 217] on input at bounding box center [163, 212] width 164 height 24
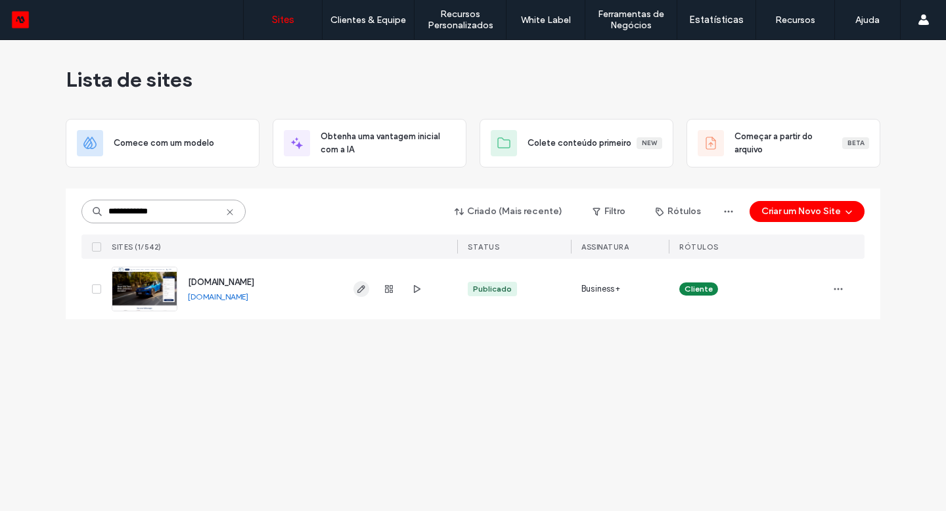
type input "**********"
click at [357, 288] on icon "button" at bounding box center [361, 289] width 11 height 11
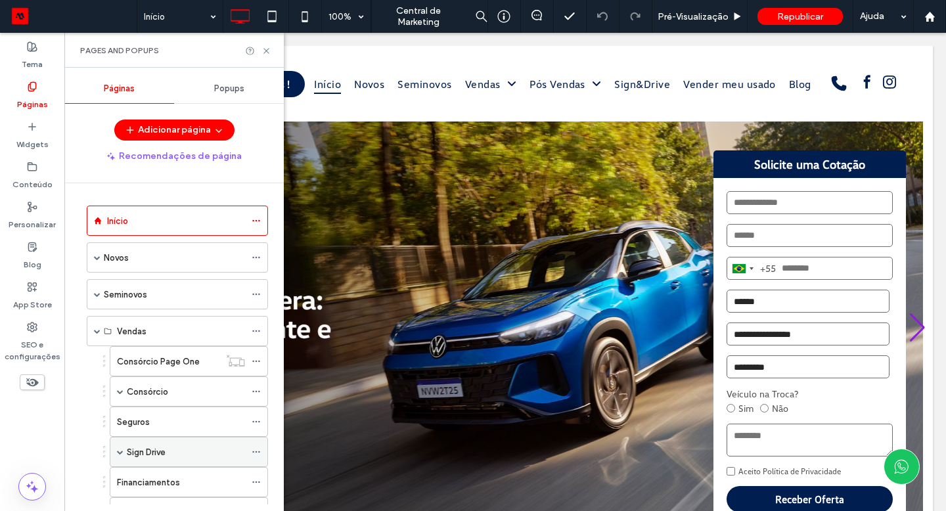
click at [165, 451] on label "Sign Drive" at bounding box center [146, 452] width 39 height 23
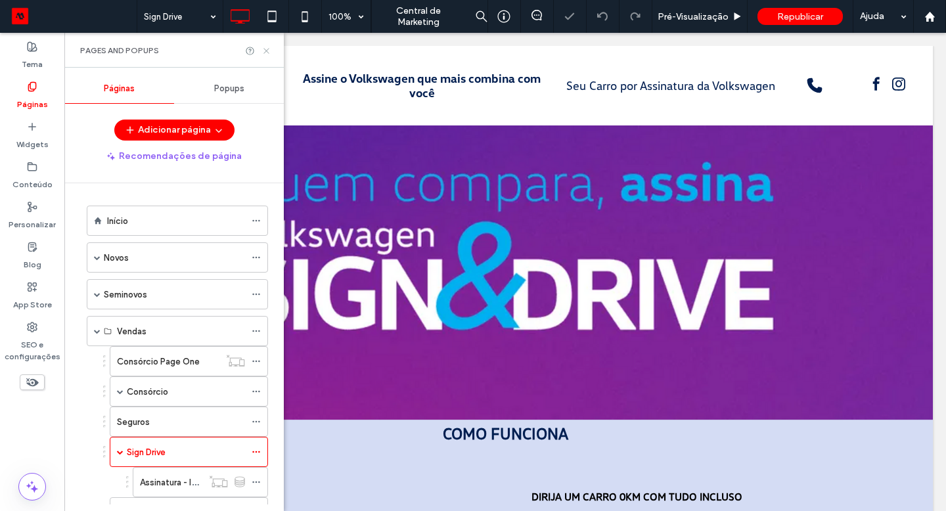
click at [265, 51] on use at bounding box center [265, 50] width 5 height 5
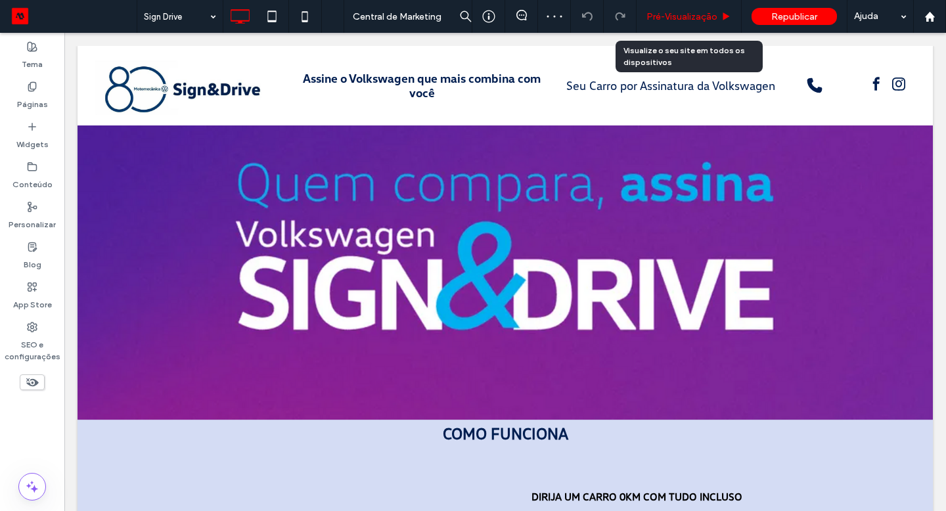
click at [695, 16] on span "Pré-Visualizaçāo" at bounding box center [681, 16] width 71 height 11
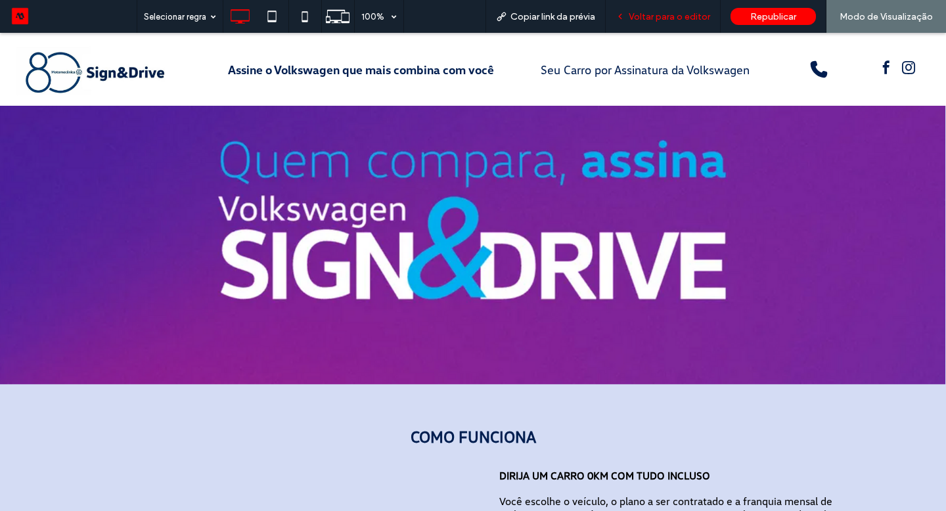
click at [669, 17] on span "Voltar para o editor" at bounding box center [669, 16] width 81 height 11
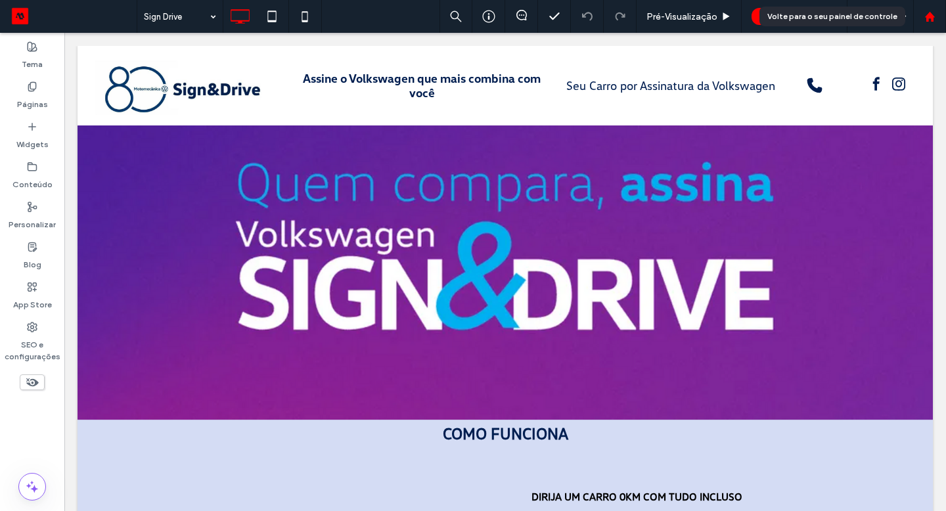
click at [928, 19] on icon at bounding box center [929, 16] width 11 height 11
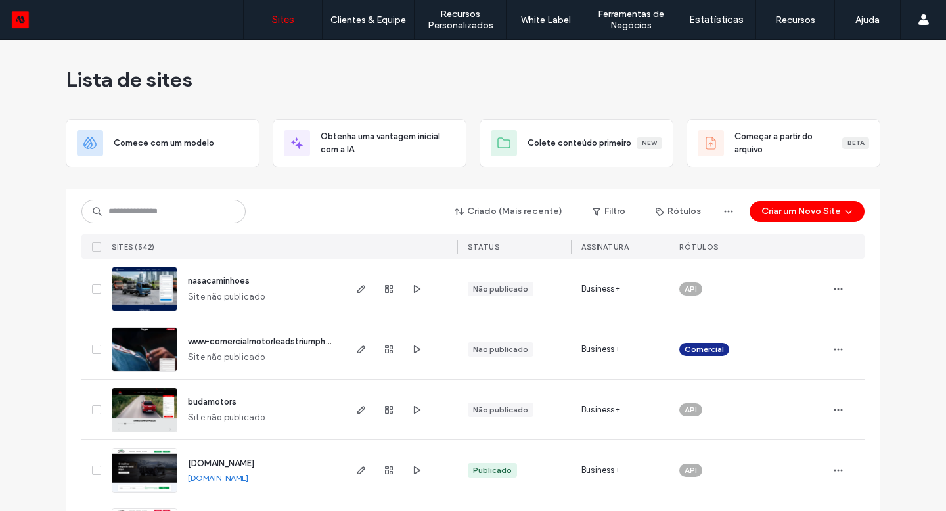
click at [167, 223] on div "Criado (Mais recente) Filtro Rótulos Criar um Novo Site" at bounding box center [472, 211] width 783 height 25
click at [169, 219] on input at bounding box center [163, 212] width 164 height 24
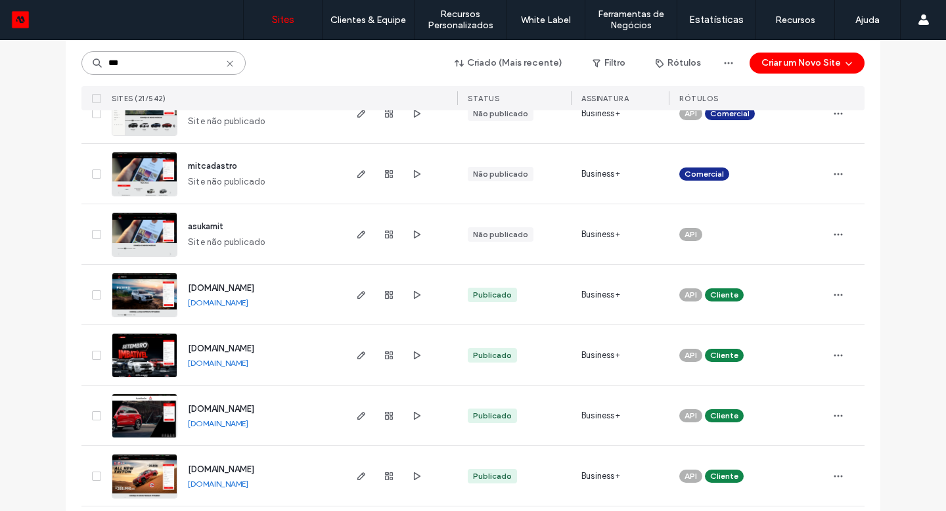
scroll to position [428, 0]
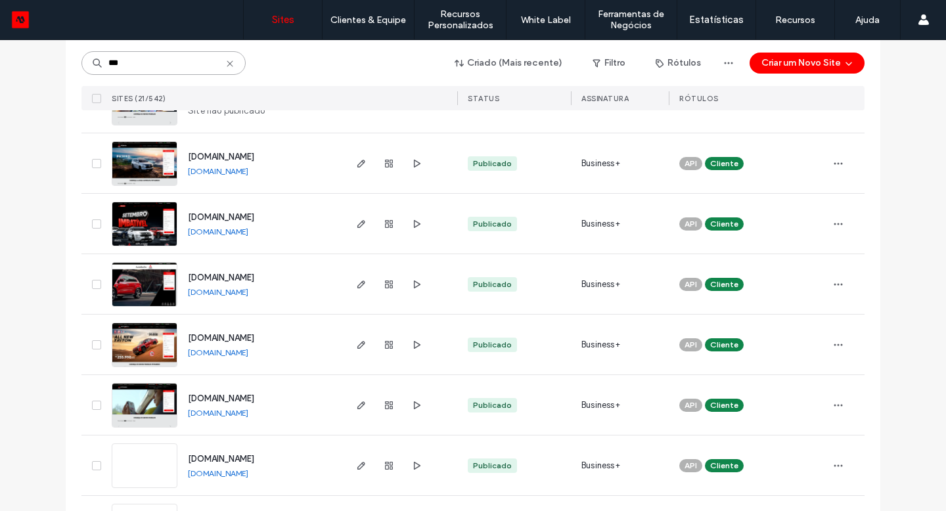
type input "***"
